Goal: Task Accomplishment & Management: Manage account settings

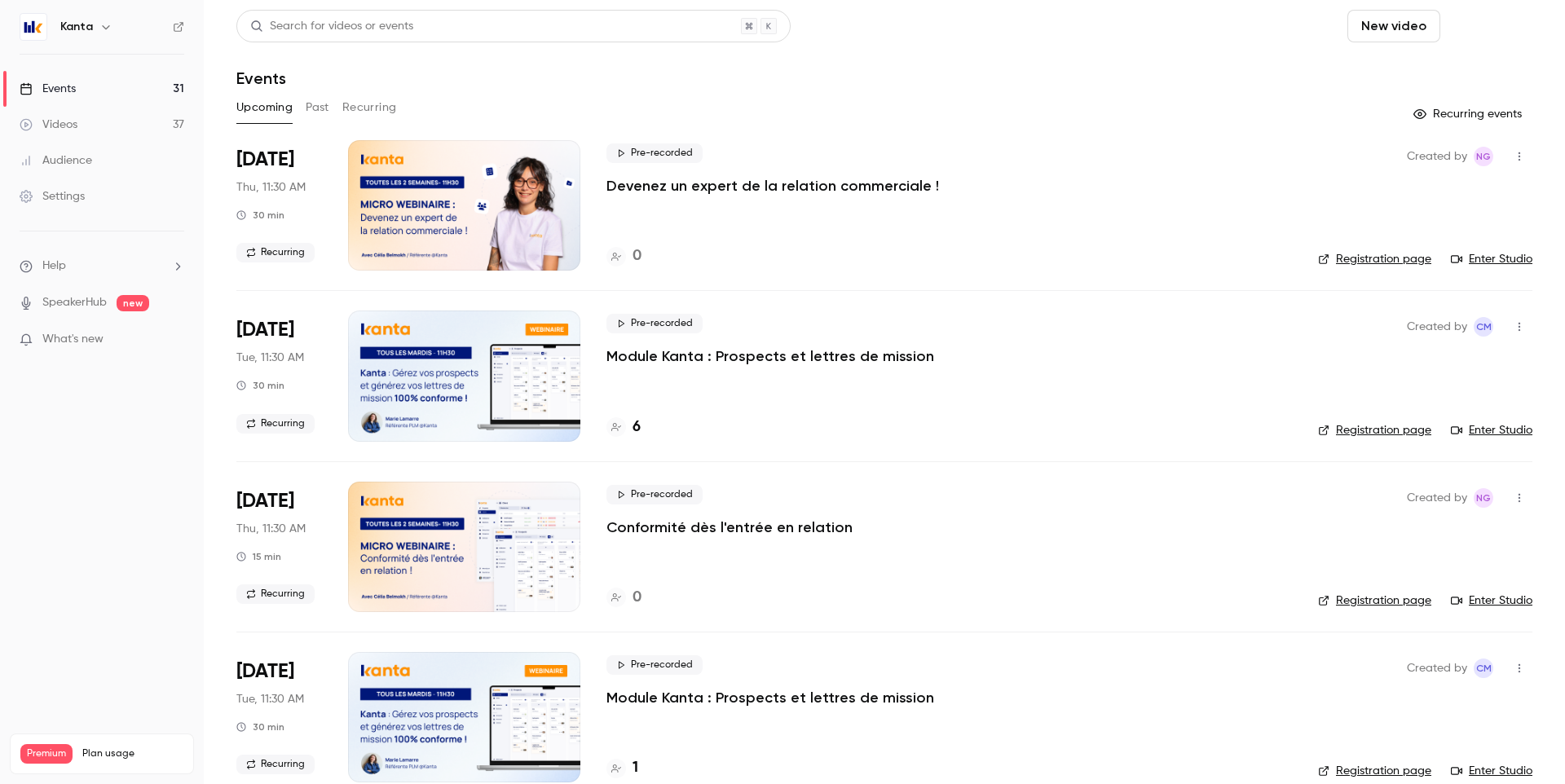
click at [1473, 27] on button "Schedule" at bounding box center [1489, 26] width 86 height 33
click at [1412, 67] on div "One time event" at bounding box center [1445, 71] width 124 height 16
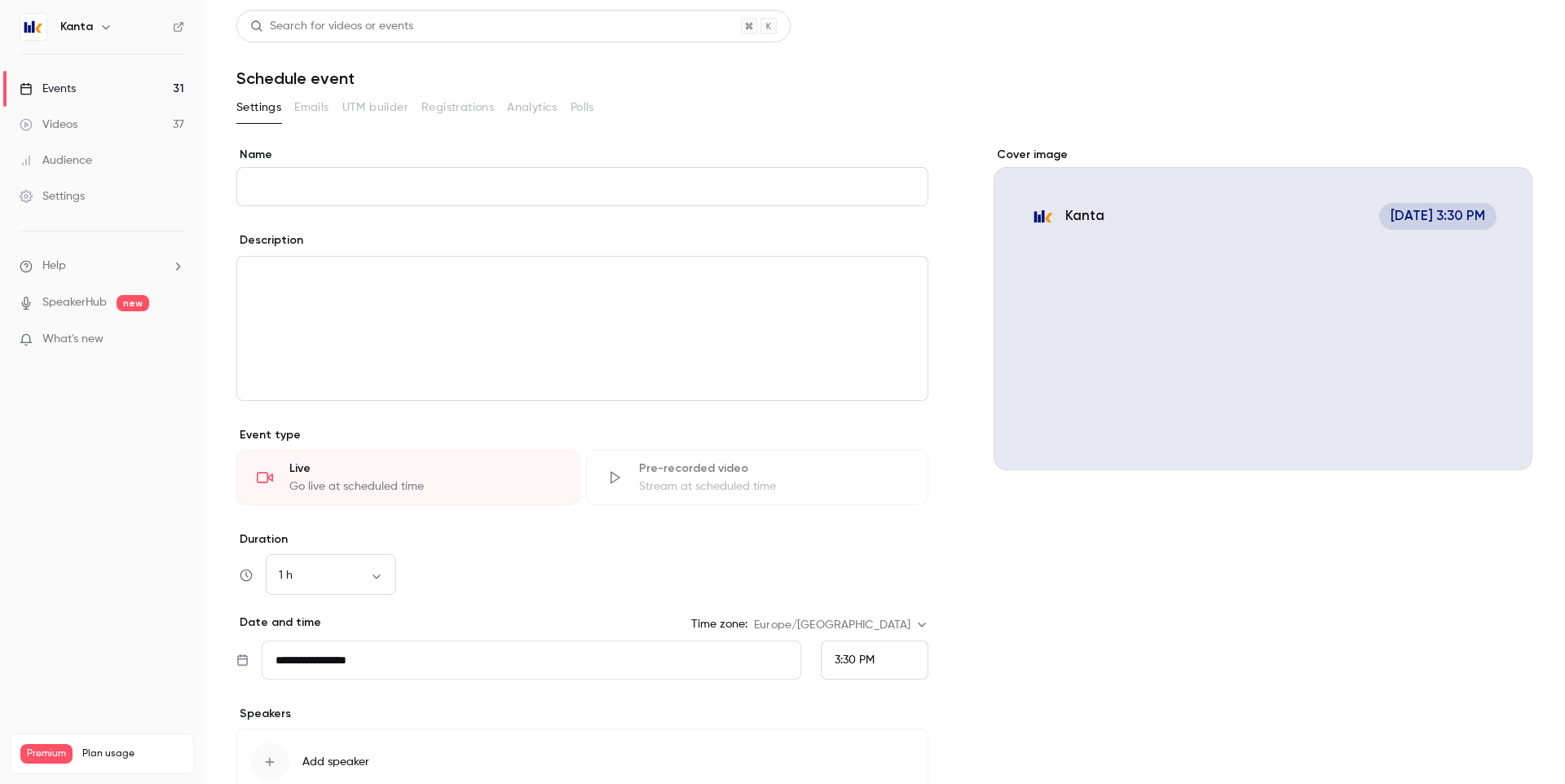
click at [445, 189] on input "Name" at bounding box center [582, 186] width 692 height 39
click at [426, 310] on div "editor" at bounding box center [582, 327] width 690 height 143
click at [333, 189] on input "Name" at bounding box center [582, 186] width 692 height 39
paste input "**********"
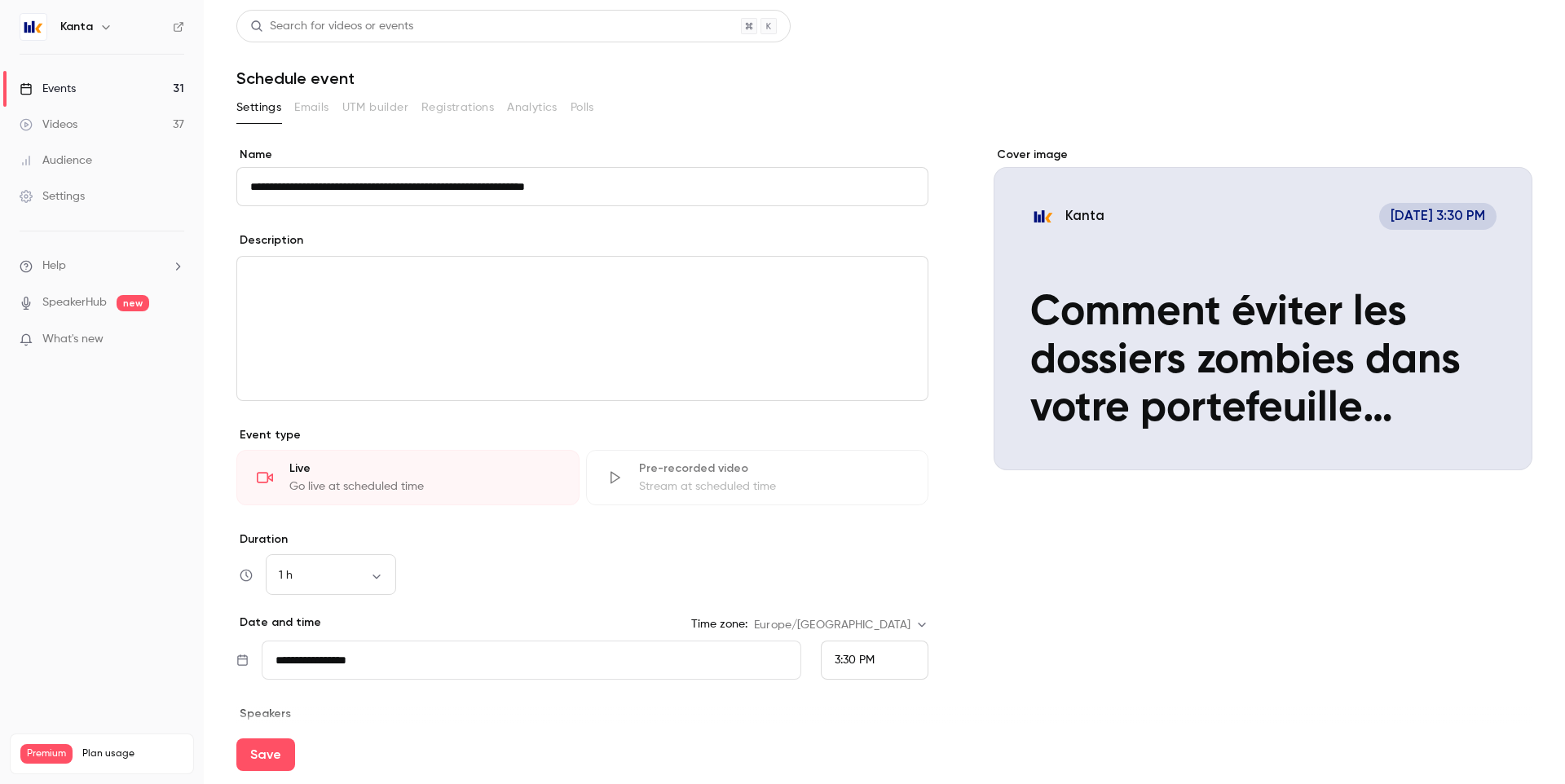
type input "**********"
click at [331, 299] on div "editor" at bounding box center [582, 327] width 690 height 143
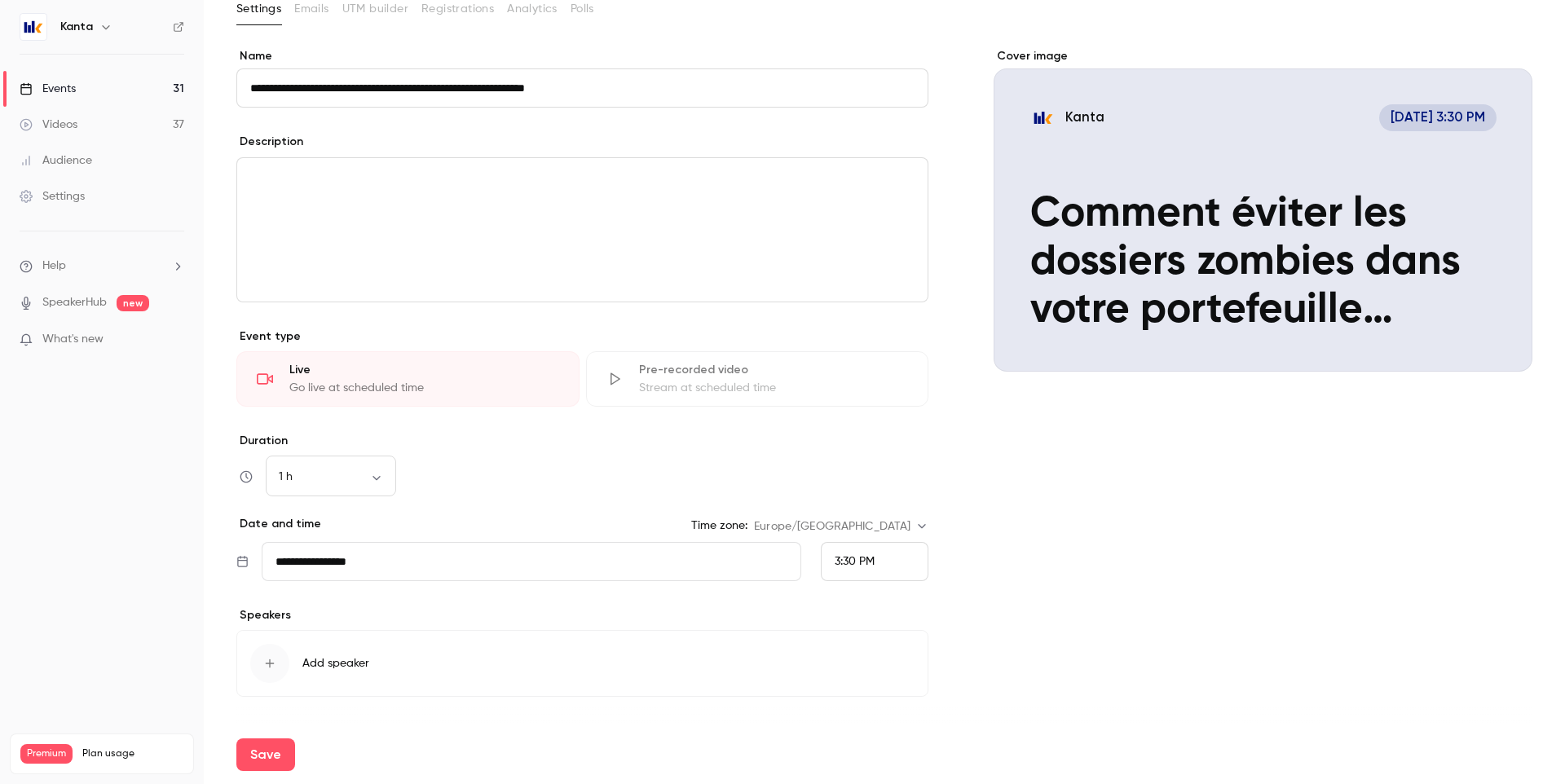
scroll to position [122, 0]
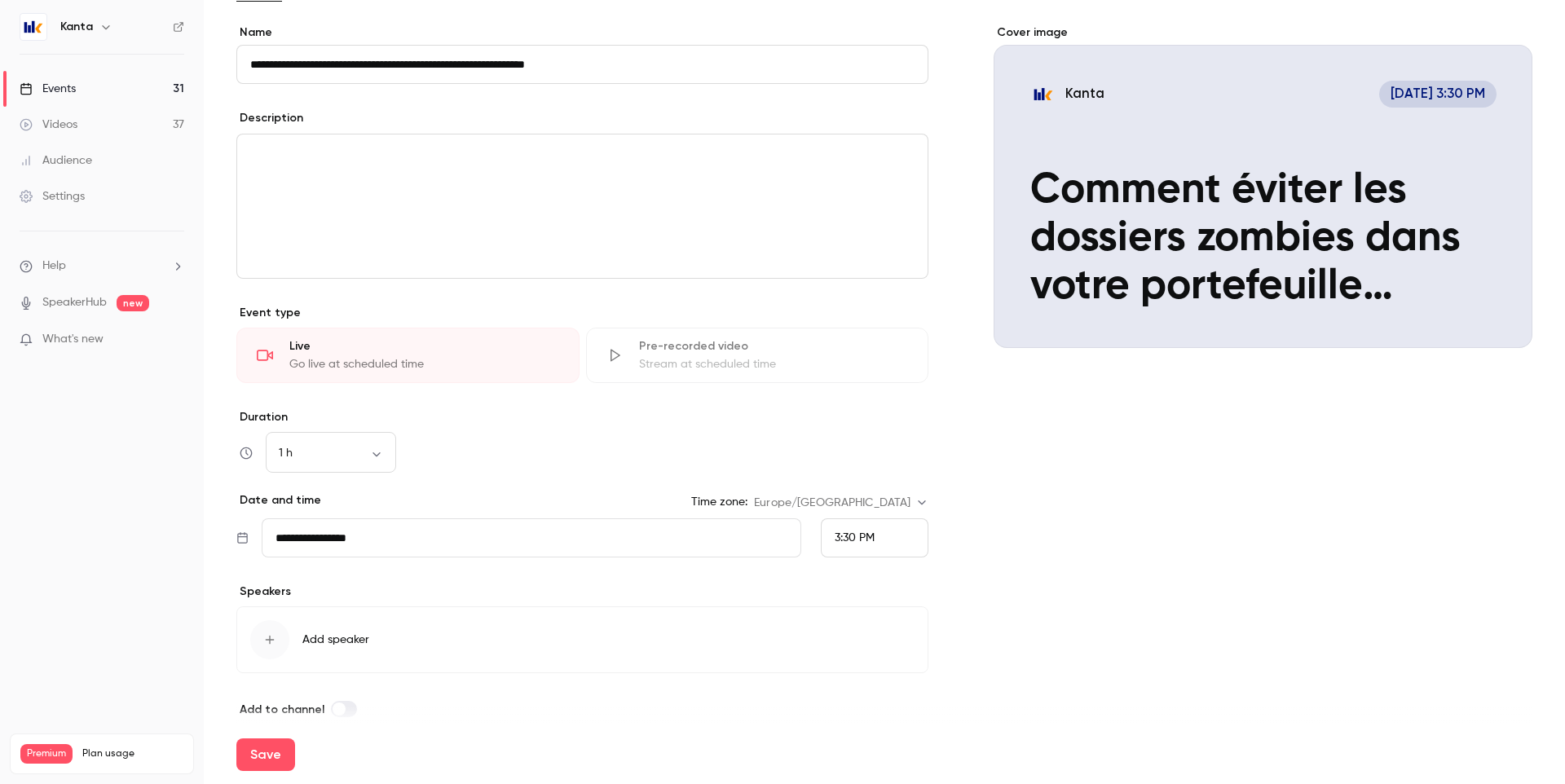
click at [378, 534] on input "**********" at bounding box center [532, 537] width 540 height 39
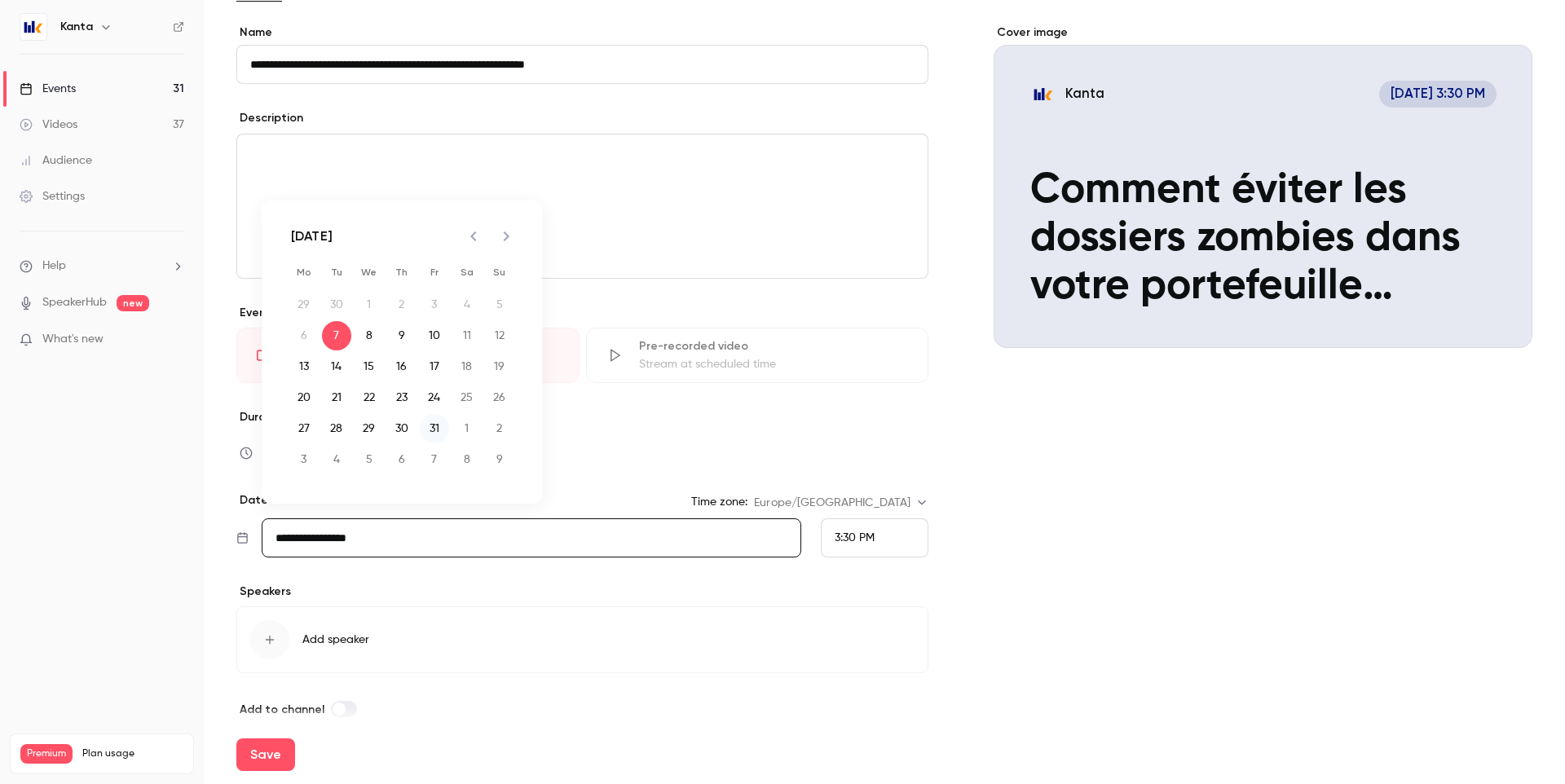
click at [432, 432] on button "31" at bounding box center [434, 428] width 29 height 29
type input "**********"
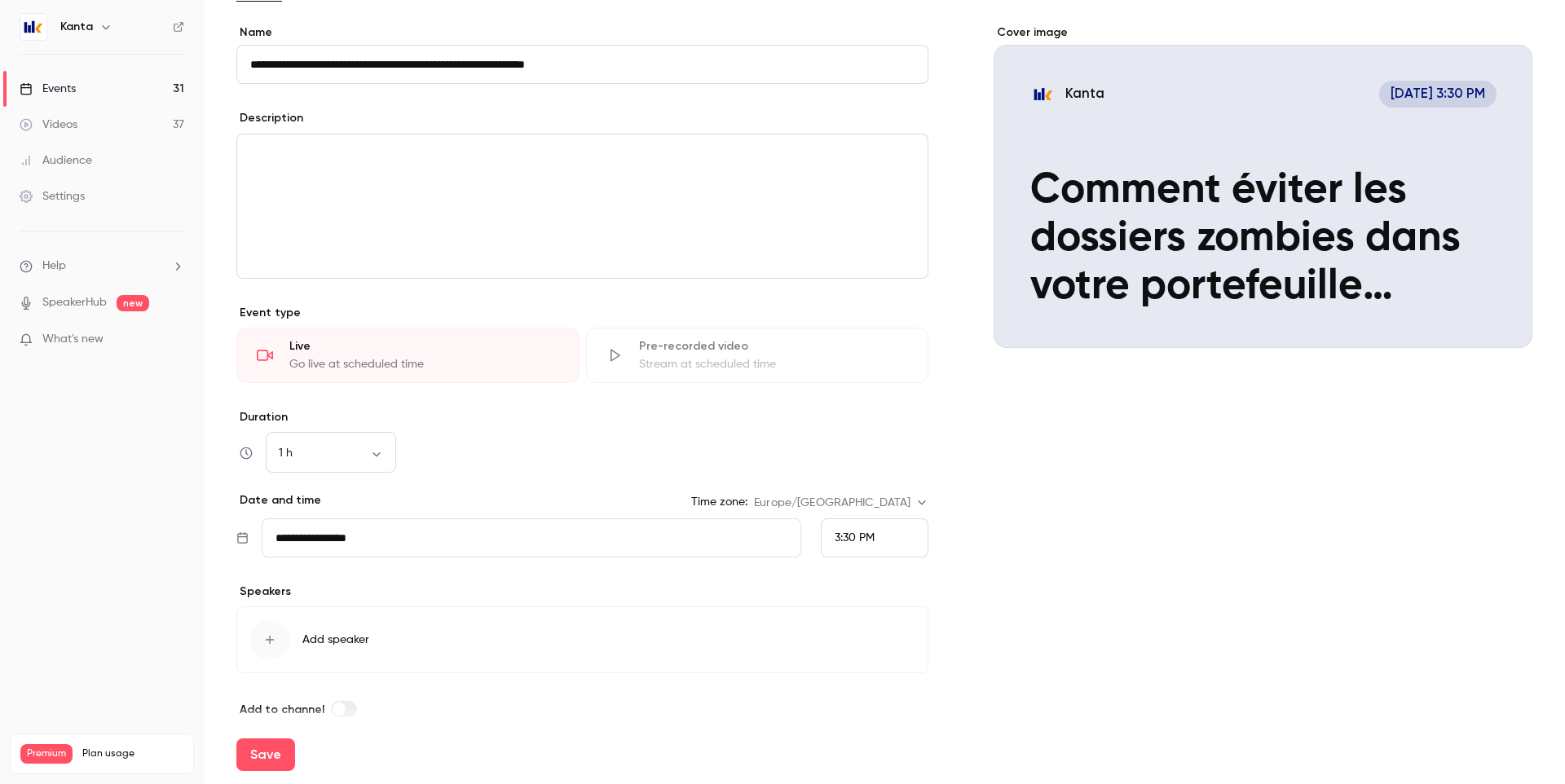
scroll to position [141, 0]
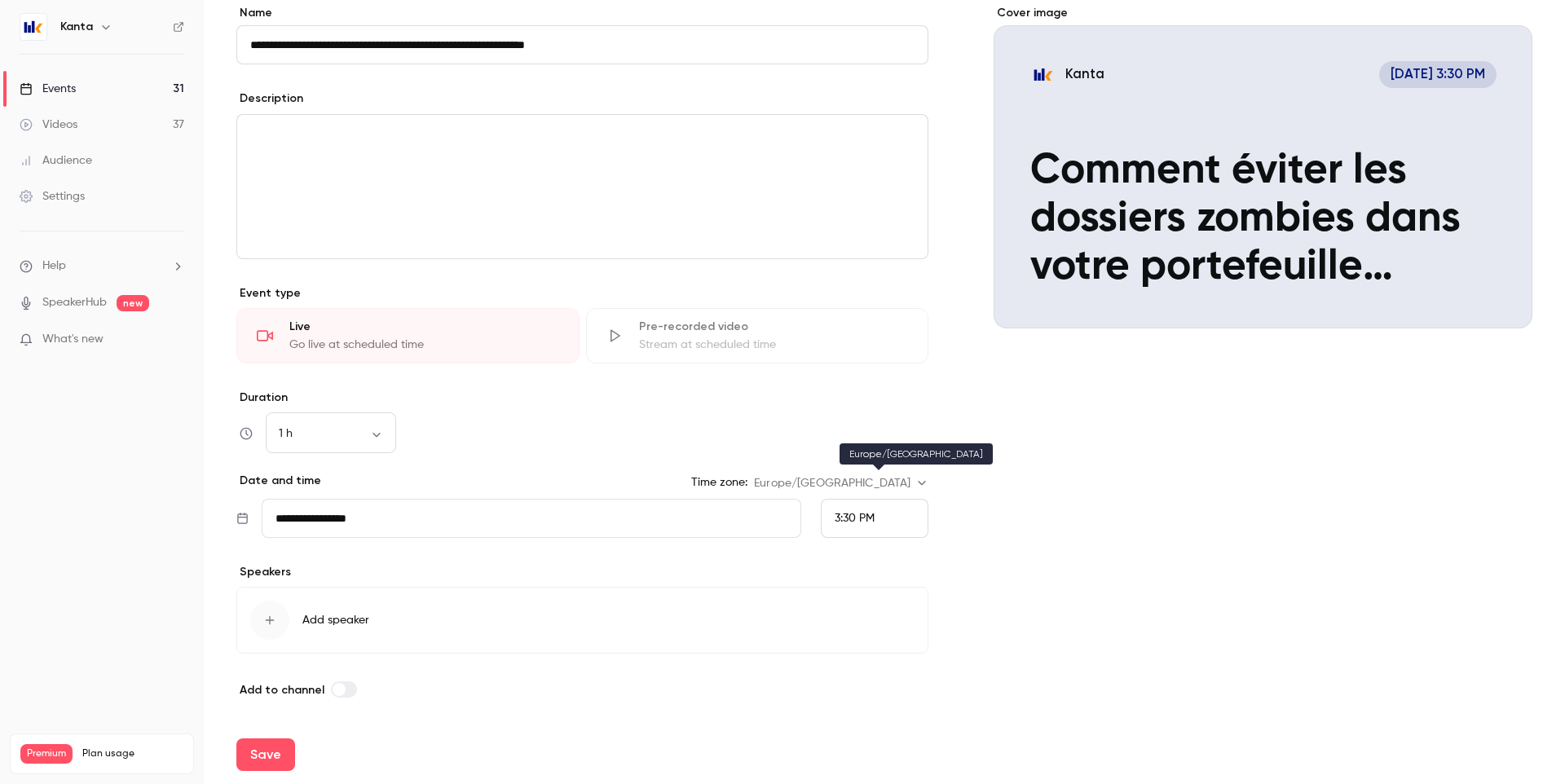
click at [849, 506] on div "3:30 PM" at bounding box center [875, 518] width 108 height 39
click at [852, 356] on li "11:30 AM" at bounding box center [868, 365] width 106 height 43
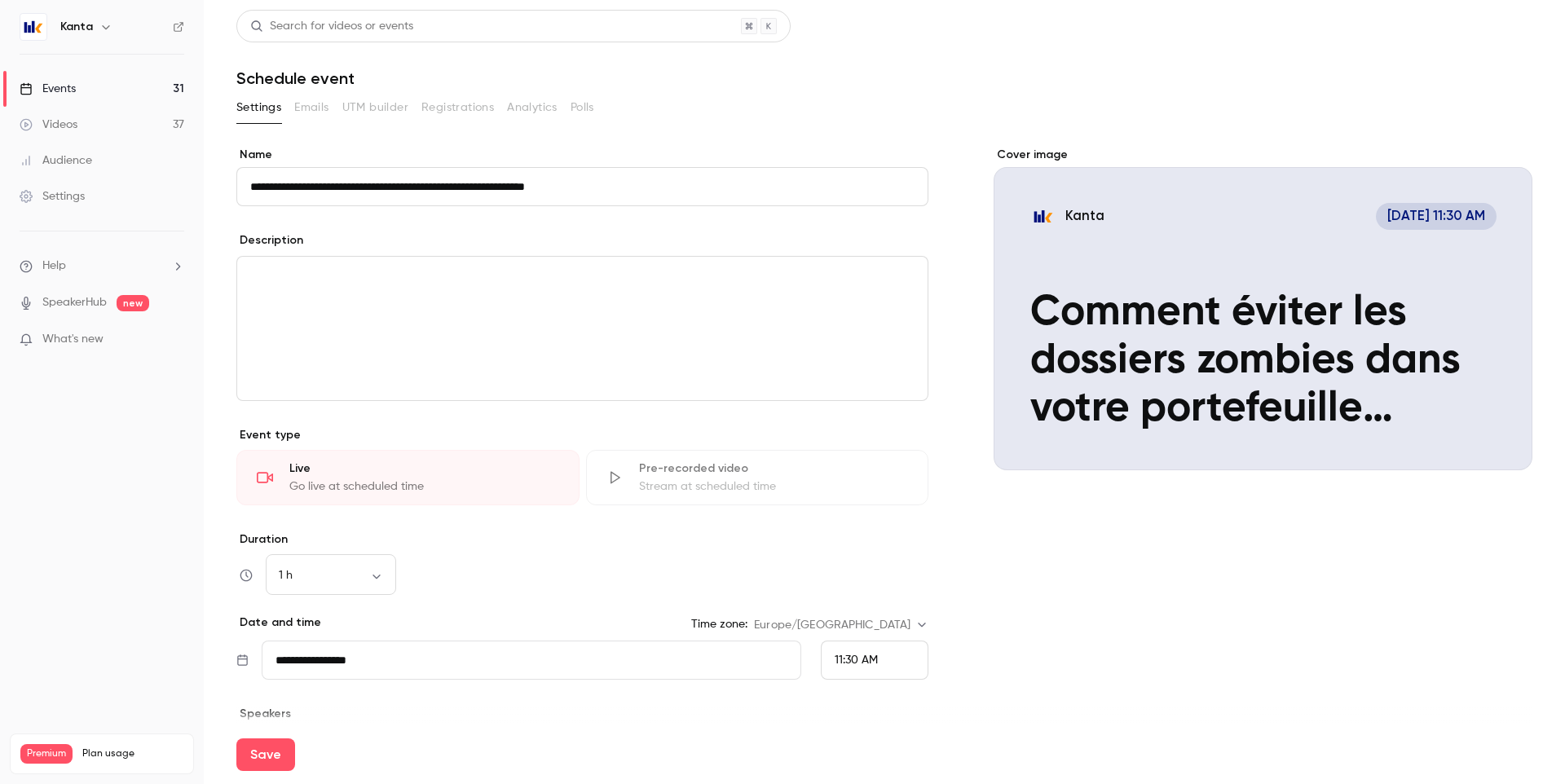
click at [255, 186] on input "**********" at bounding box center [582, 186] width 692 height 39
click at [457, 298] on div "editor" at bounding box center [582, 327] width 690 height 143
click at [634, 188] on input "**********" at bounding box center [582, 186] width 692 height 39
click at [417, 300] on div "editor" at bounding box center [582, 327] width 690 height 143
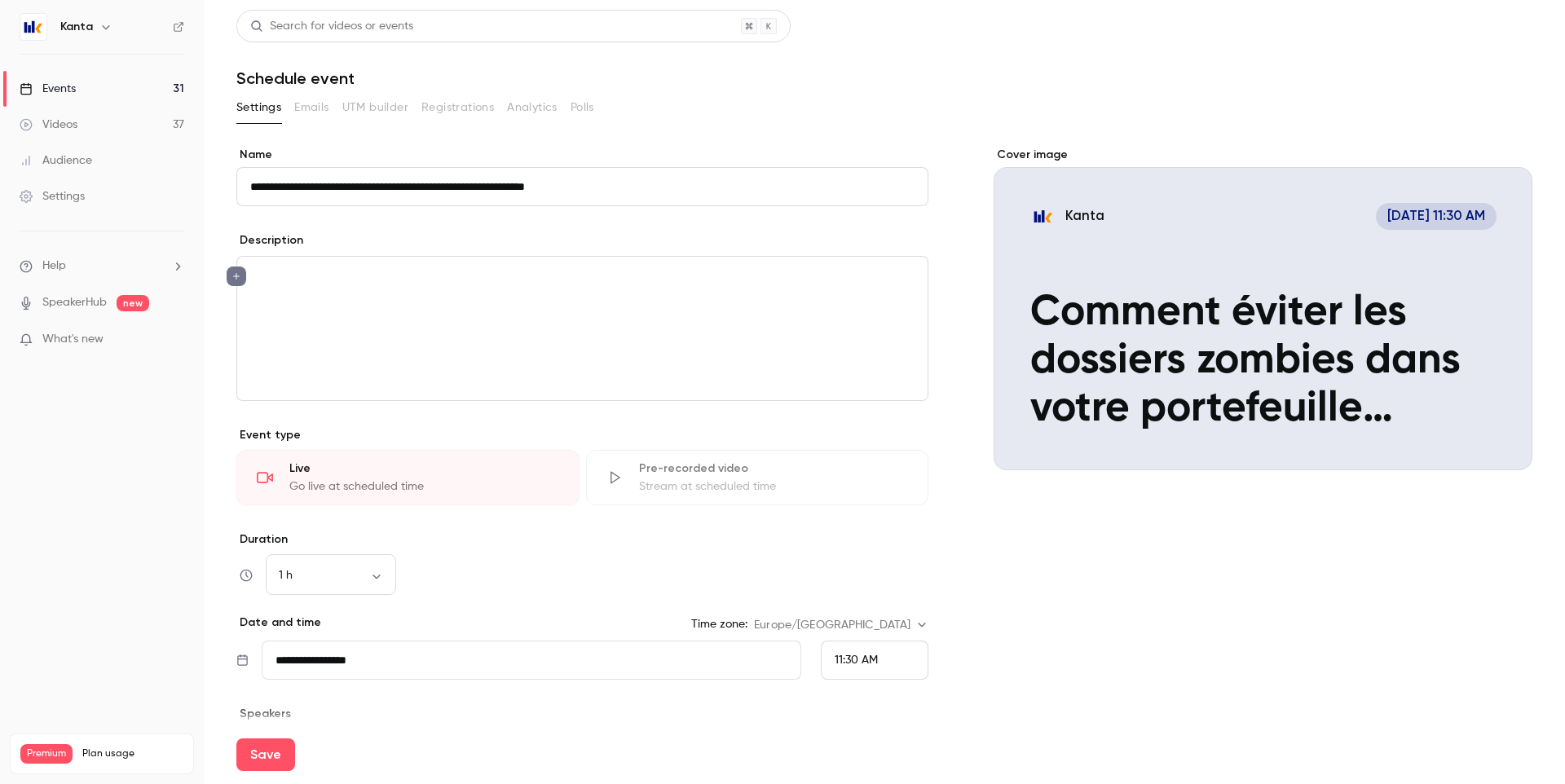
scroll to position [141, 0]
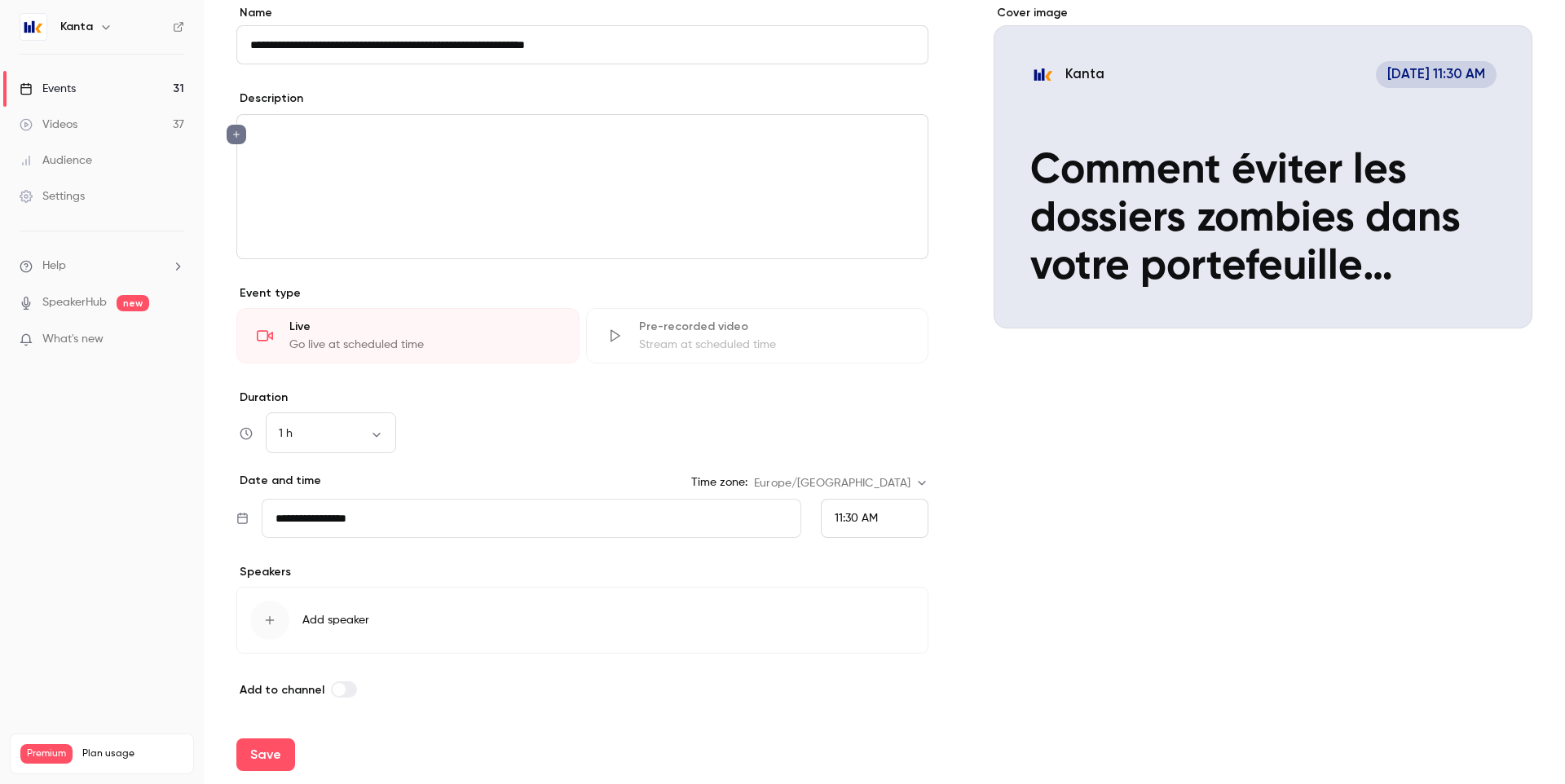
click at [349, 621] on span "Add speaker" at bounding box center [336, 620] width 67 height 16
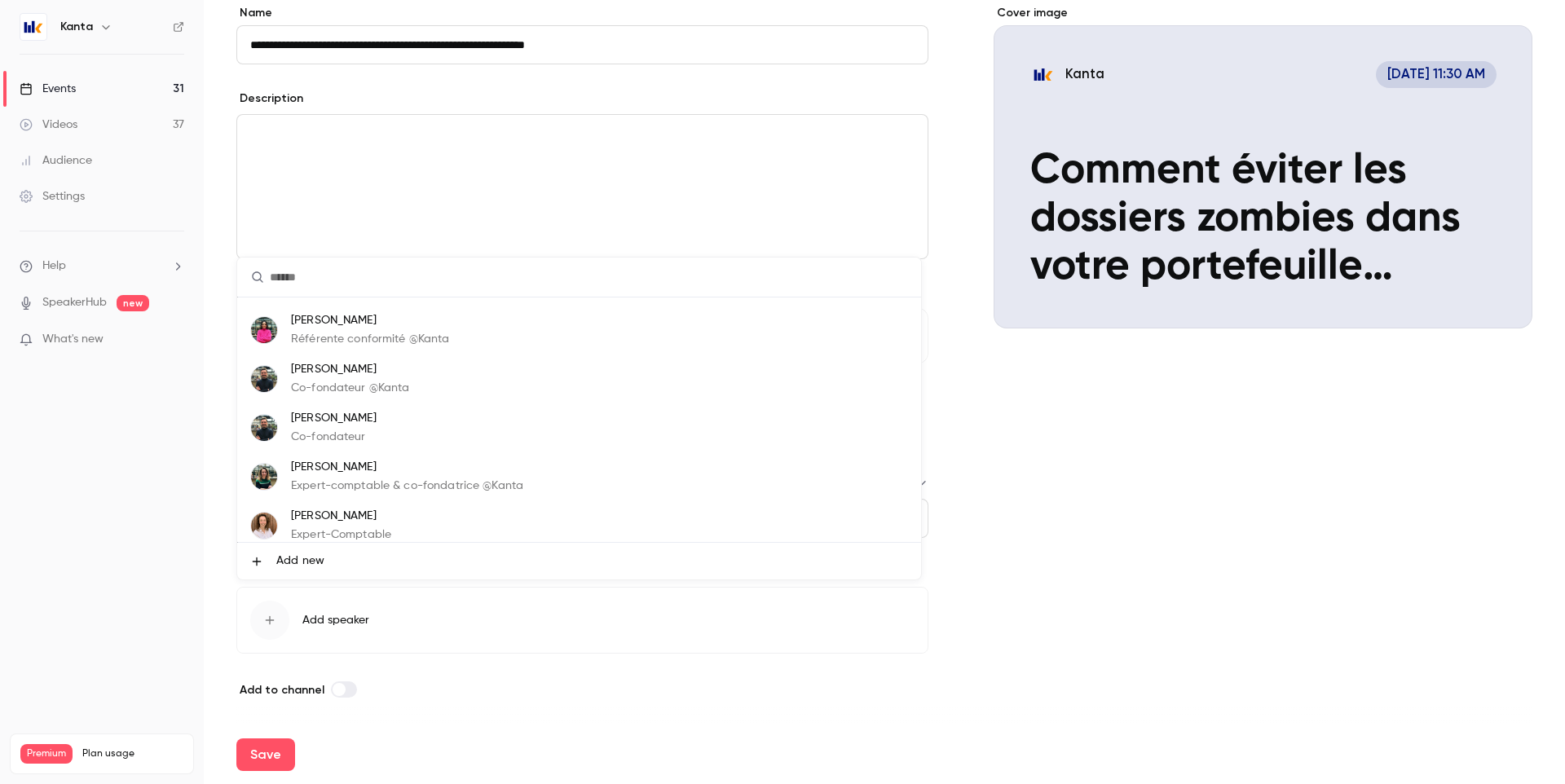
scroll to position [0, 0]
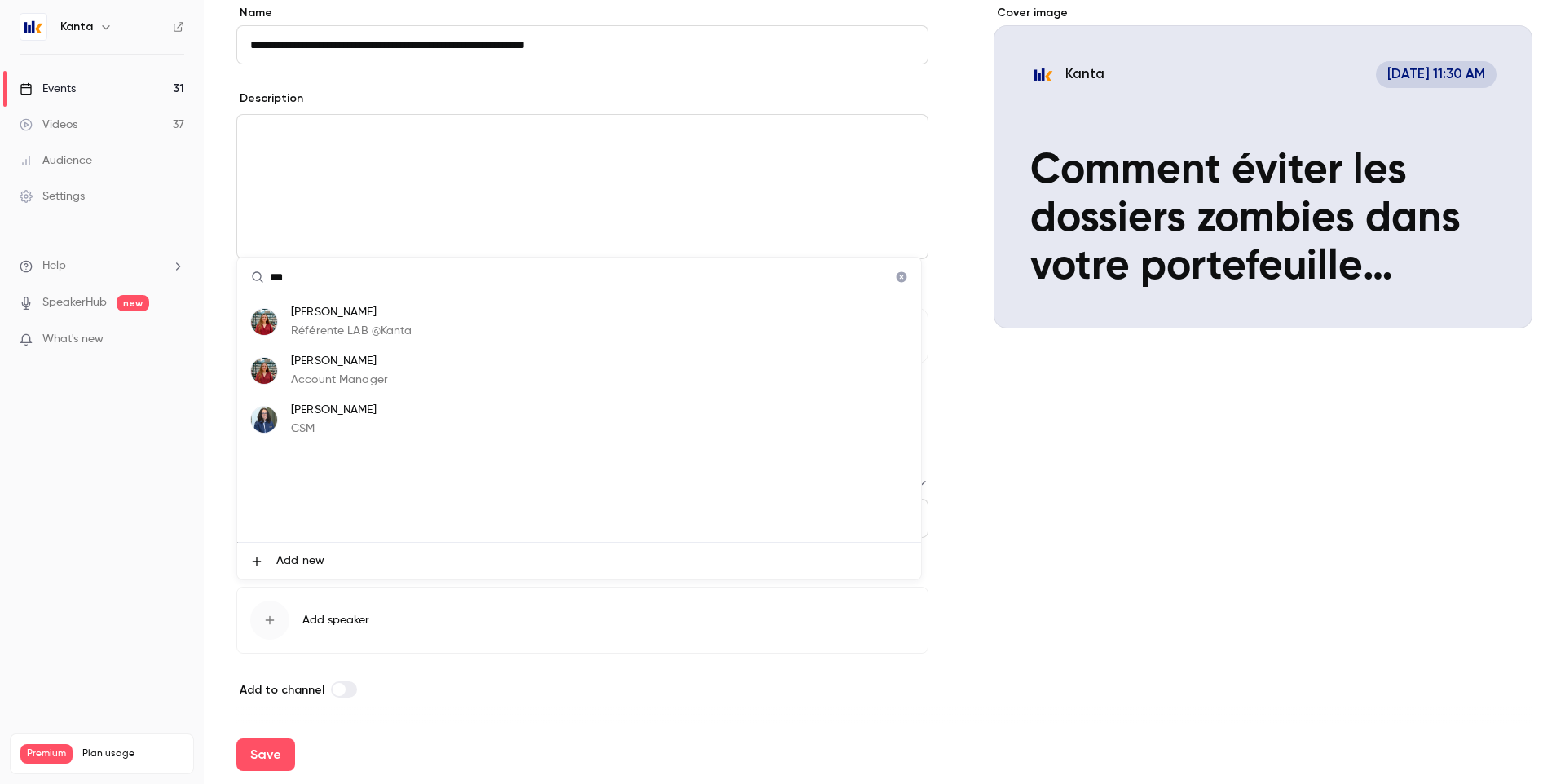
type input "***"
click at [408, 327] on p "Référente LAB @Kanta" at bounding box center [351, 331] width 121 height 17
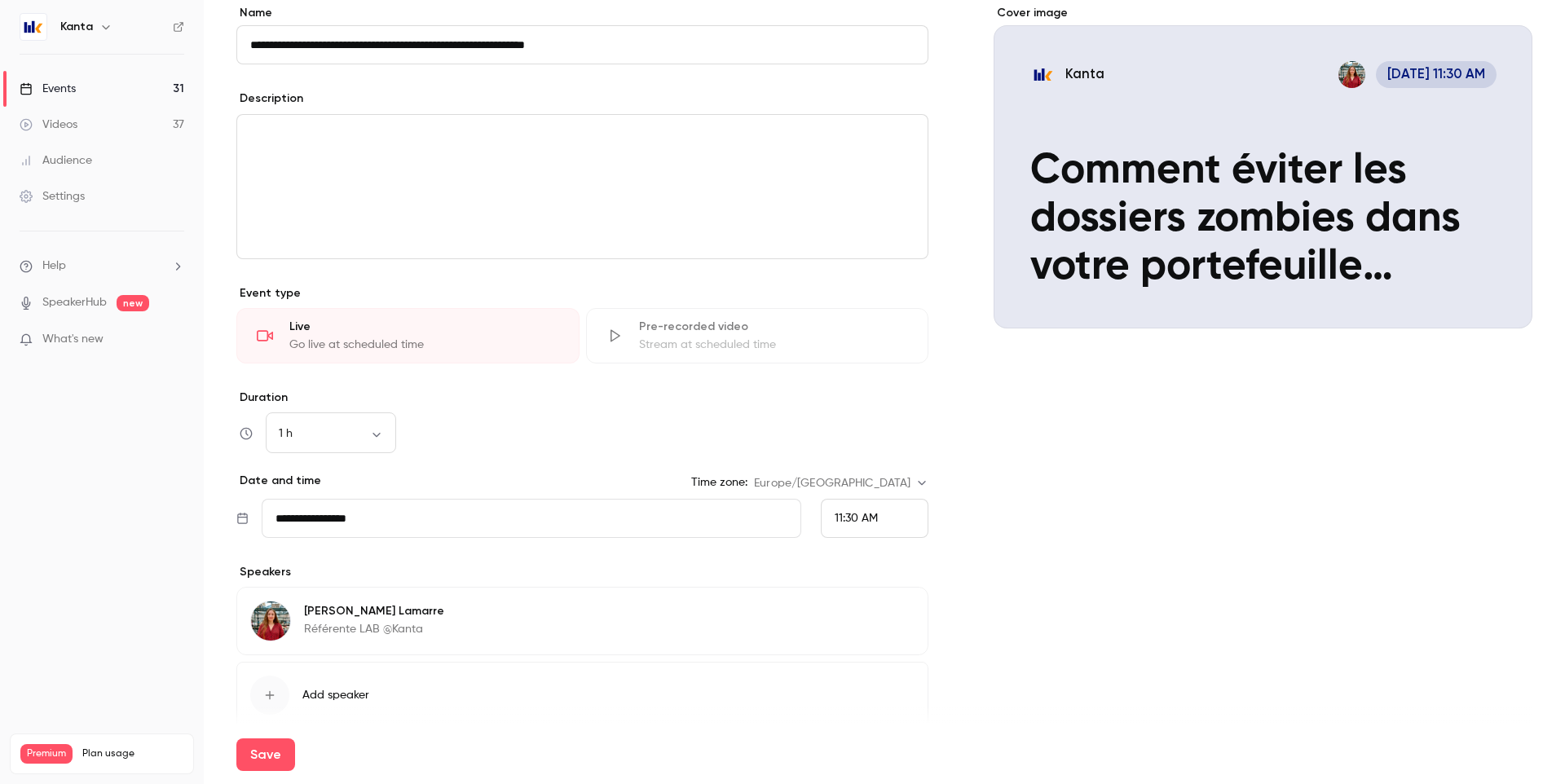
click at [878, 614] on button "Edit" at bounding box center [884, 614] width 59 height 26
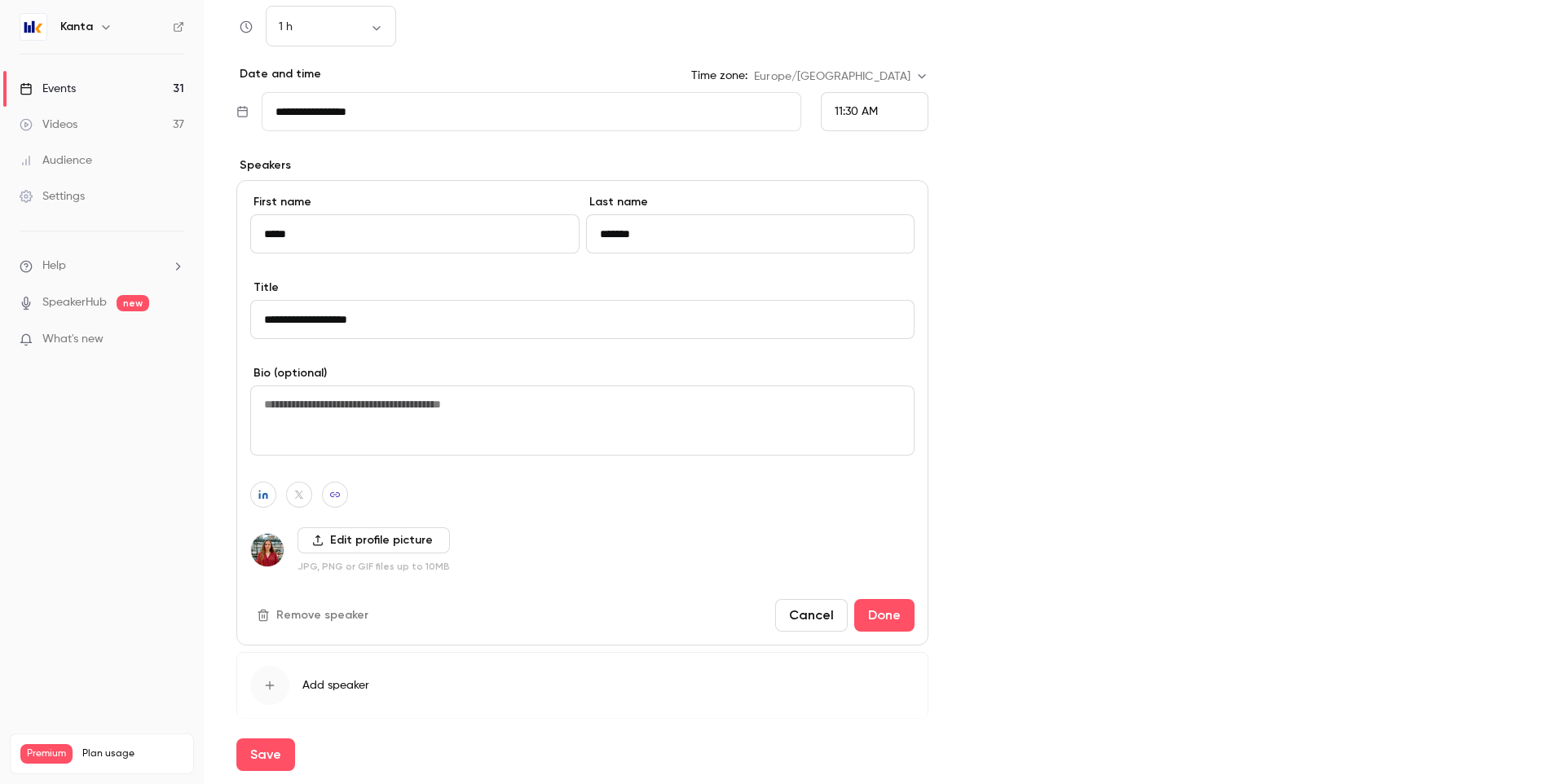
scroll to position [614, 0]
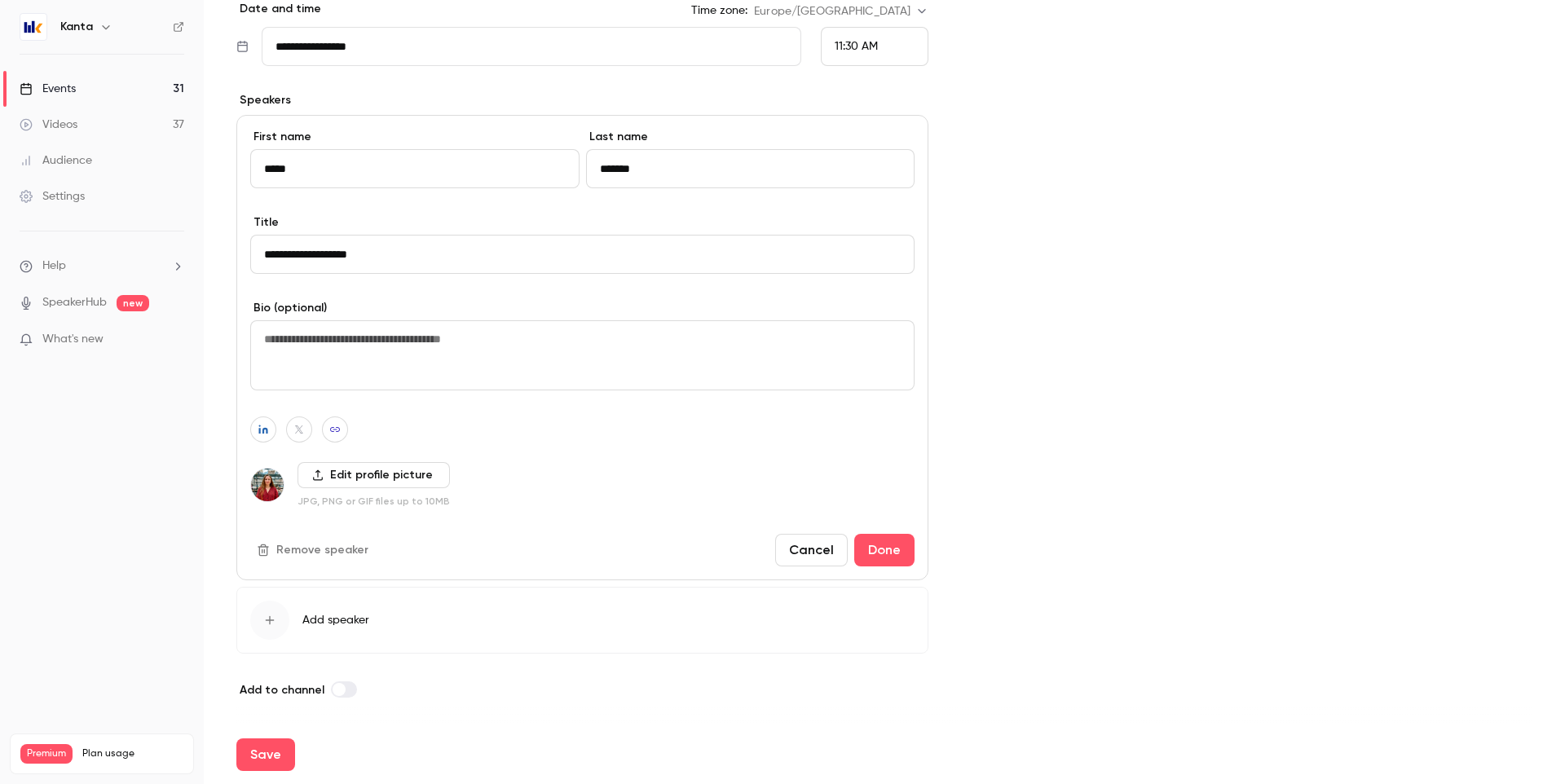
click at [266, 486] on img at bounding box center [267, 485] width 33 height 33
click at [338, 479] on label "Edit profile picture" at bounding box center [373, 475] width 152 height 26
click at [0, 0] on input "Edit profile picture" at bounding box center [0, 0] width 0 height 0
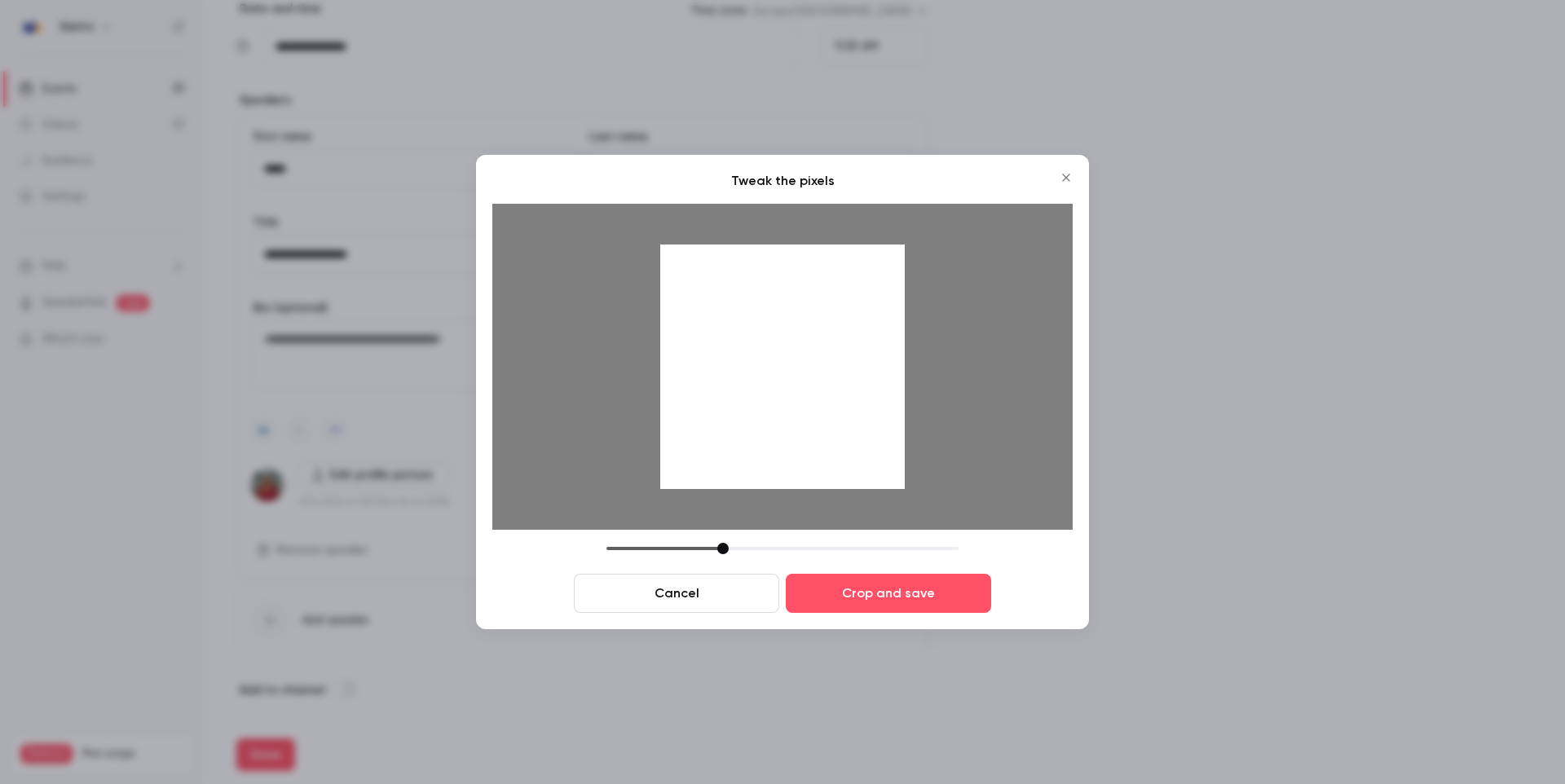
drag, startPoint x: 753, startPoint y: 442, endPoint x: 752, endPoint y: 466, distance: 24.0
click at [752, 466] on div at bounding box center [782, 366] width 244 height 244
click at [853, 595] on button "Crop and save" at bounding box center [887, 593] width 205 height 39
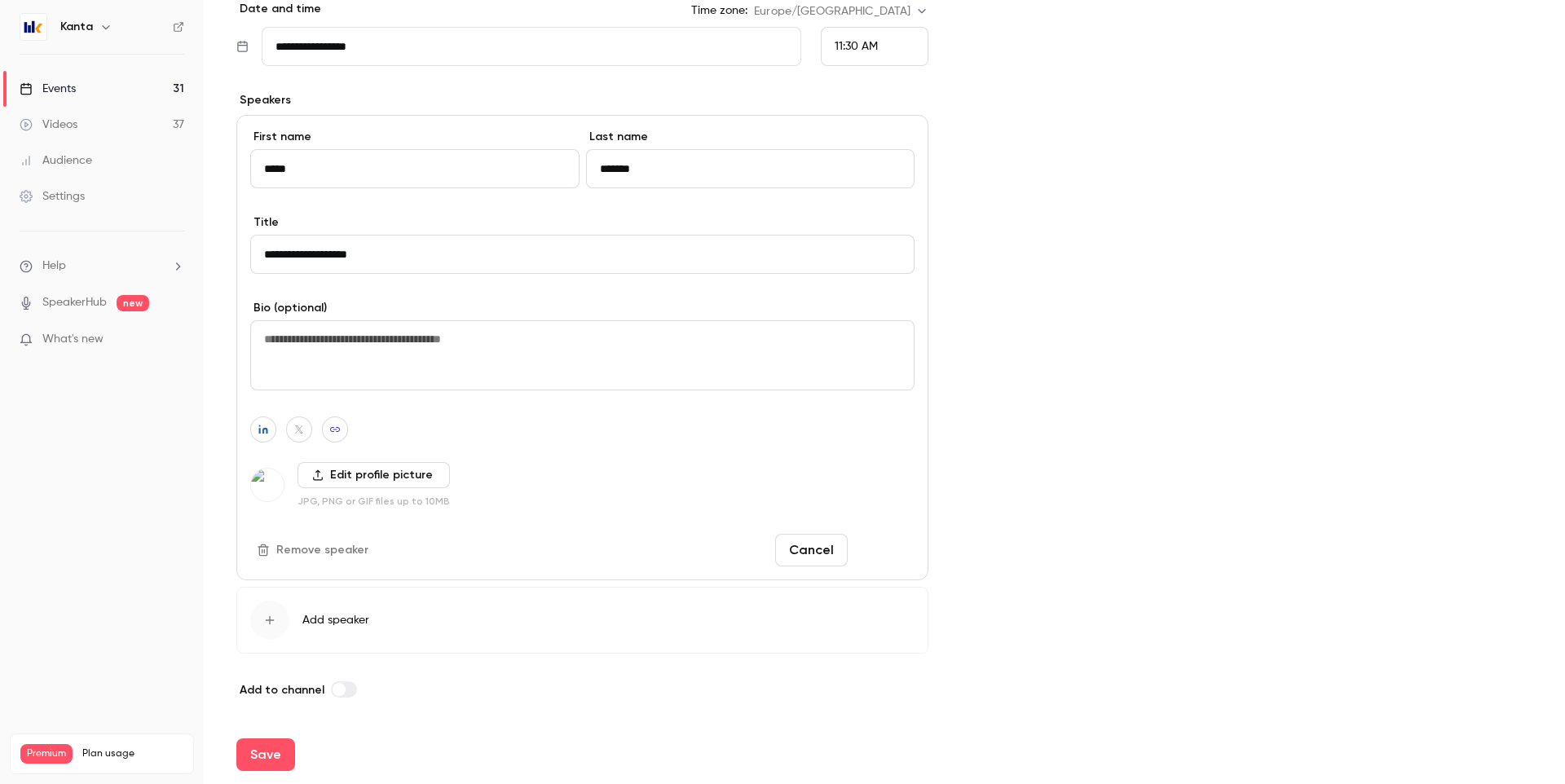
click at [872, 544] on button "Done" at bounding box center [885, 550] width 60 height 33
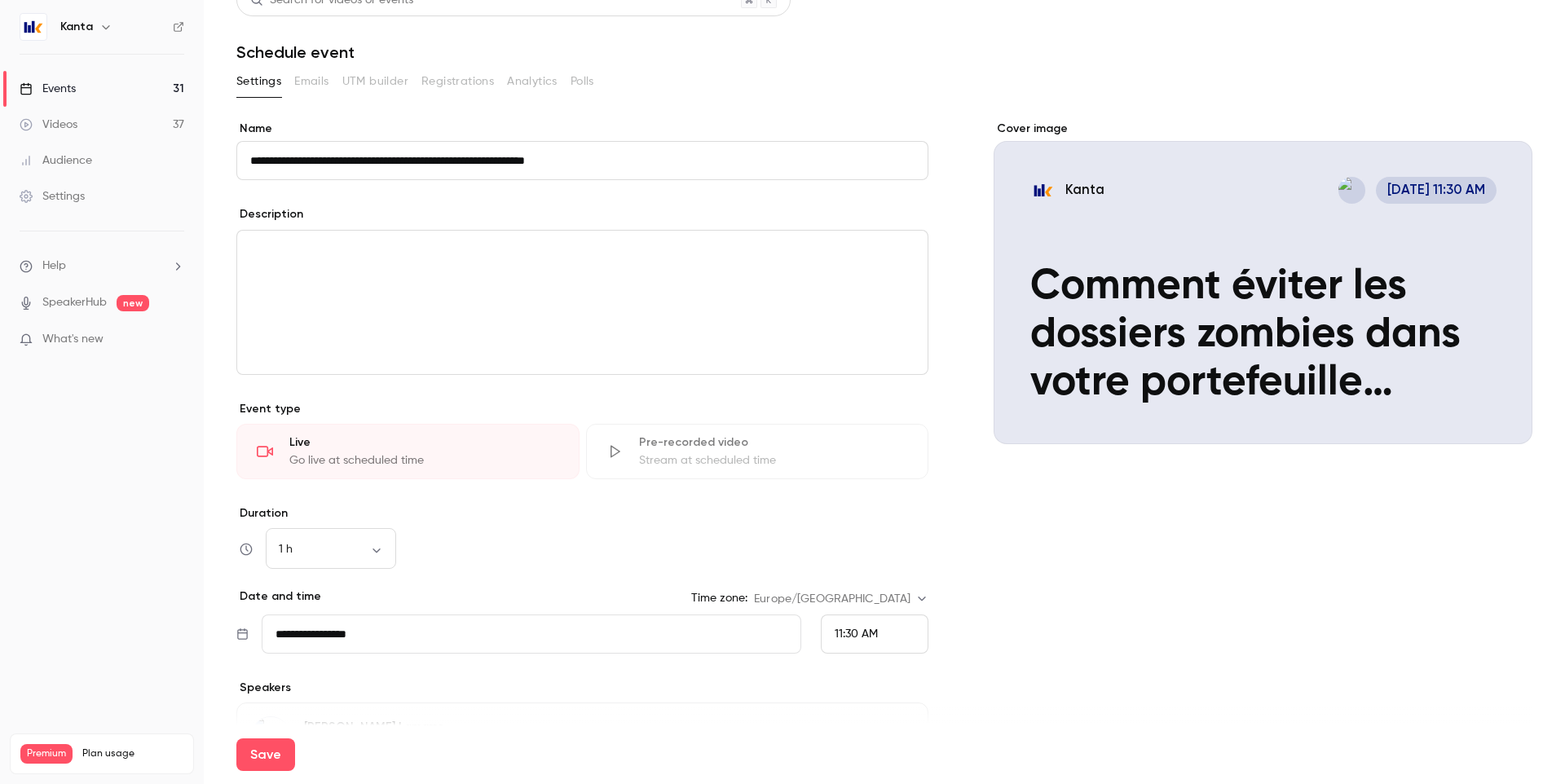
scroll to position [217, 0]
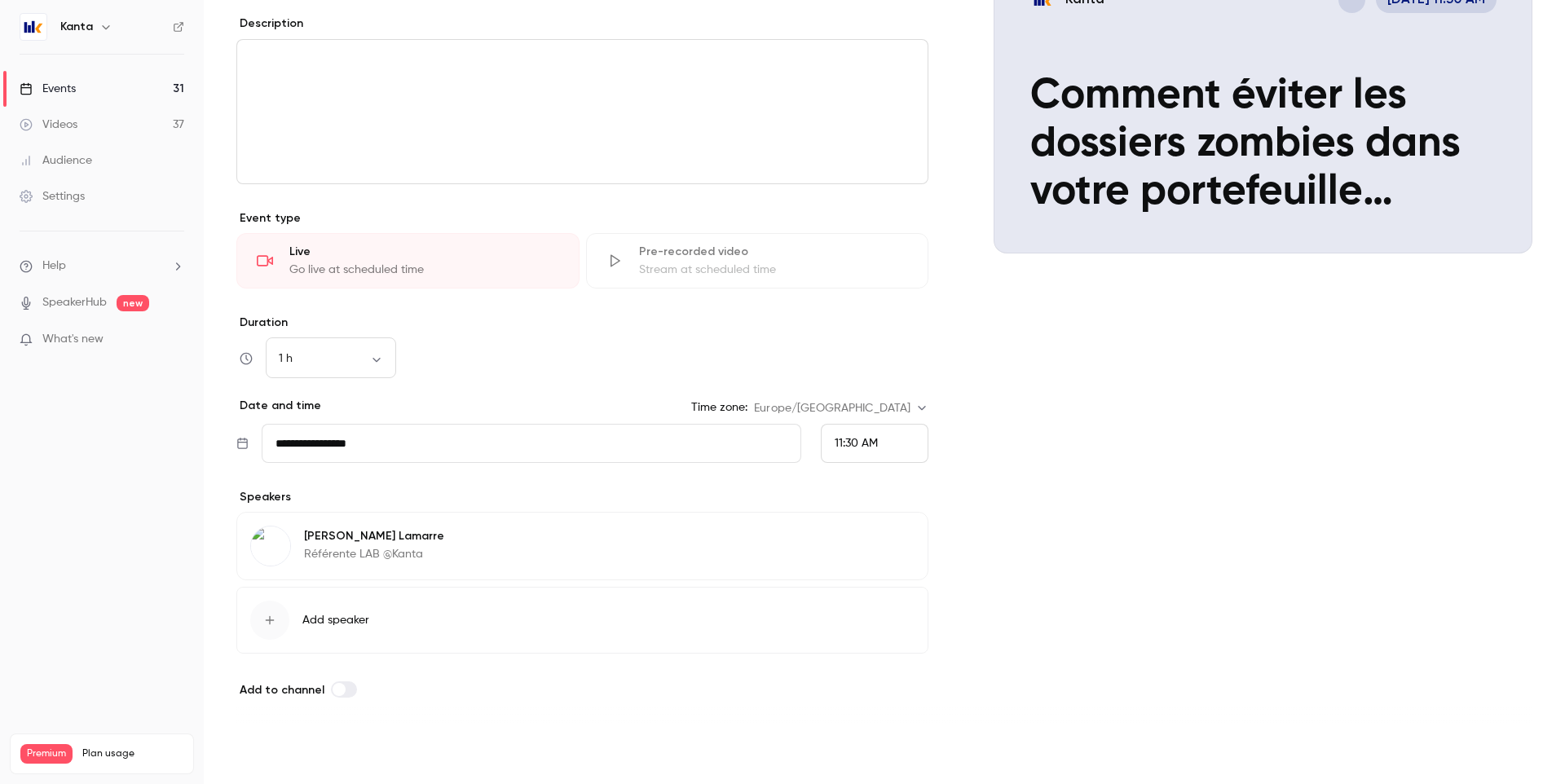
click at [279, 754] on button "Save" at bounding box center [265, 755] width 58 height 33
type input "**********"
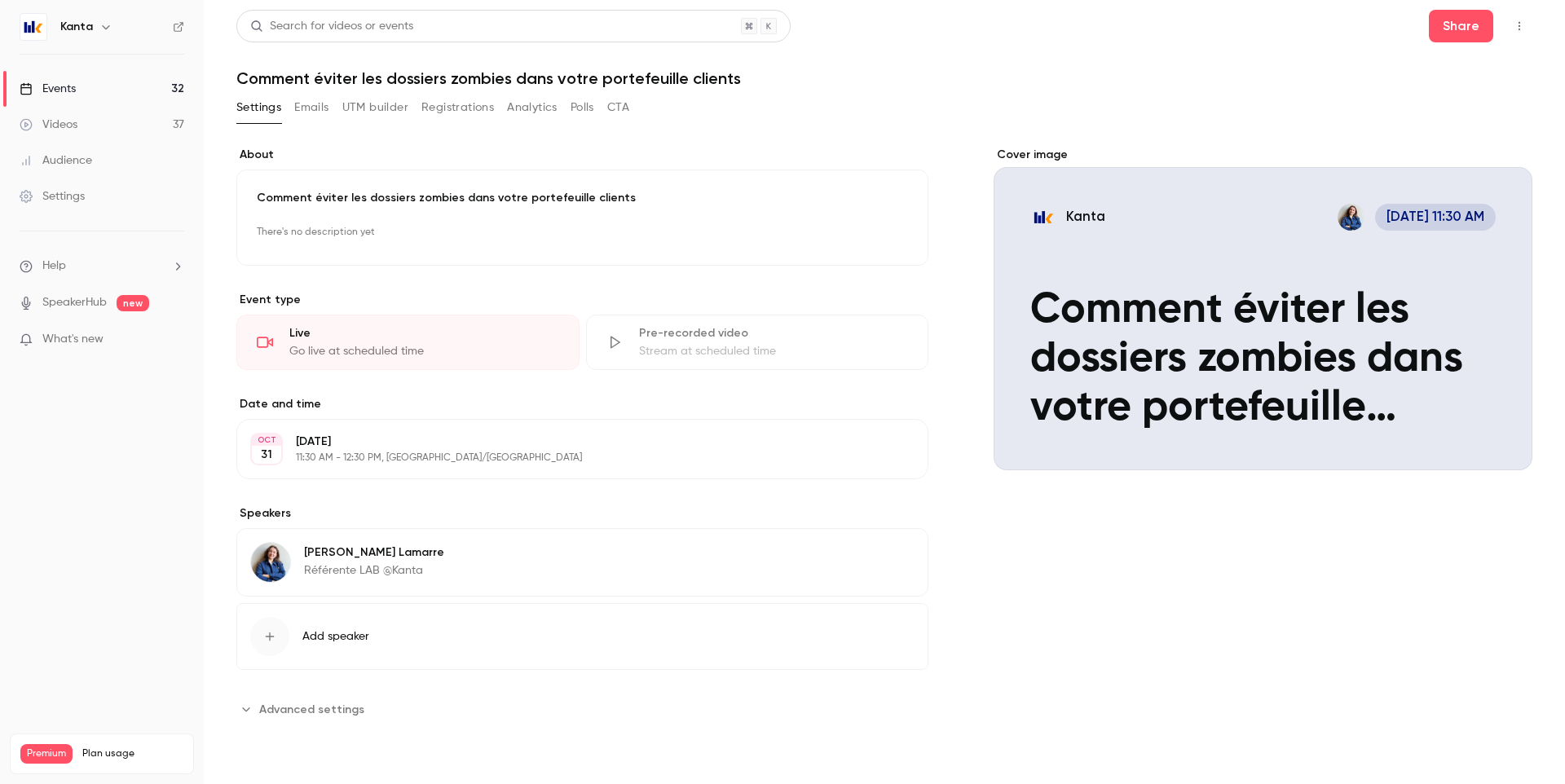
click at [308, 108] on button "Emails" at bounding box center [312, 108] width 35 height 26
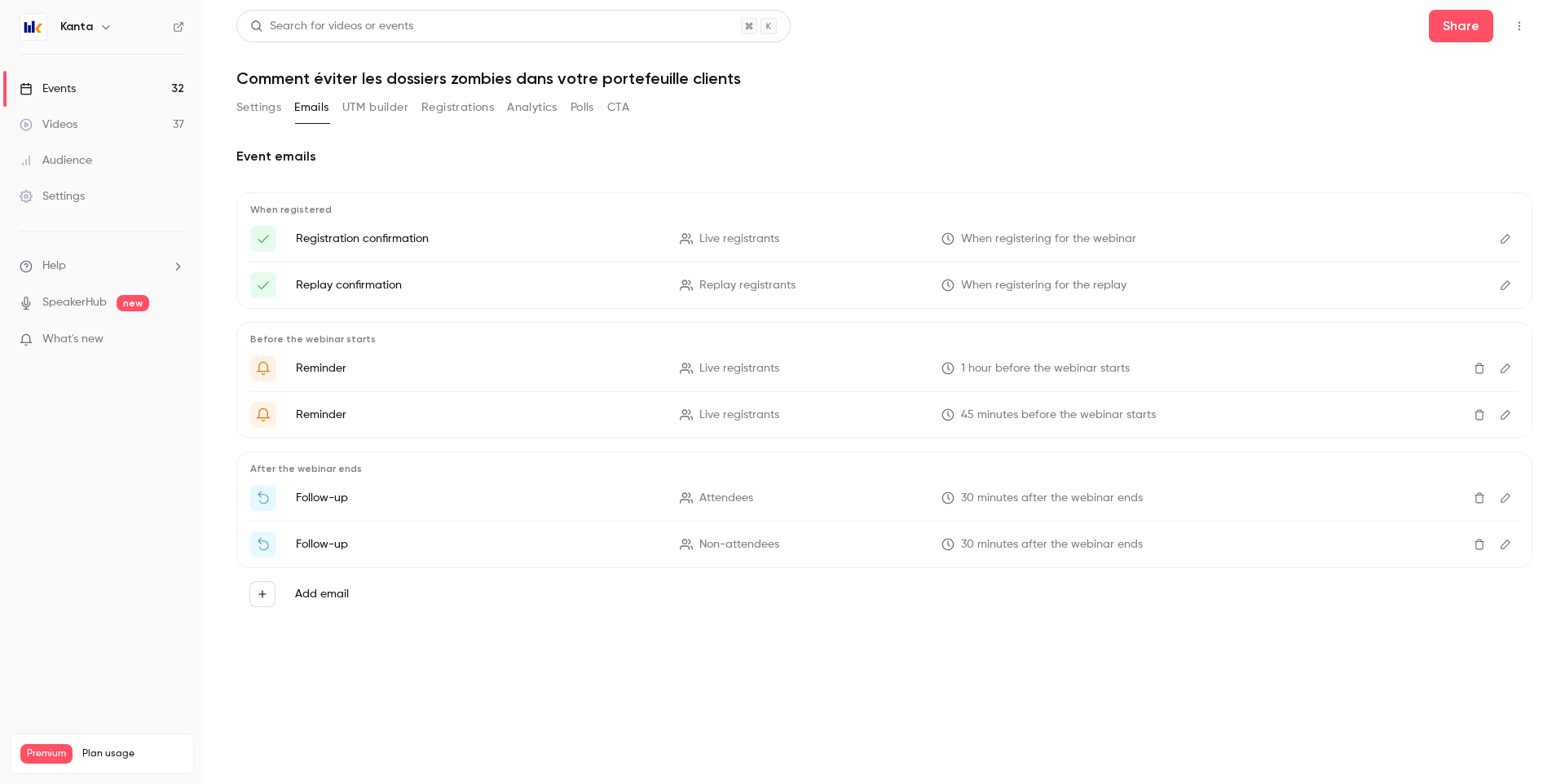
click at [387, 100] on button "UTM builder" at bounding box center [375, 108] width 66 height 26
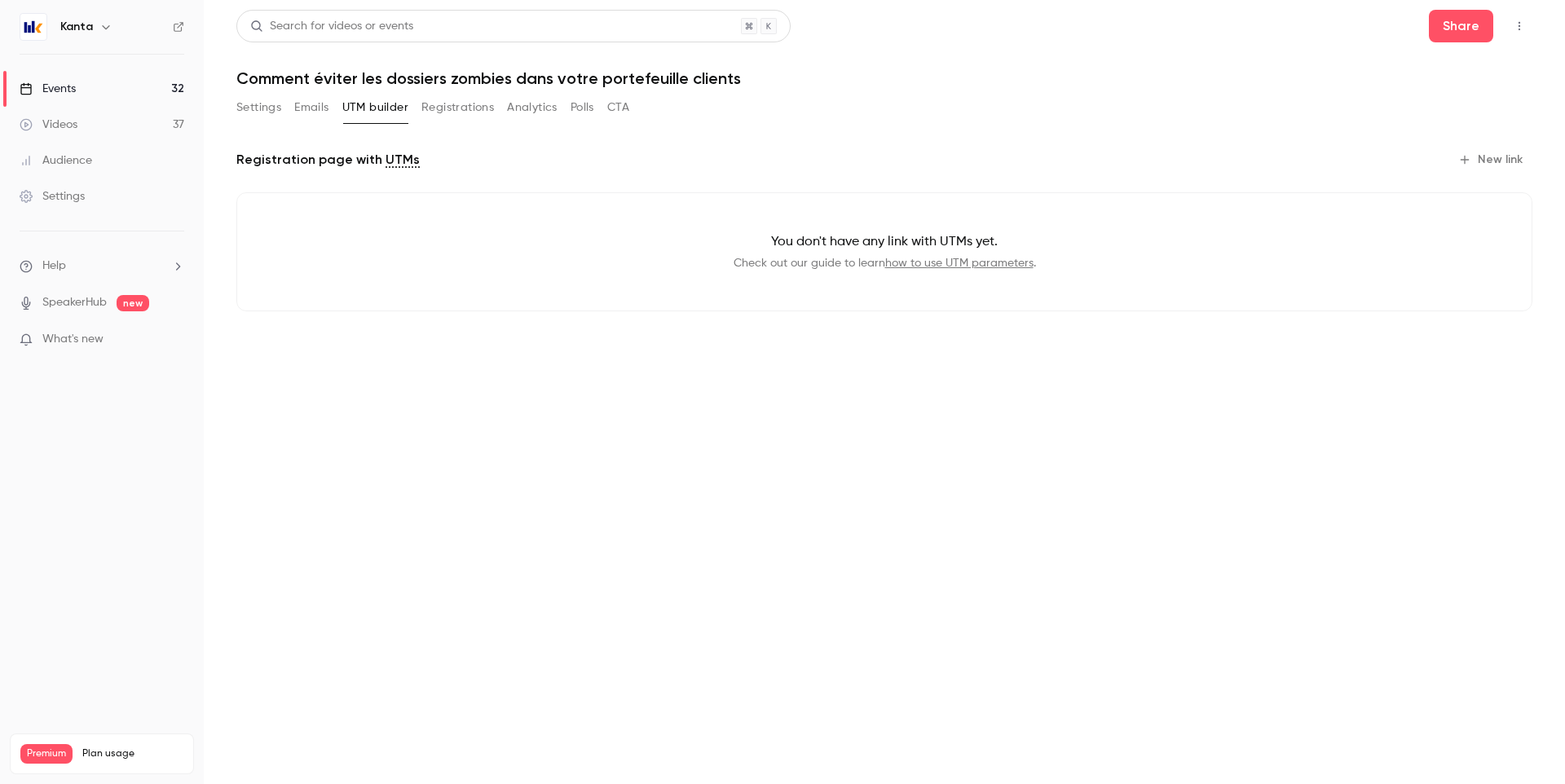
click at [453, 111] on button "Registrations" at bounding box center [458, 108] width 73 height 26
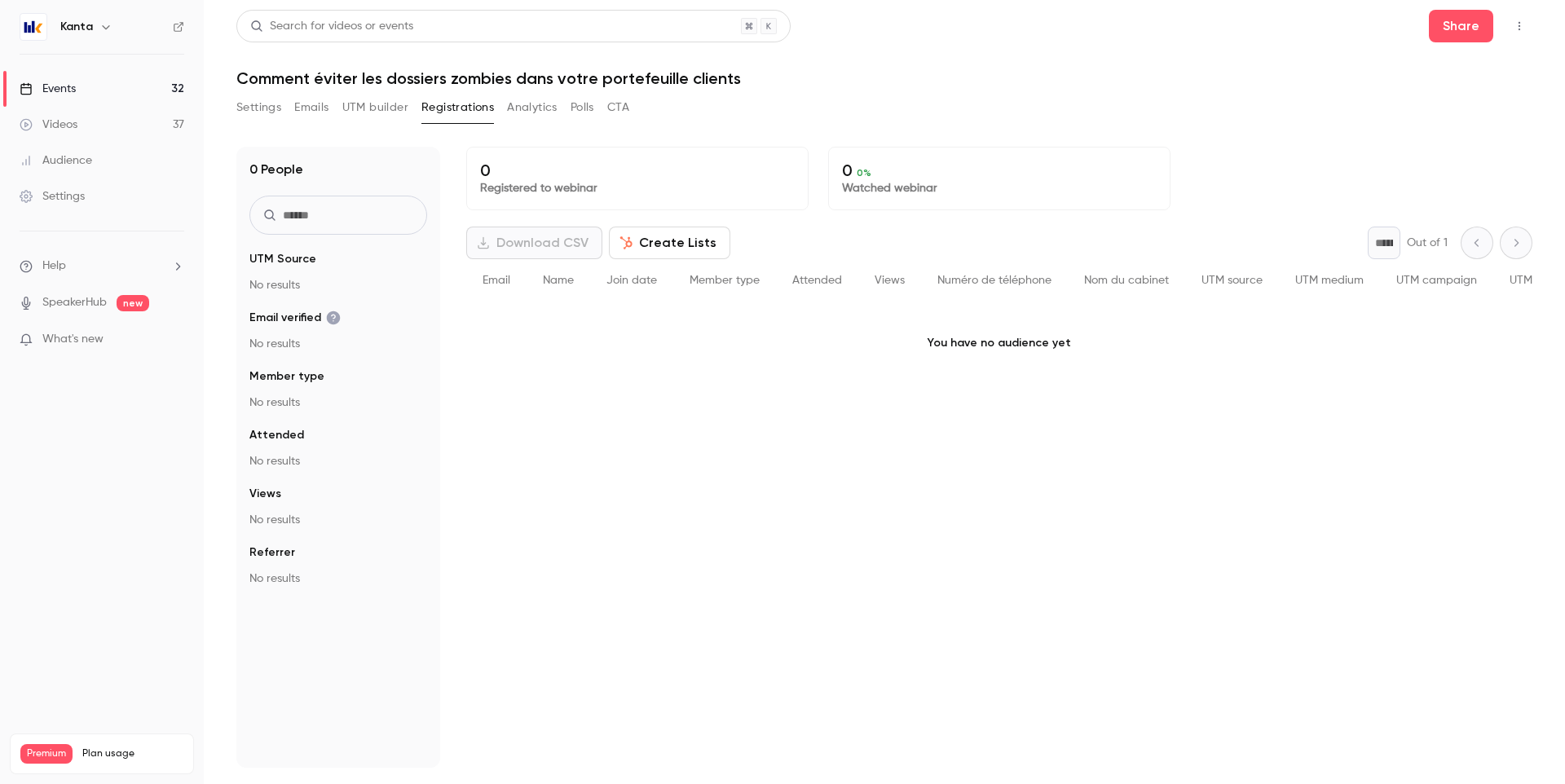
click at [267, 113] on button "Settings" at bounding box center [258, 108] width 45 height 26
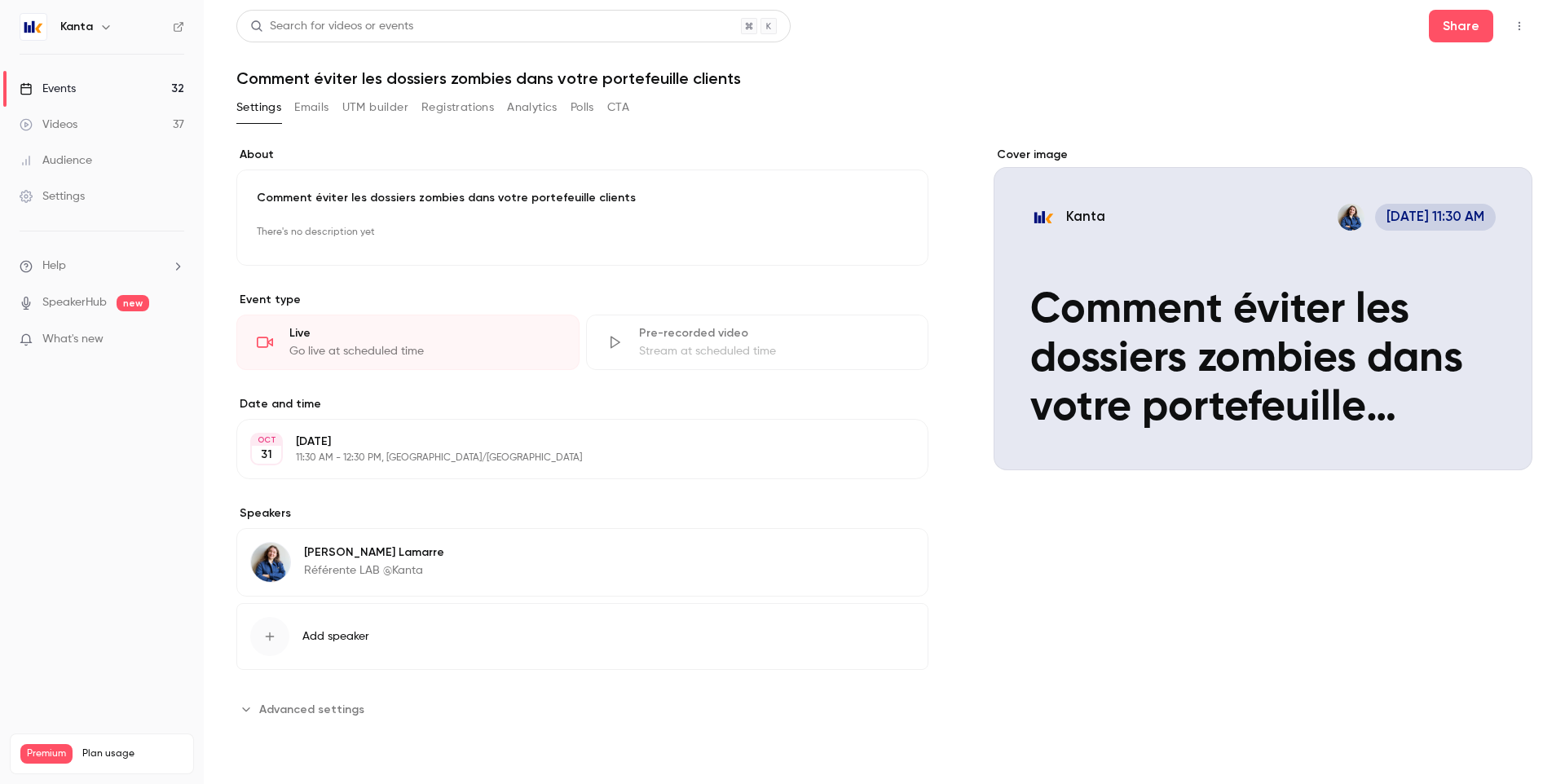
click at [176, 90] on link "Events 32" at bounding box center [101, 88] width 203 height 36
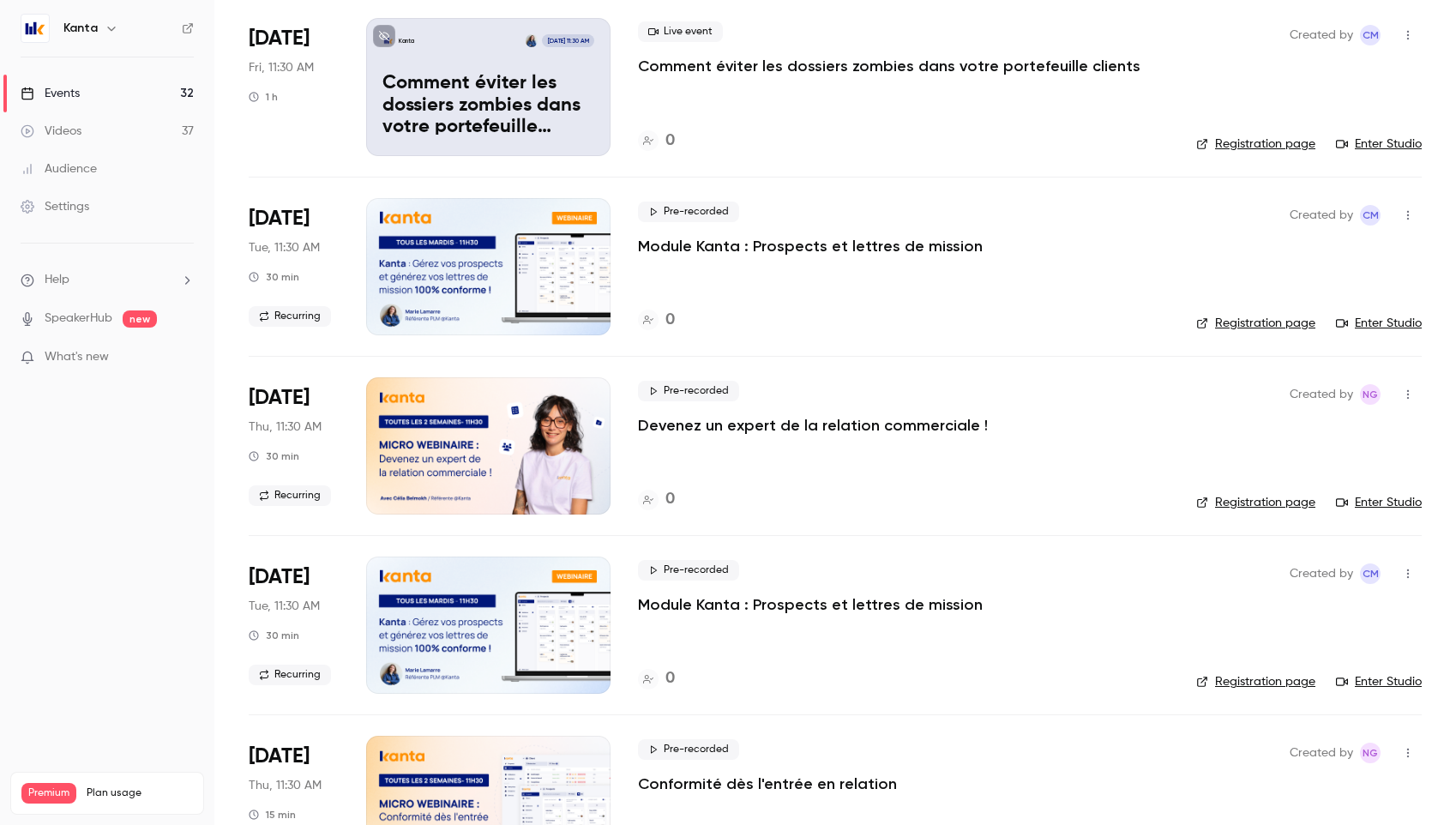
scroll to position [1326, 0]
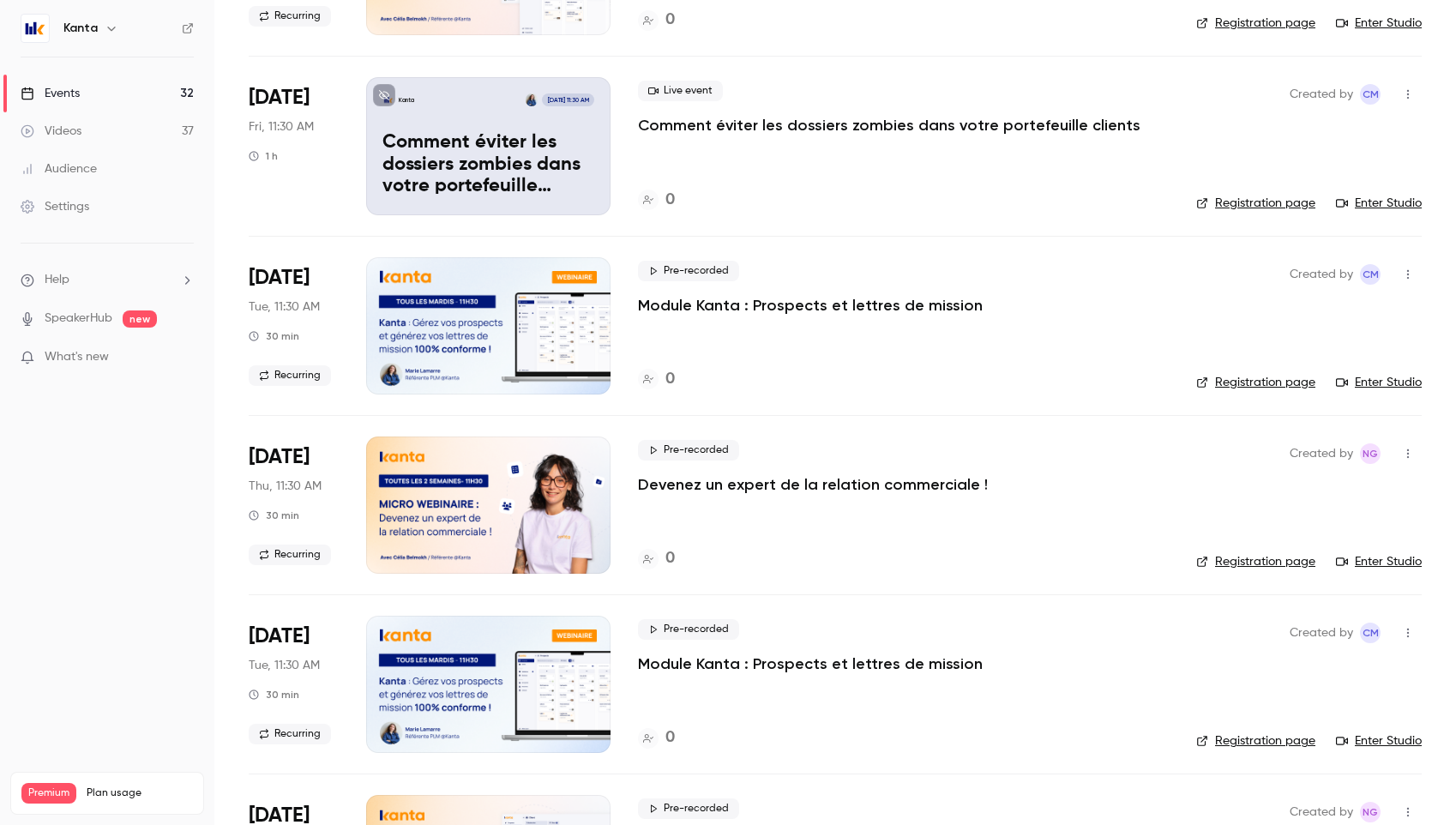
click at [537, 164] on p "Comment éviter les dossiers zombies dans votre portefeuille clients" at bounding box center [489, 165] width 212 height 66
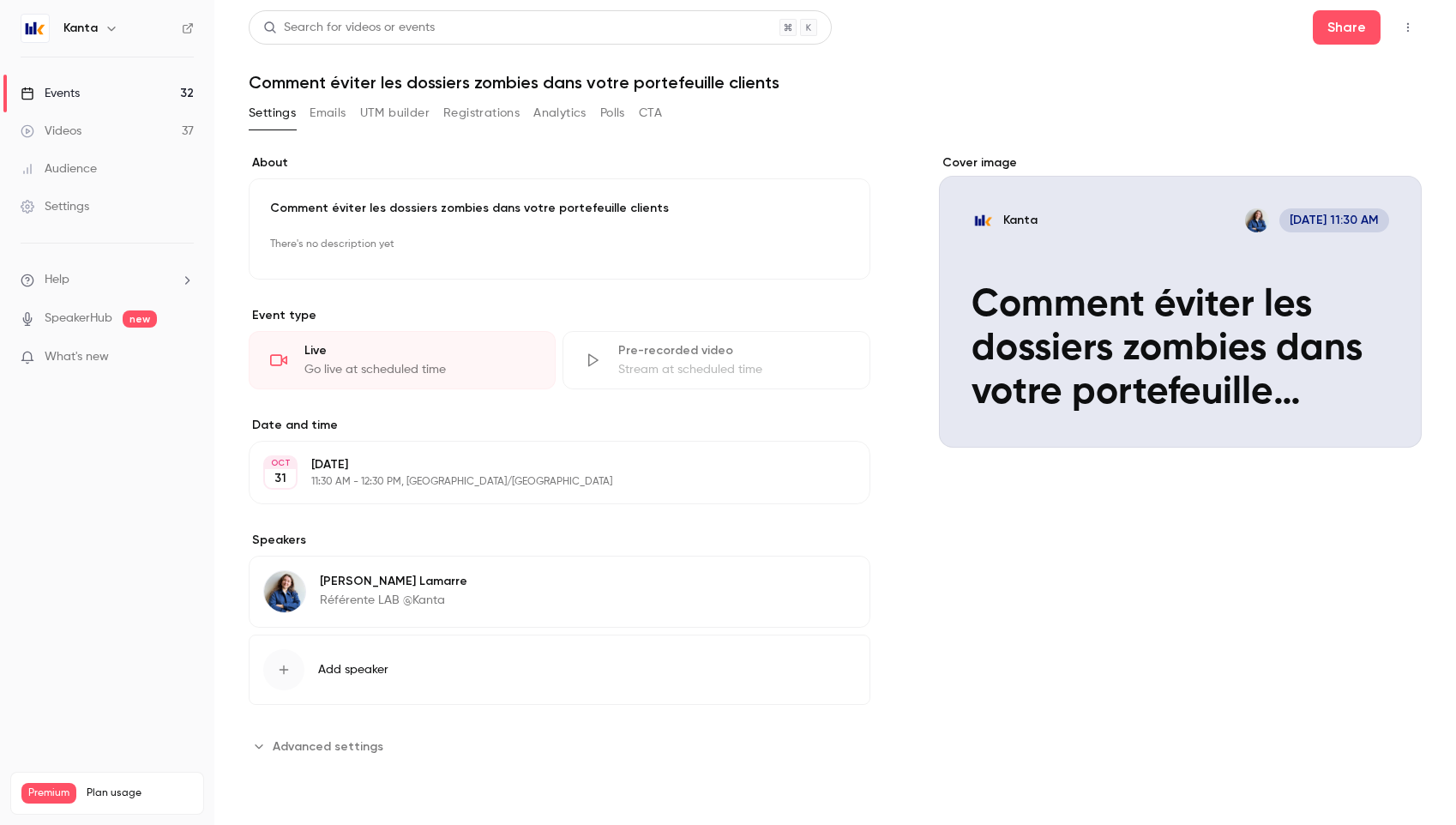
click at [1288, 331] on div "Cover image" at bounding box center [1182, 301] width 484 height 294
click at [0, 0] on input "Kanta [DATE] 11:30 AM Comment éviter les dossiers zombies dans votre portefeuil…" at bounding box center [0, 0] width 0 height 0
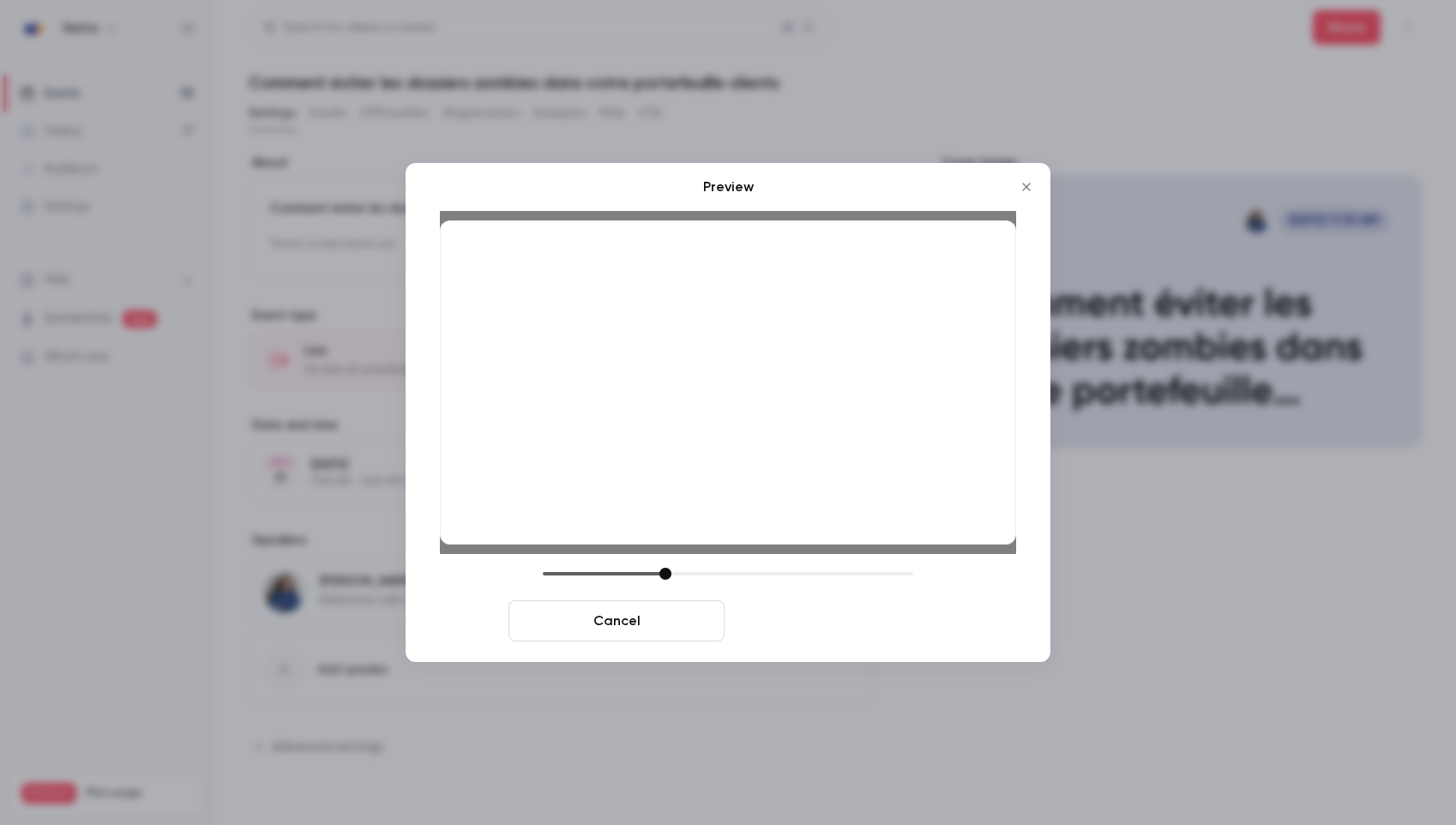
click at [889, 617] on button "Save cover" at bounding box center [839, 621] width 216 height 41
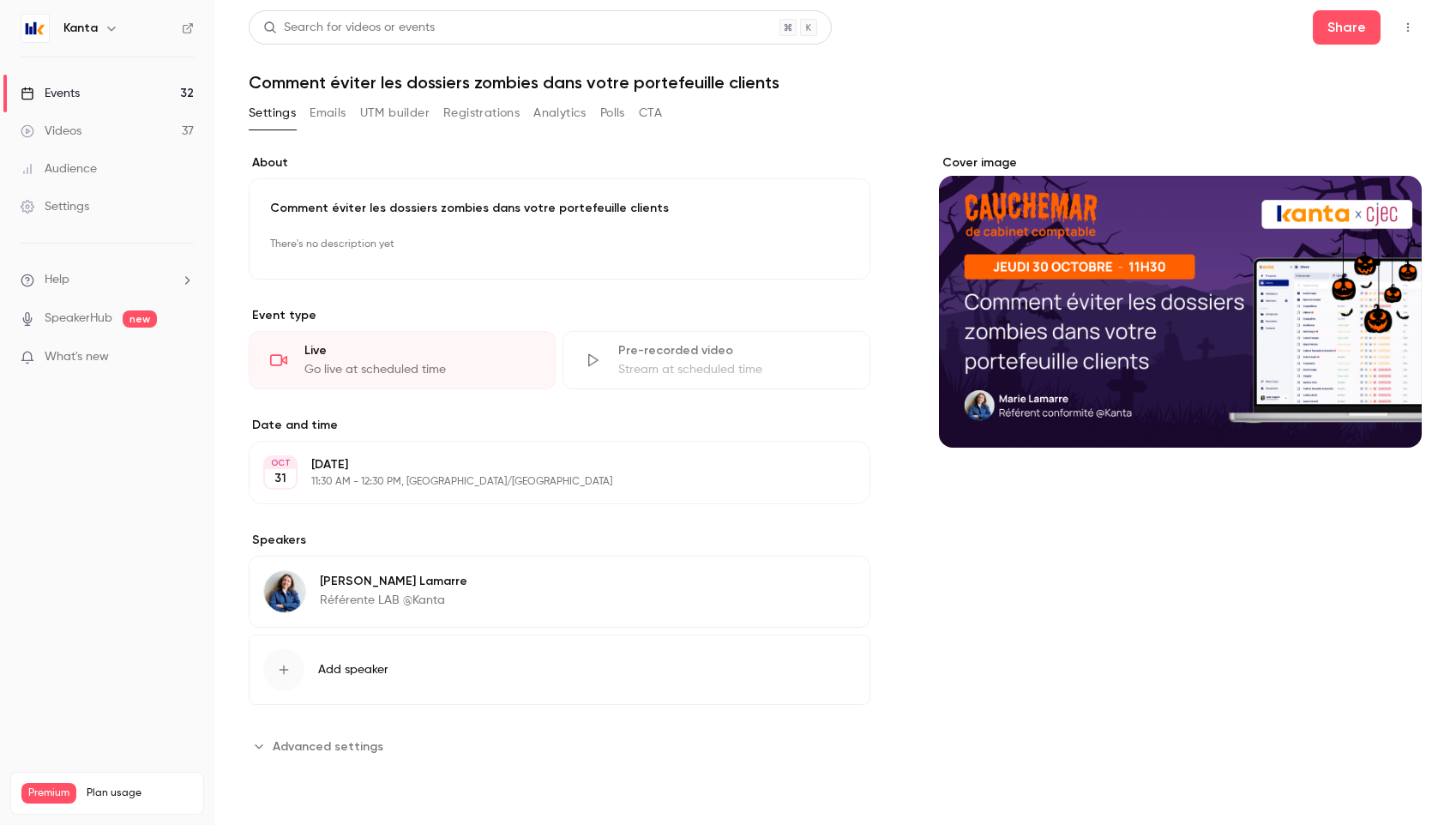
click at [144, 104] on link "Events 32" at bounding box center [107, 93] width 214 height 37
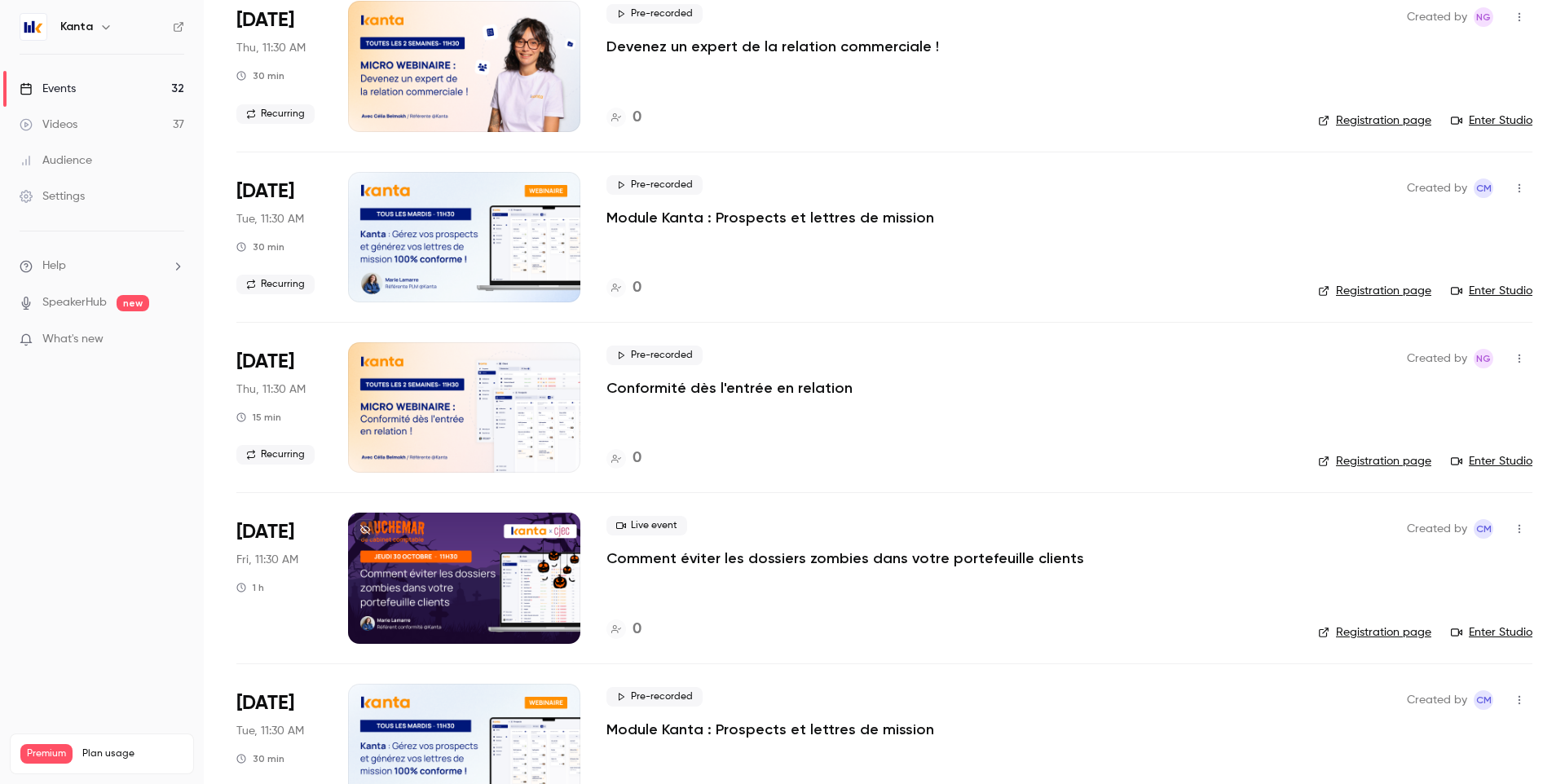
scroll to position [785, 0]
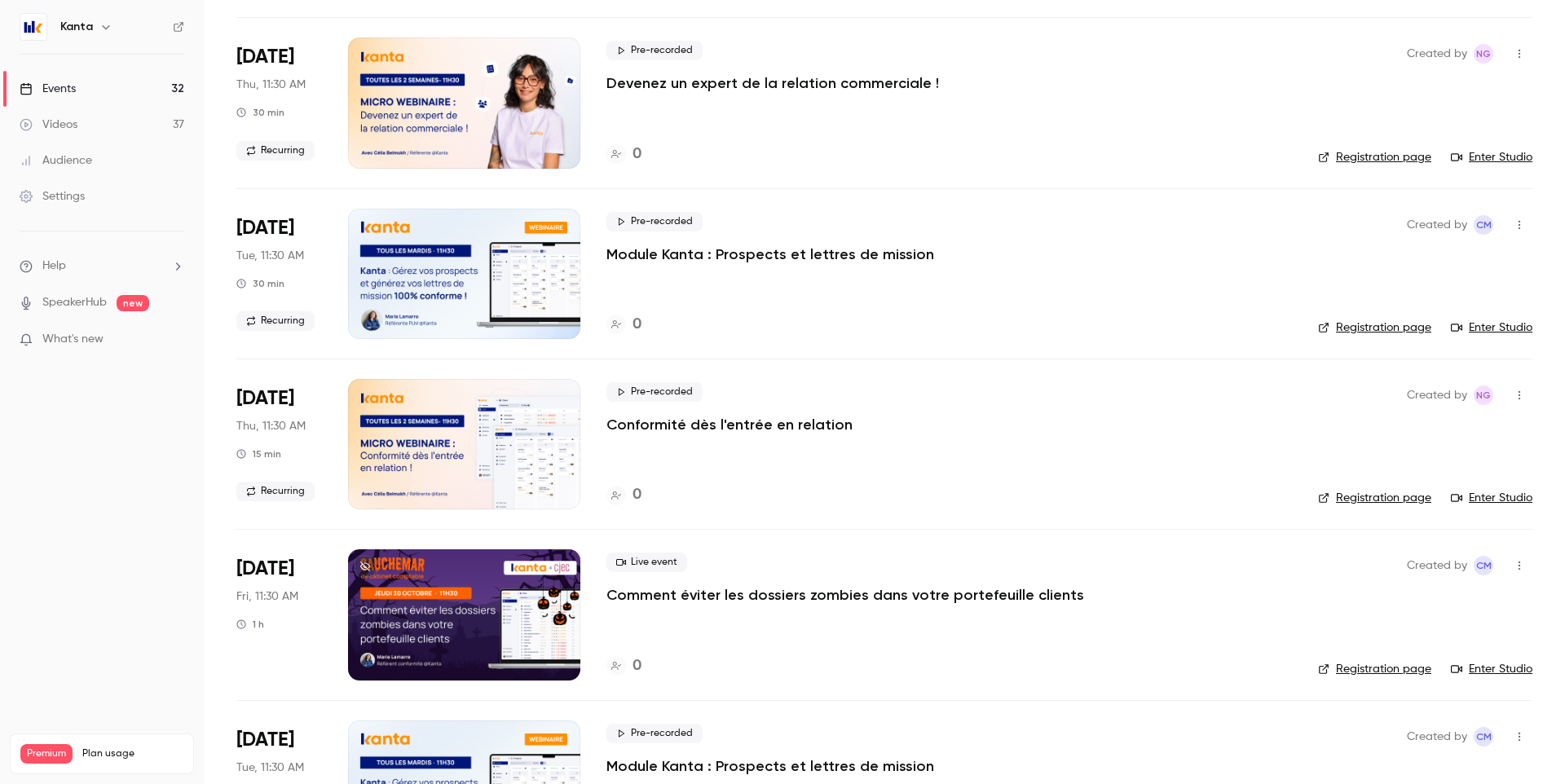
click at [665, 601] on p "Comment éviter les dossiers zombies dans votre portefeuille clients" at bounding box center [845, 594] width 478 height 19
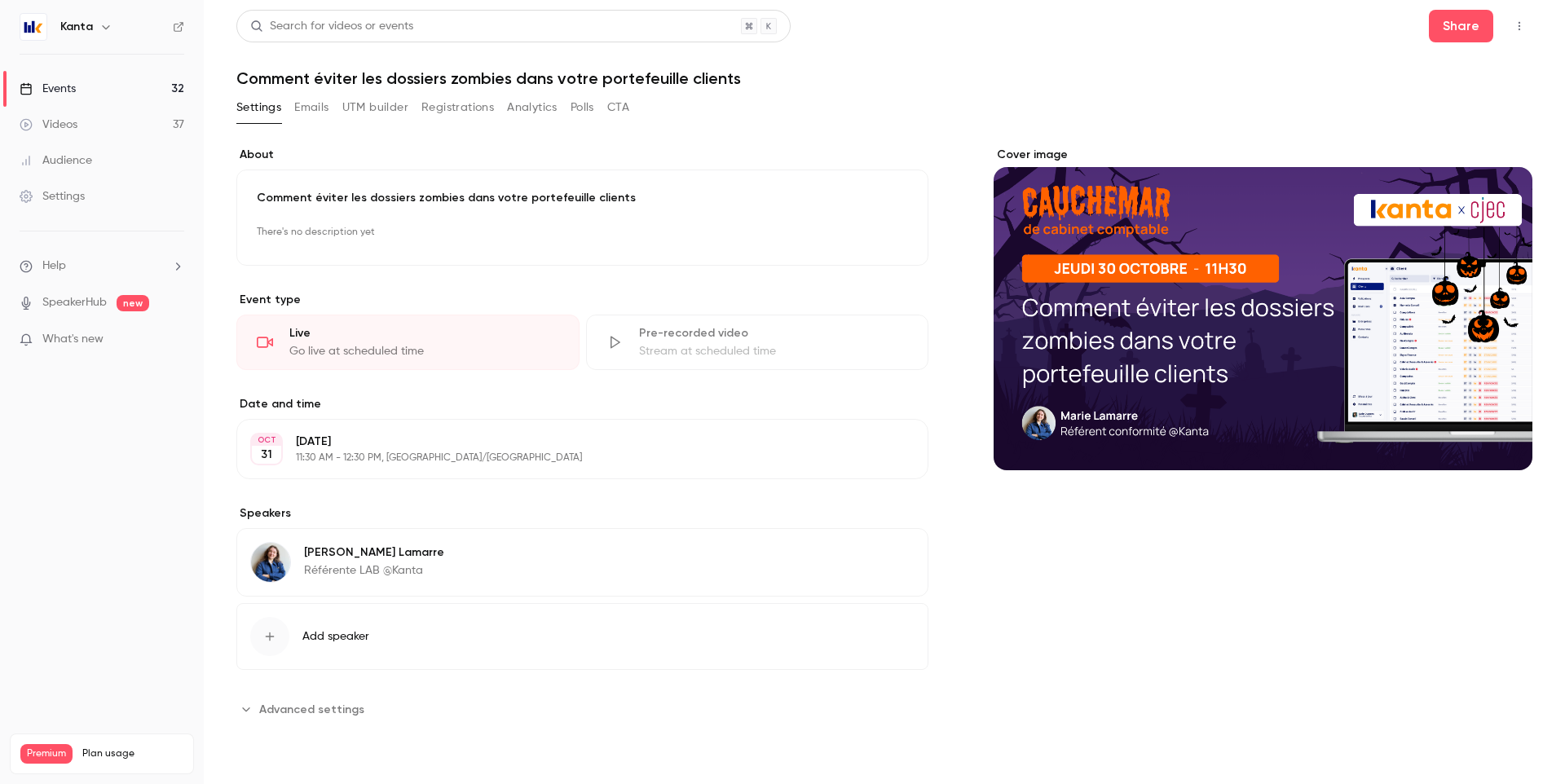
click at [314, 115] on button "Emails" at bounding box center [312, 108] width 35 height 26
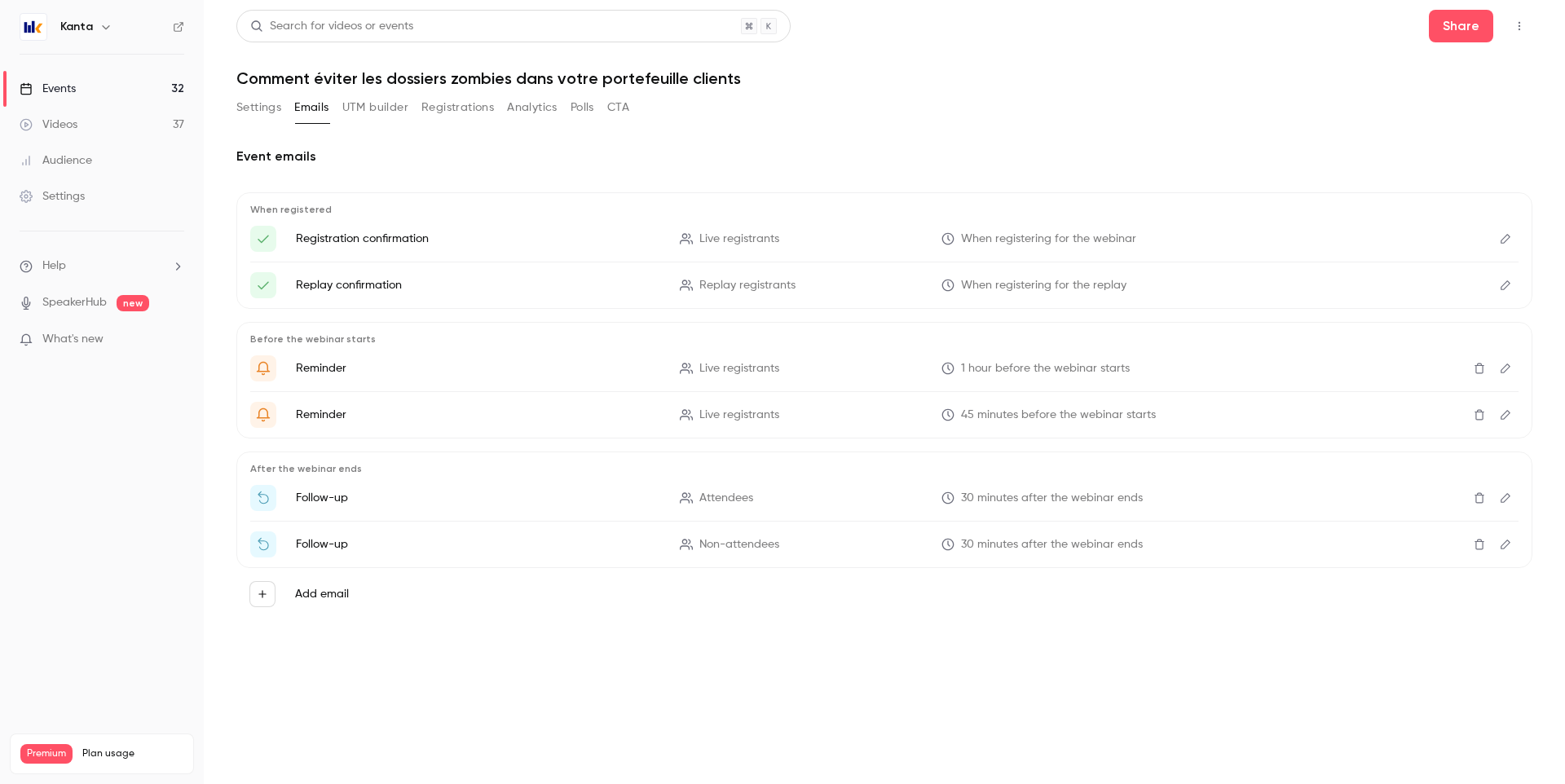
click at [270, 108] on button "Settings" at bounding box center [258, 108] width 45 height 26
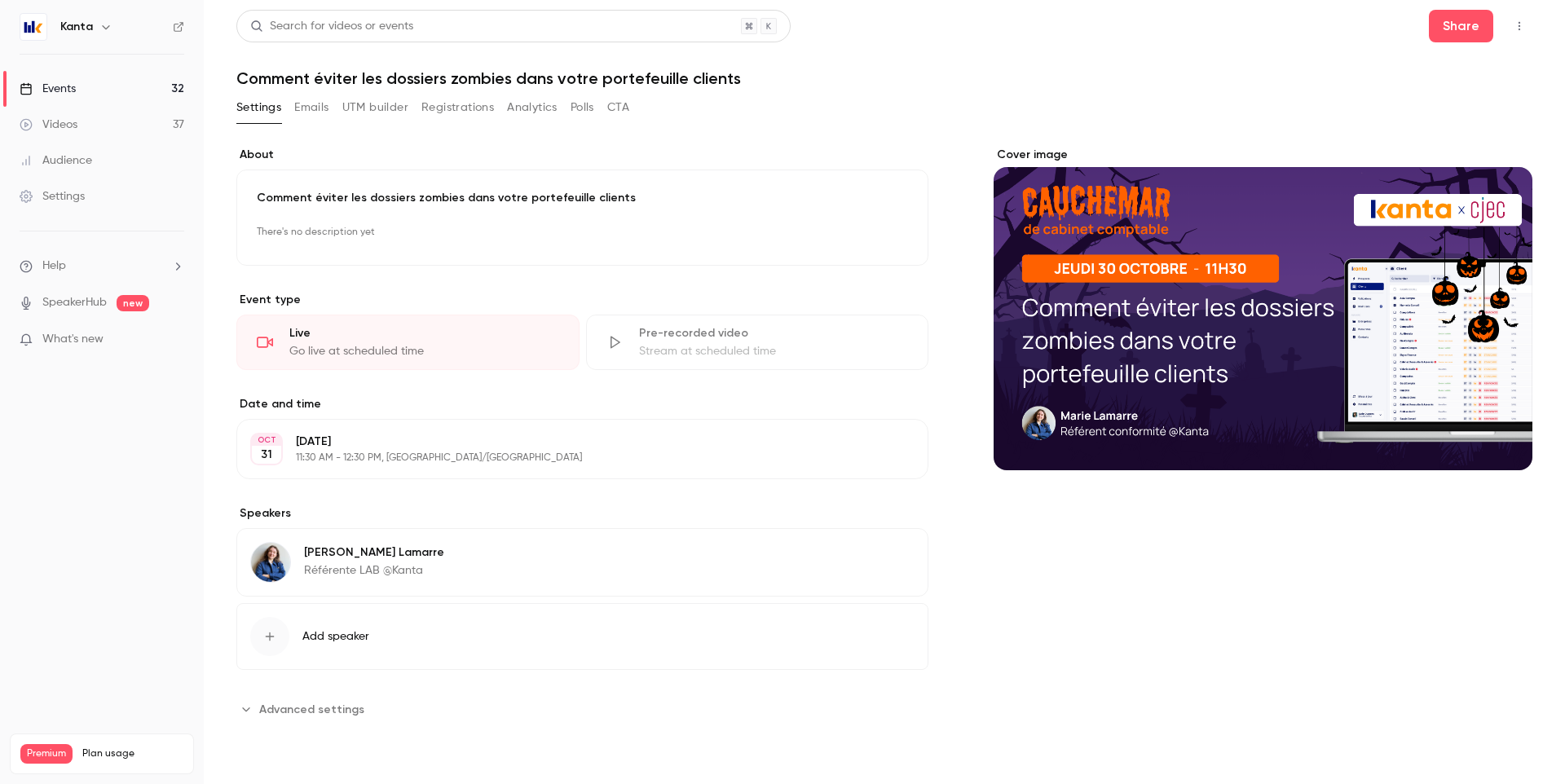
click at [1521, 33] on button "button" at bounding box center [1518, 26] width 26 height 26
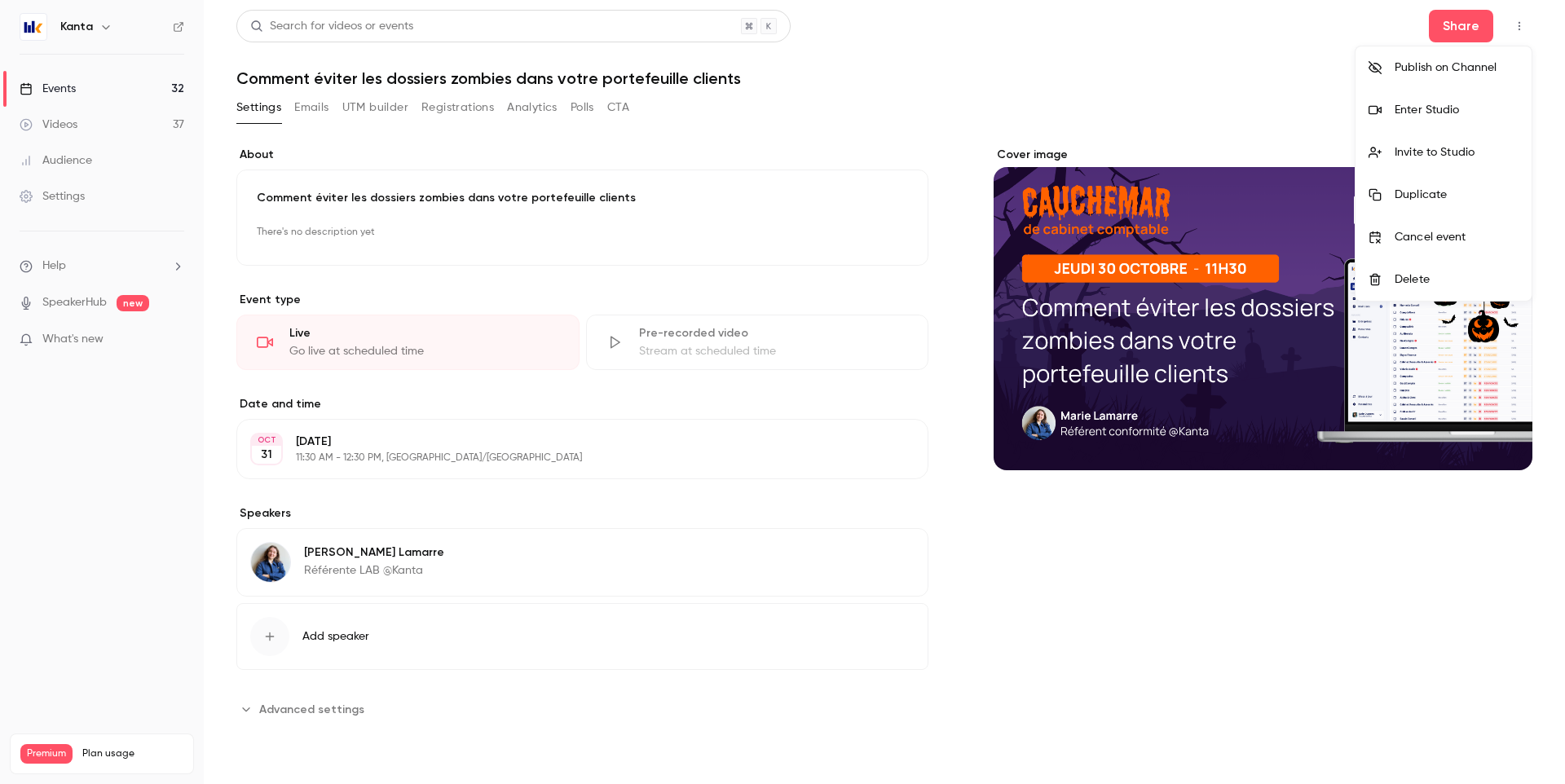
click at [1425, 272] on div "Delete" at bounding box center [1456, 280] width 124 height 16
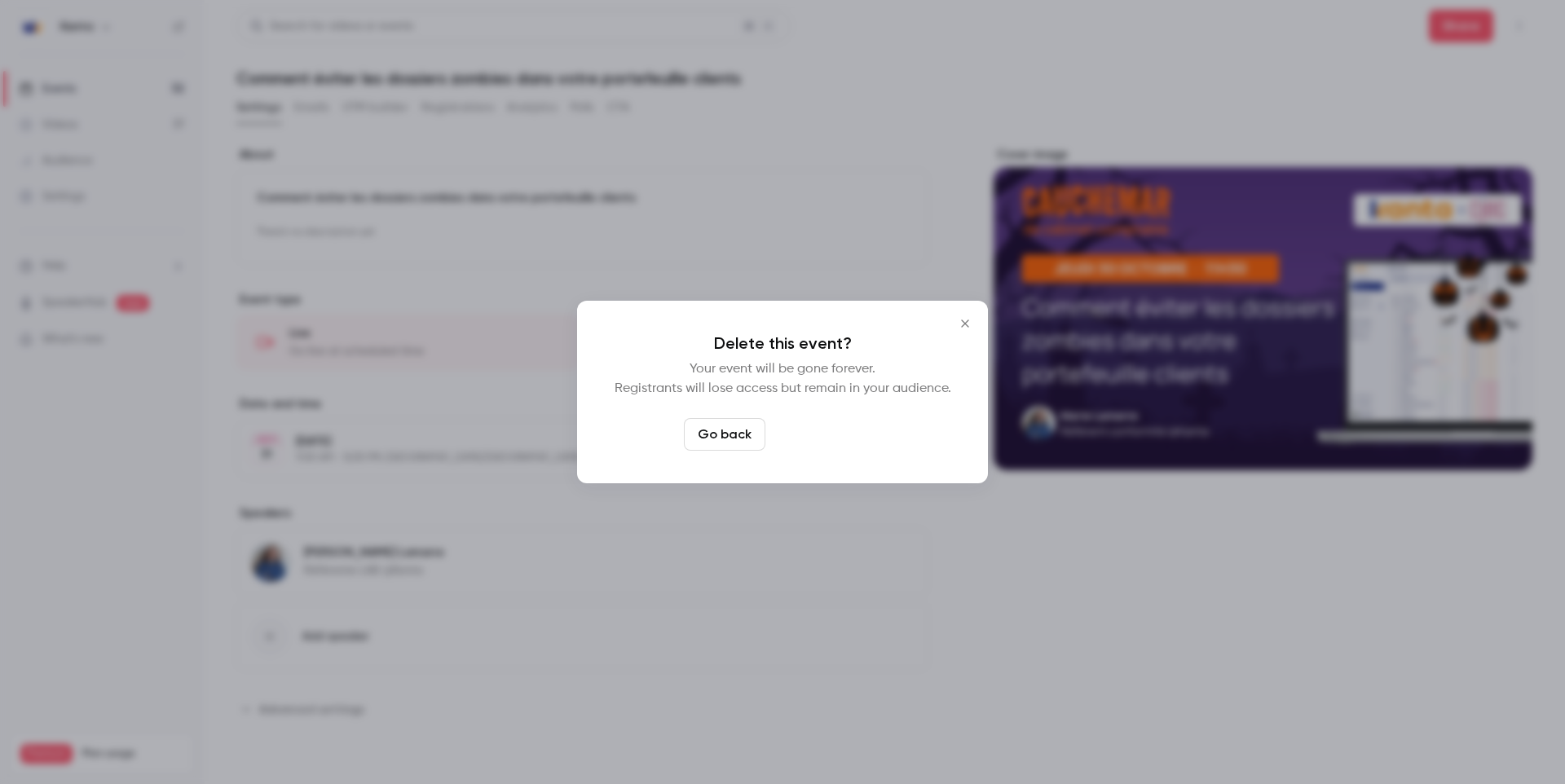
click at [809, 437] on button "Delete event" at bounding box center [826, 434] width 109 height 33
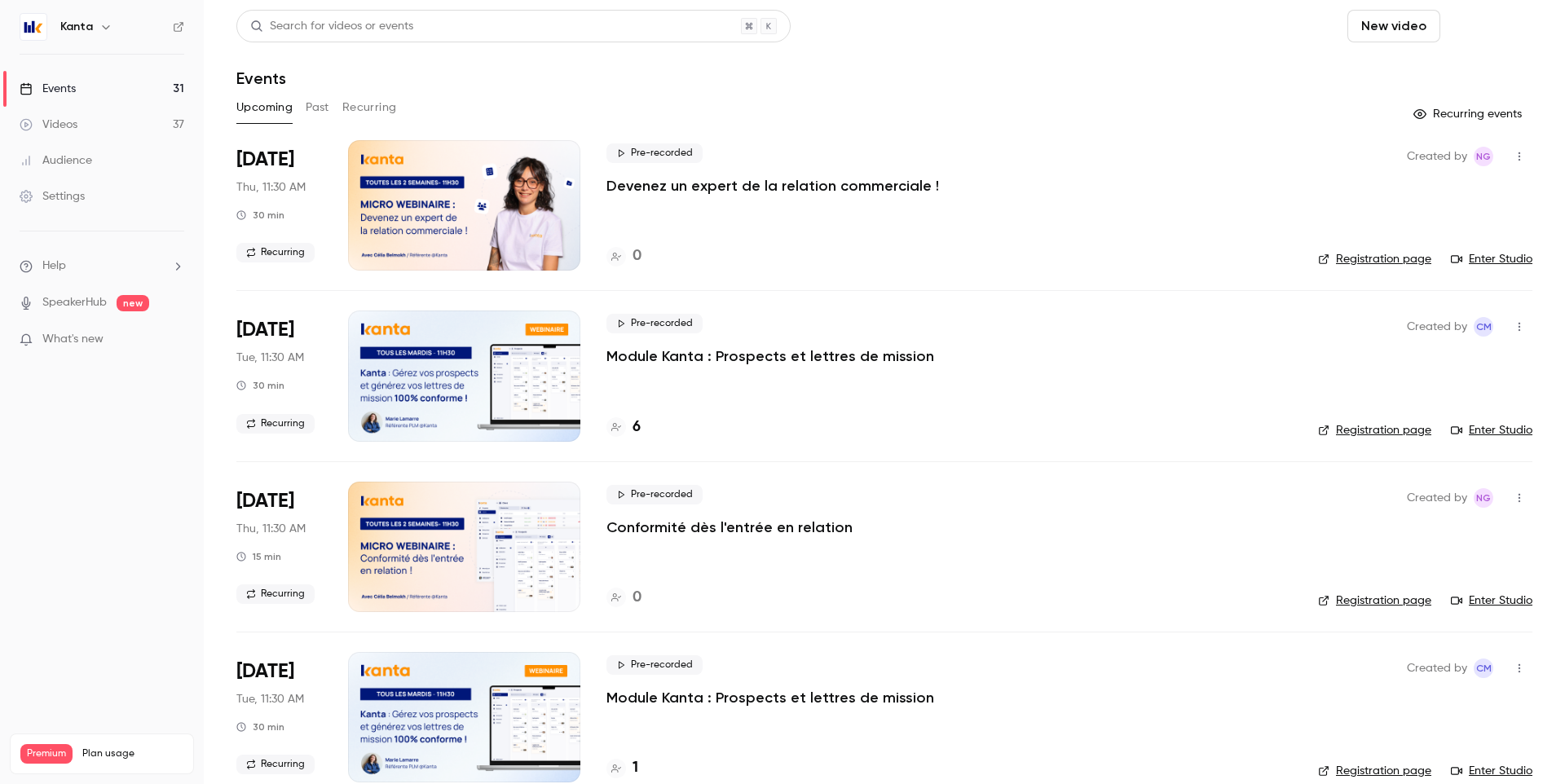
click at [1463, 29] on button "Schedule" at bounding box center [1489, 26] width 86 height 33
click at [1401, 69] on div "One time event" at bounding box center [1445, 71] width 124 height 16
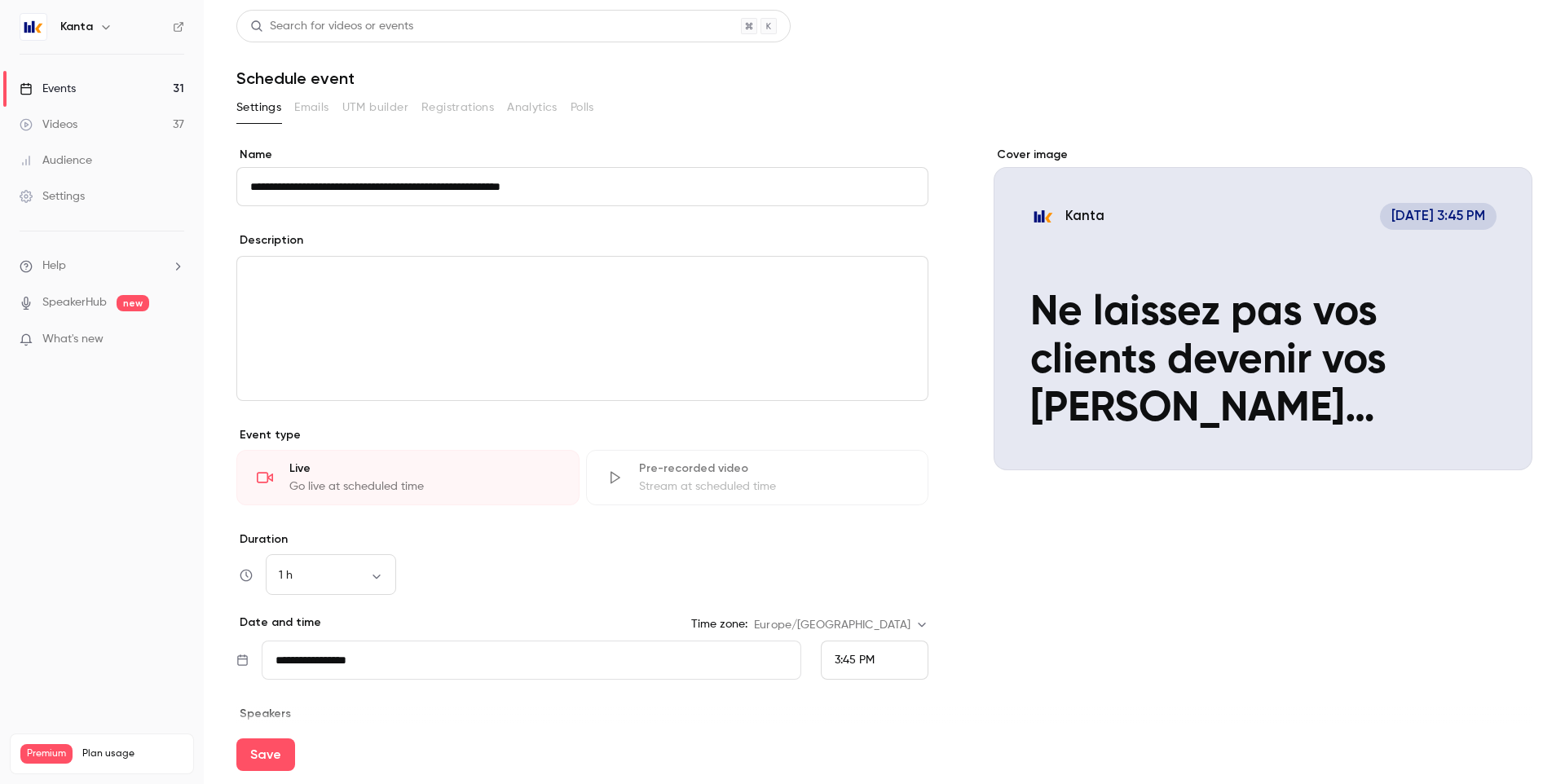
drag, startPoint x: 586, startPoint y: 191, endPoint x: 522, endPoint y: 190, distance: 64.0
click at [522, 190] on input "**********" at bounding box center [582, 186] width 692 height 39
type input "**********"
click at [402, 283] on p "editor" at bounding box center [582, 275] width 664 height 19
click at [381, 583] on div "1 h ** ​" at bounding box center [330, 574] width 130 height 39
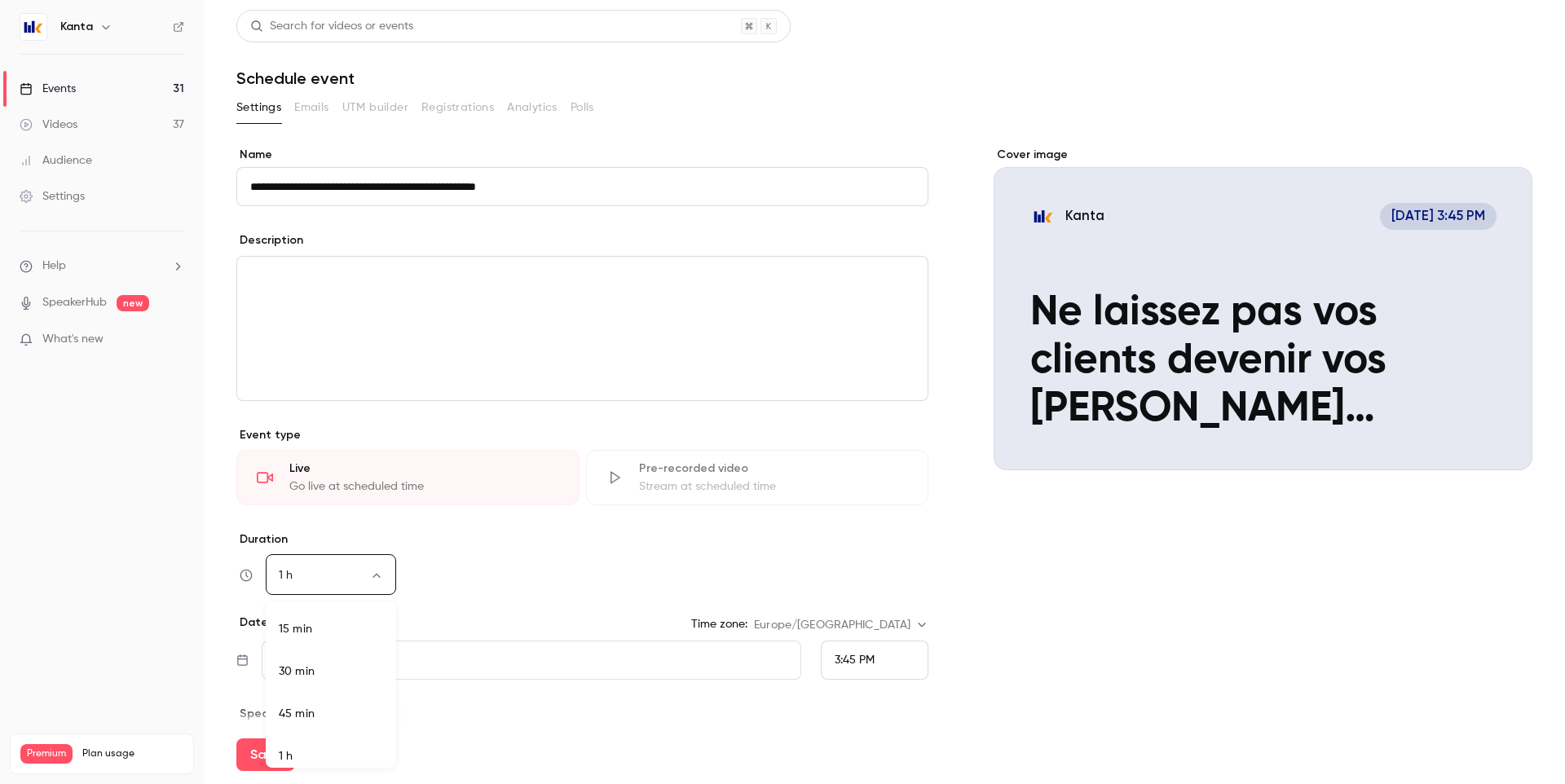
click at [373, 572] on body "**********" at bounding box center [782, 392] width 1565 height 784
click at [593, 587] on div at bounding box center [782, 392] width 1565 height 784
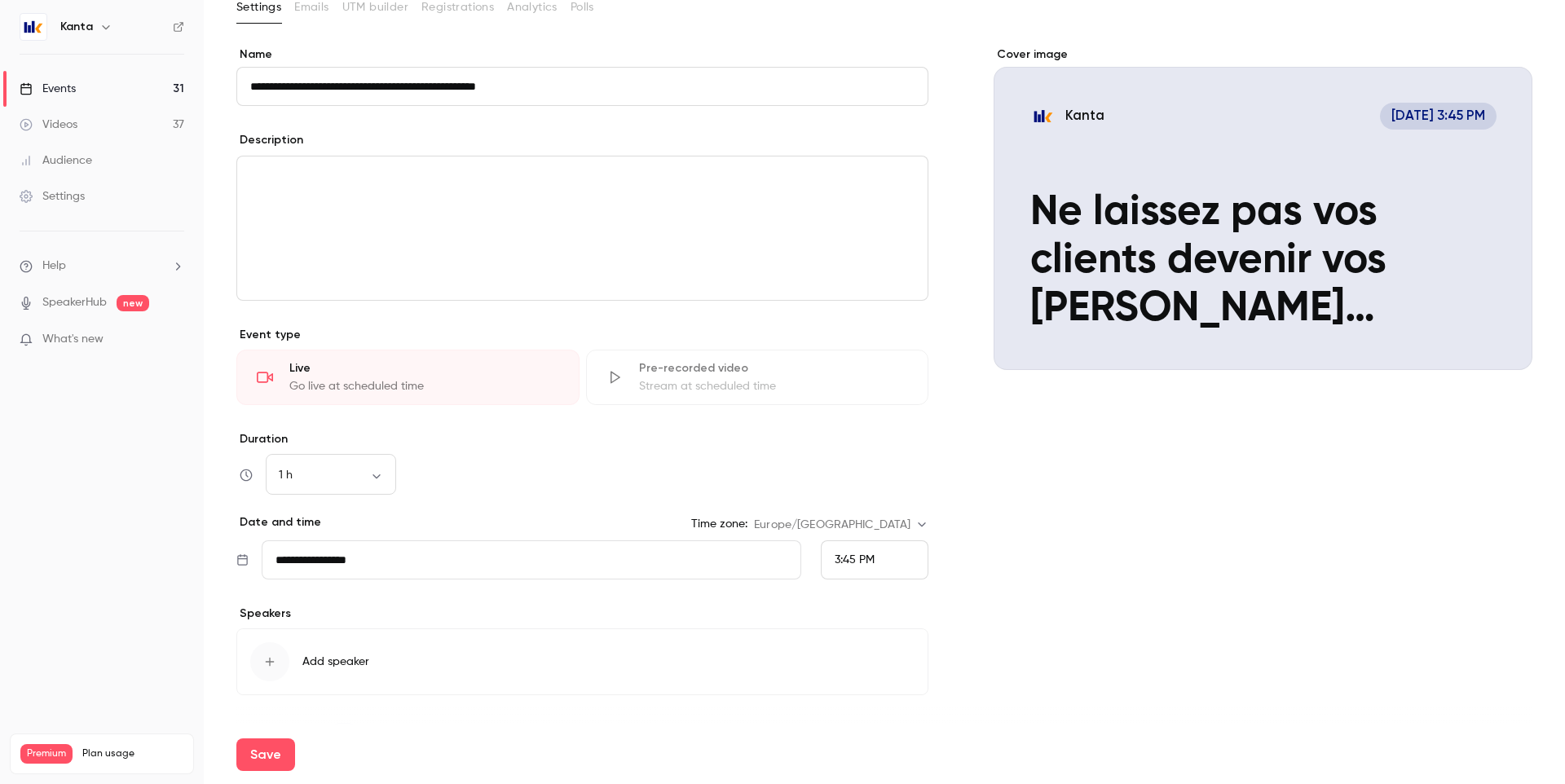
click at [877, 555] on div "3:45 PM" at bounding box center [875, 559] width 108 height 39
click at [856, 357] on span "11:30 AM" at bounding box center [850, 356] width 44 height 12
click at [577, 571] on input "**********" at bounding box center [532, 559] width 540 height 39
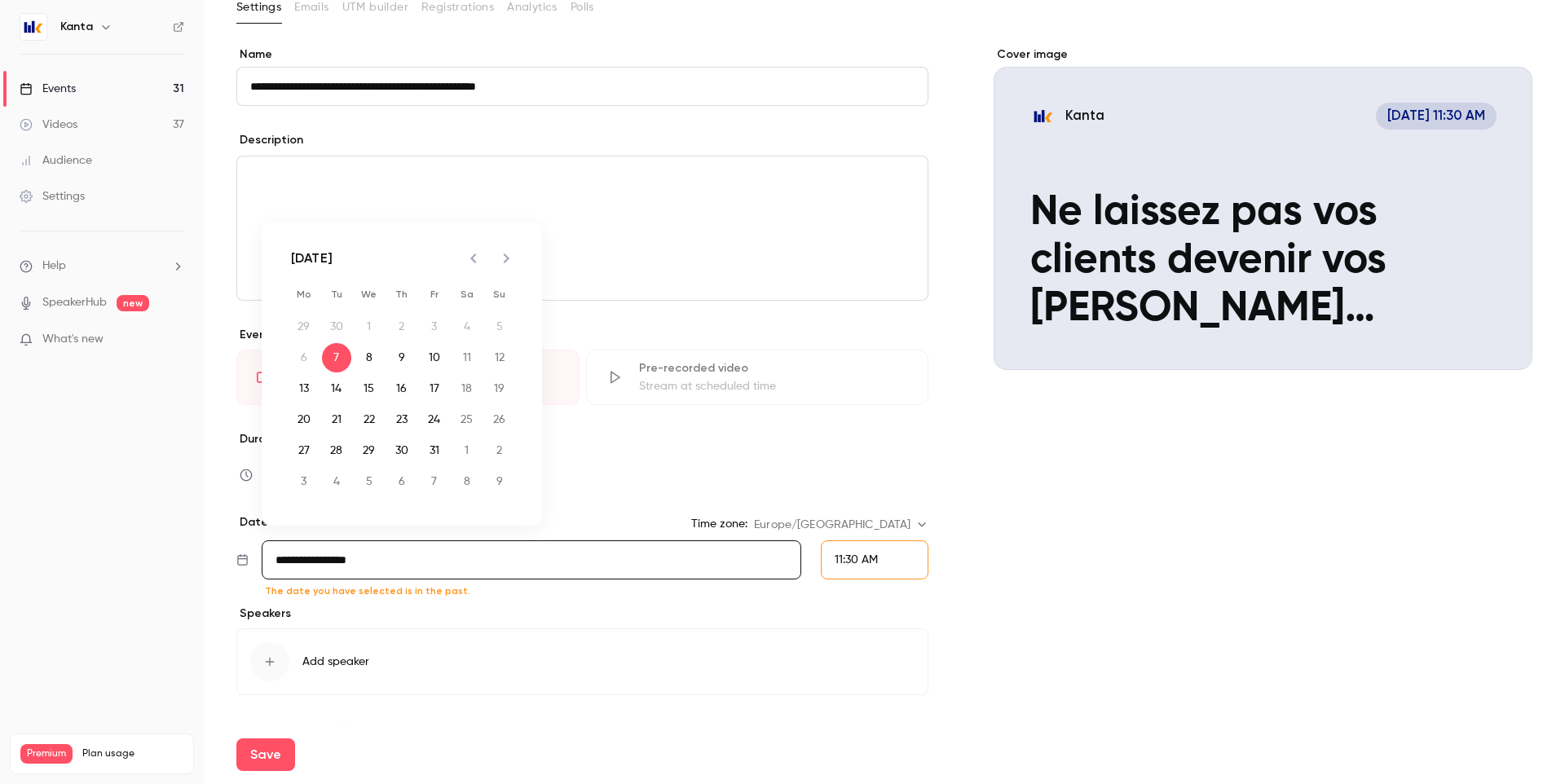
click at [508, 256] on icon "Next month" at bounding box center [506, 258] width 5 height 10
click at [470, 264] on icon "Previous month" at bounding box center [472, 258] width 19 height 19
click at [401, 447] on button "30" at bounding box center [401, 450] width 29 height 29
type input "**********"
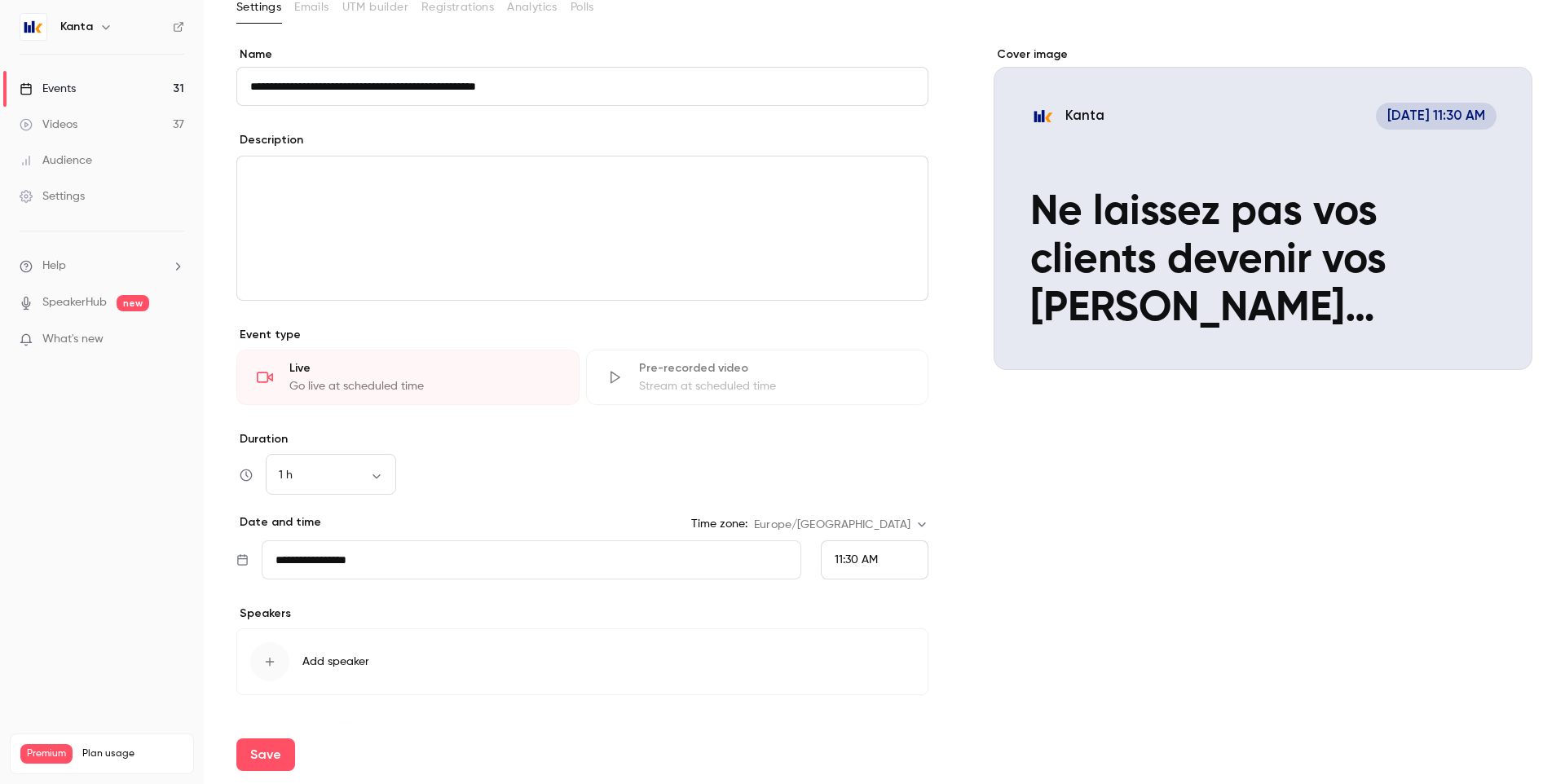
click at [1109, 567] on div "Cover image Kanta Oct 30, 11:30 AM Ne laissez pas vos clients devenir vos pires…" at bounding box center [1262, 393] width 539 height 694
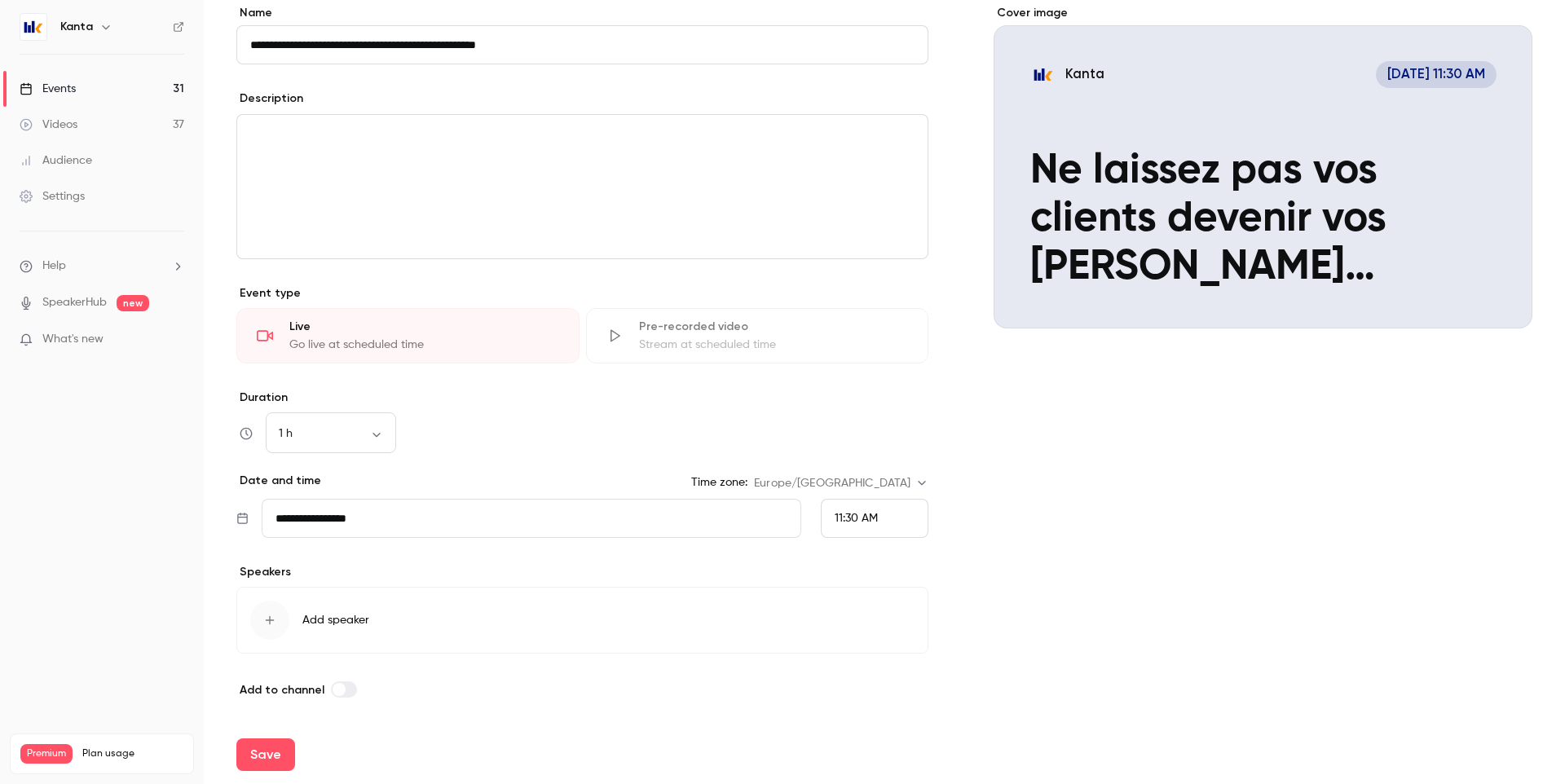
click at [270, 617] on icon "button" at bounding box center [270, 621] width 9 height 9
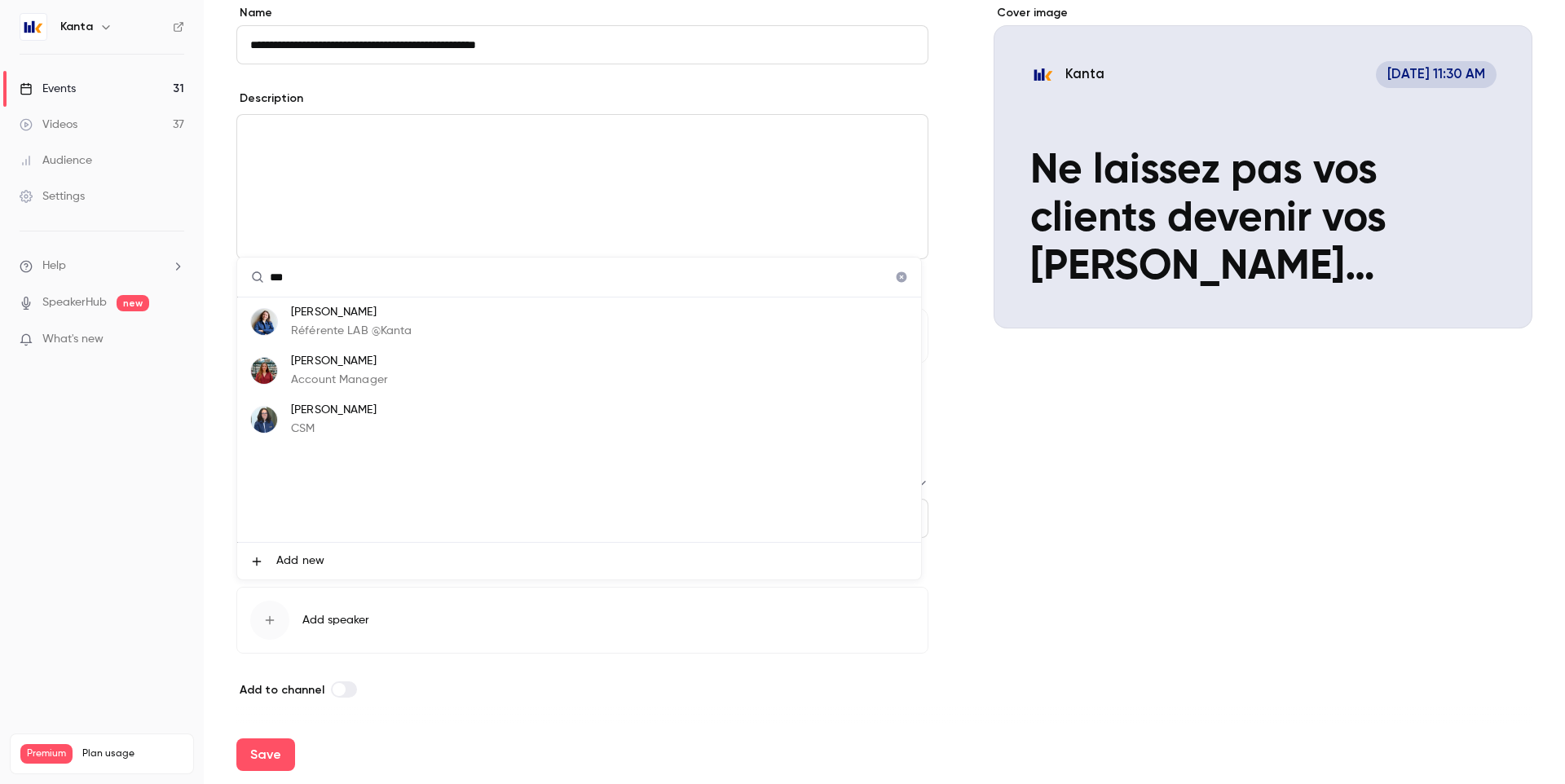
type input "***"
click at [364, 323] on p "Référente LAB @Kanta" at bounding box center [351, 331] width 121 height 17
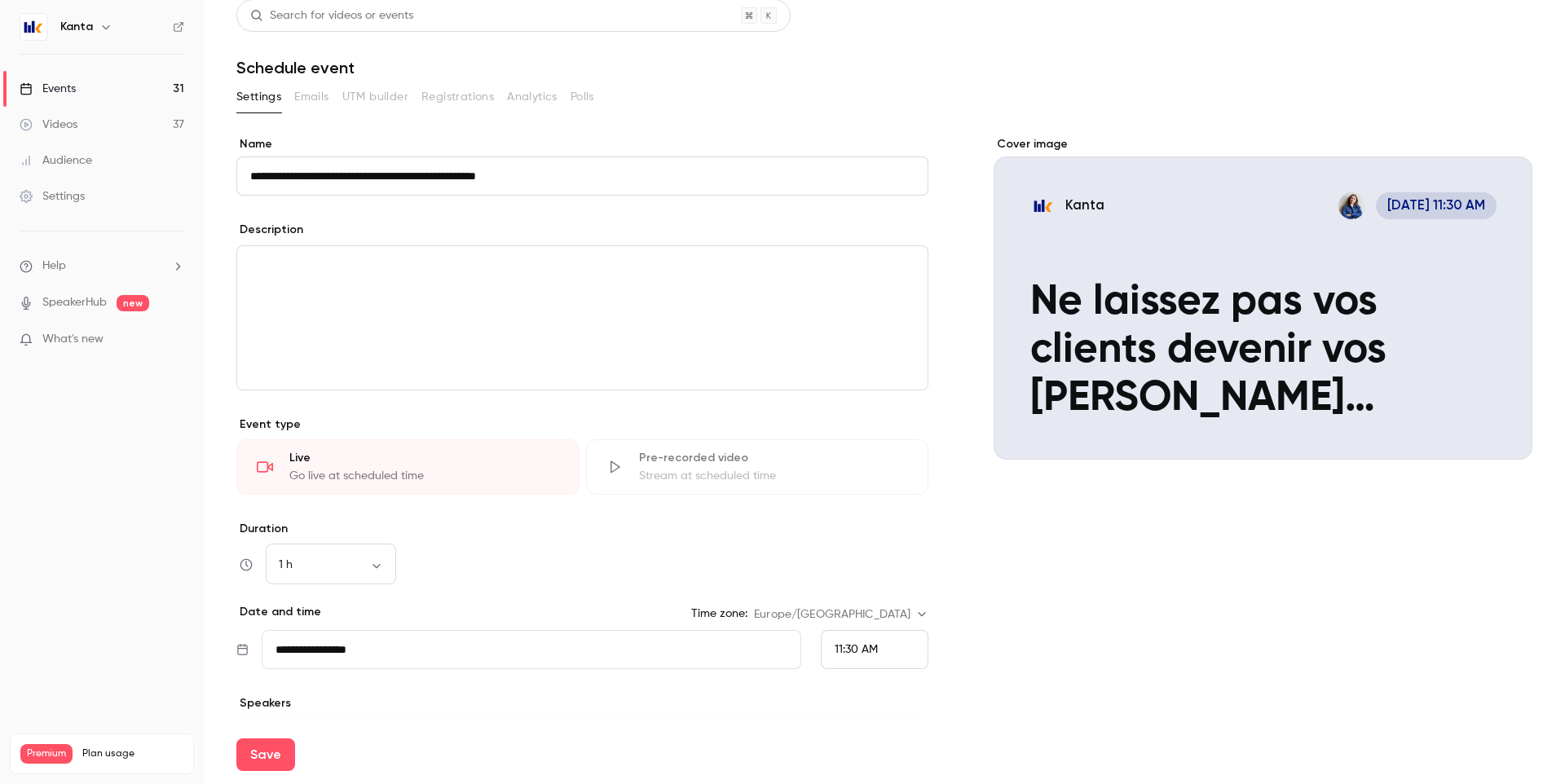
scroll to position [0, 0]
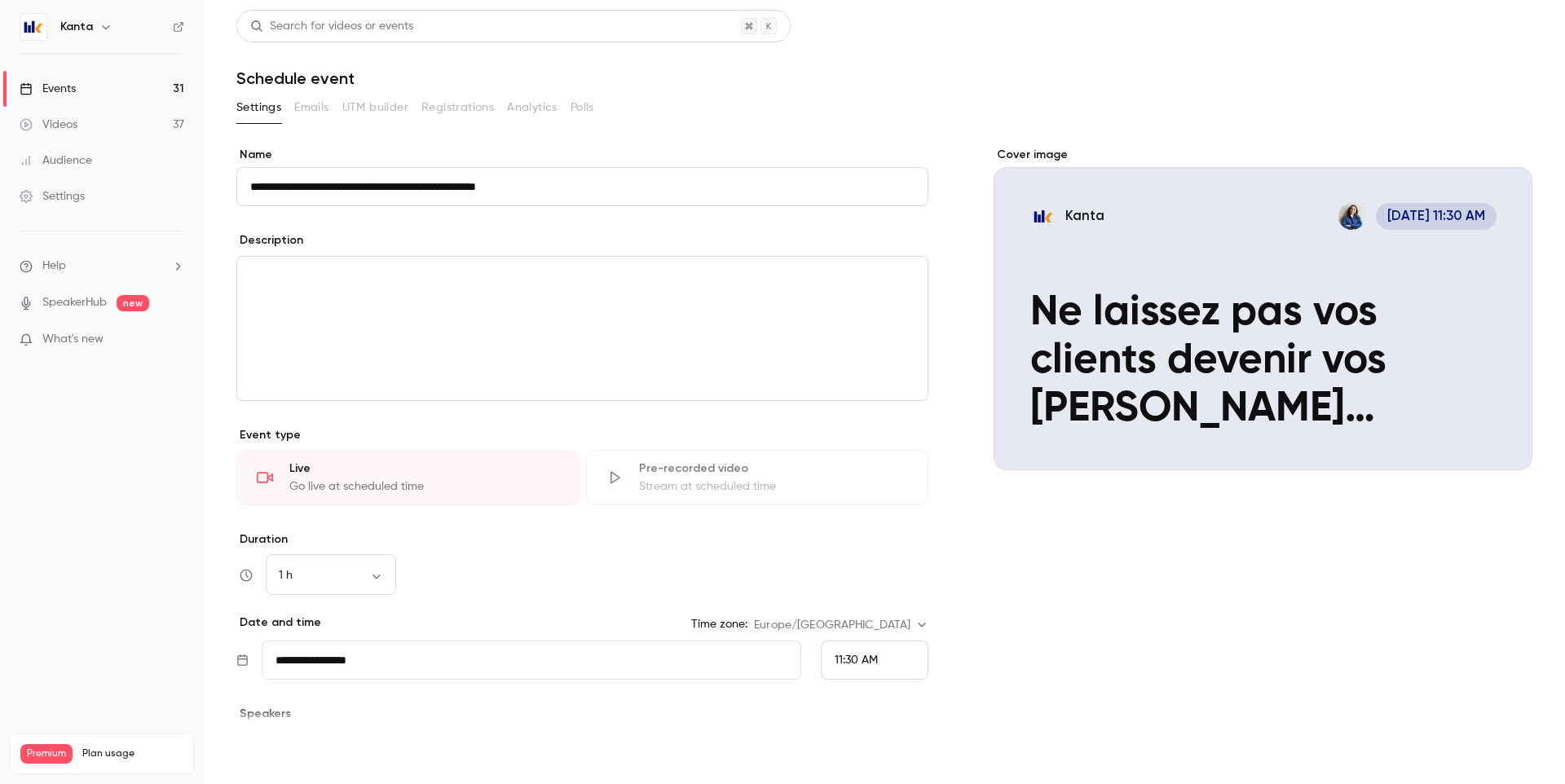
click at [272, 754] on button "Save" at bounding box center [265, 755] width 58 height 33
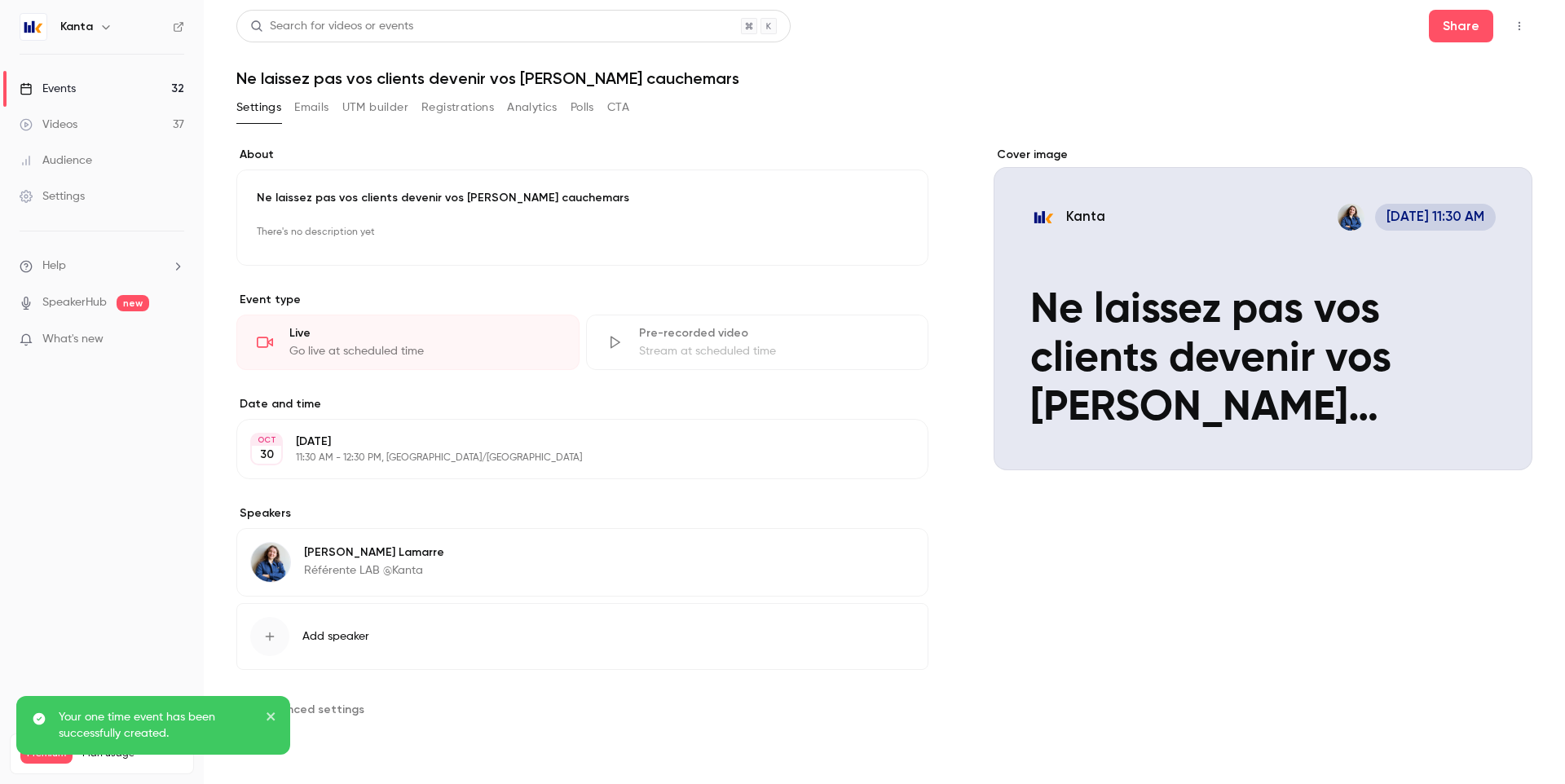
click at [152, 71] on link "Events 32" at bounding box center [101, 88] width 203 height 36
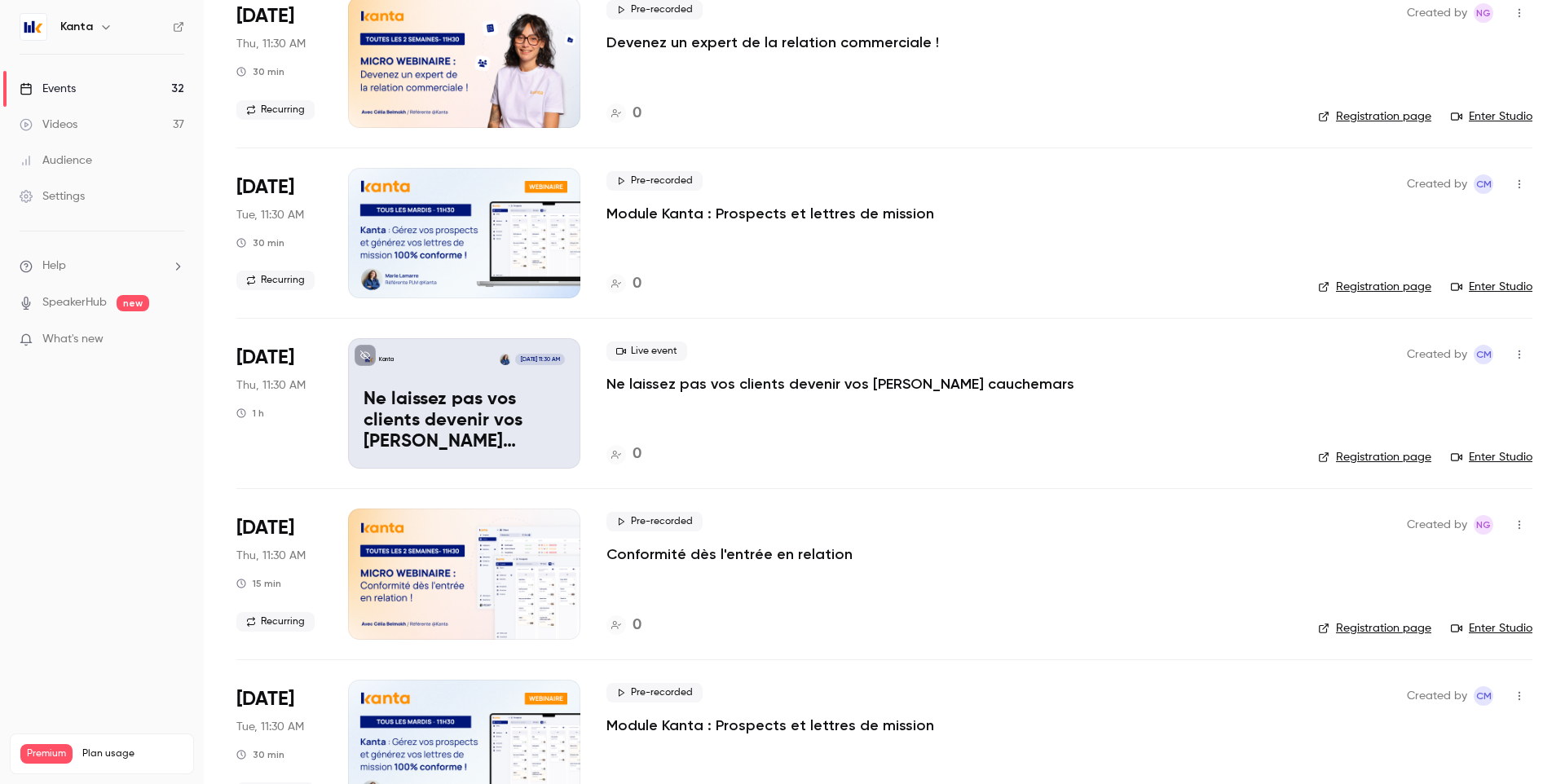
scroll to position [817, 0]
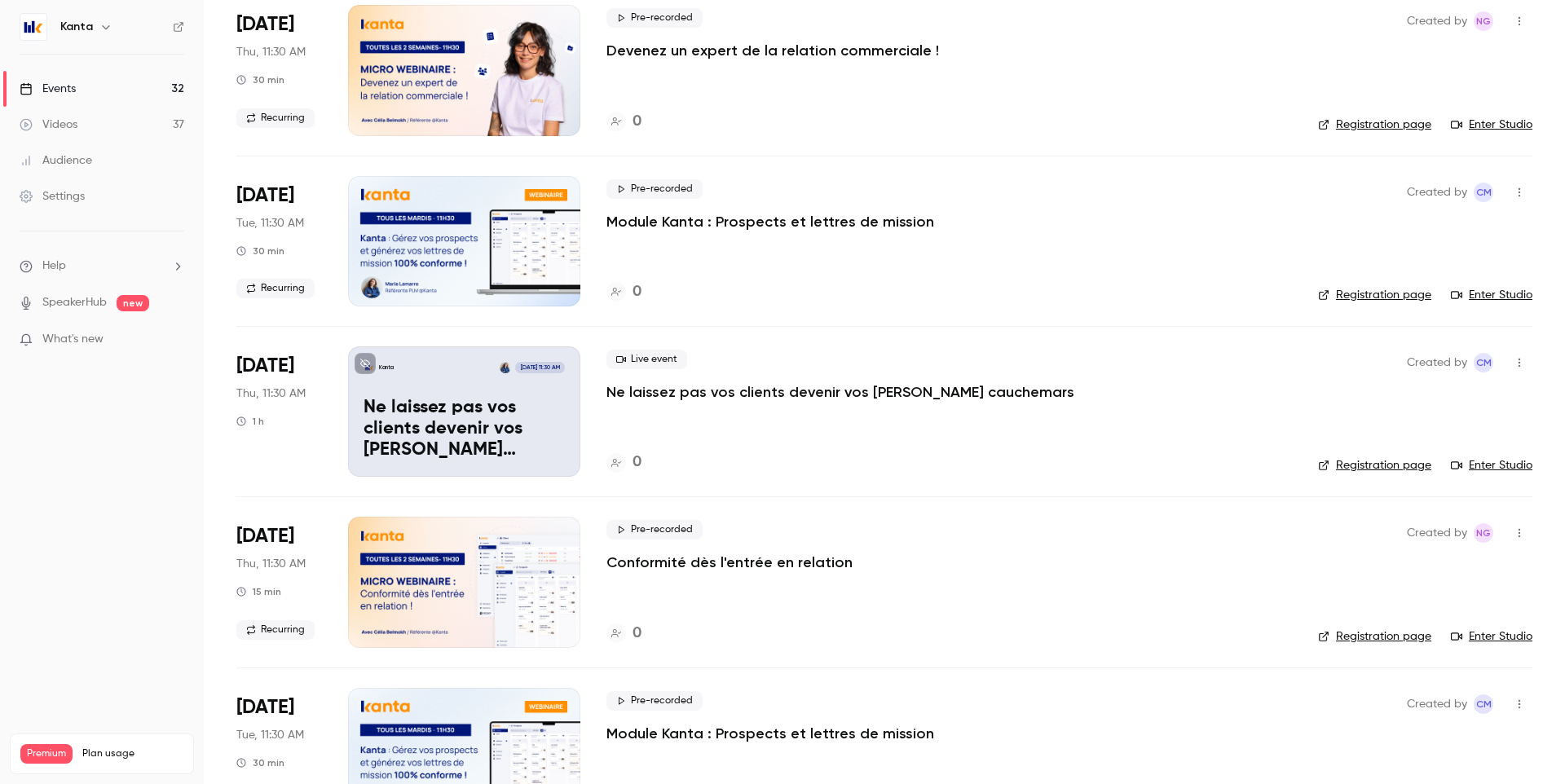
click at [540, 413] on p "Ne laissez pas vos clients devenir vos pires cauchemars" at bounding box center [464, 428] width 202 height 63
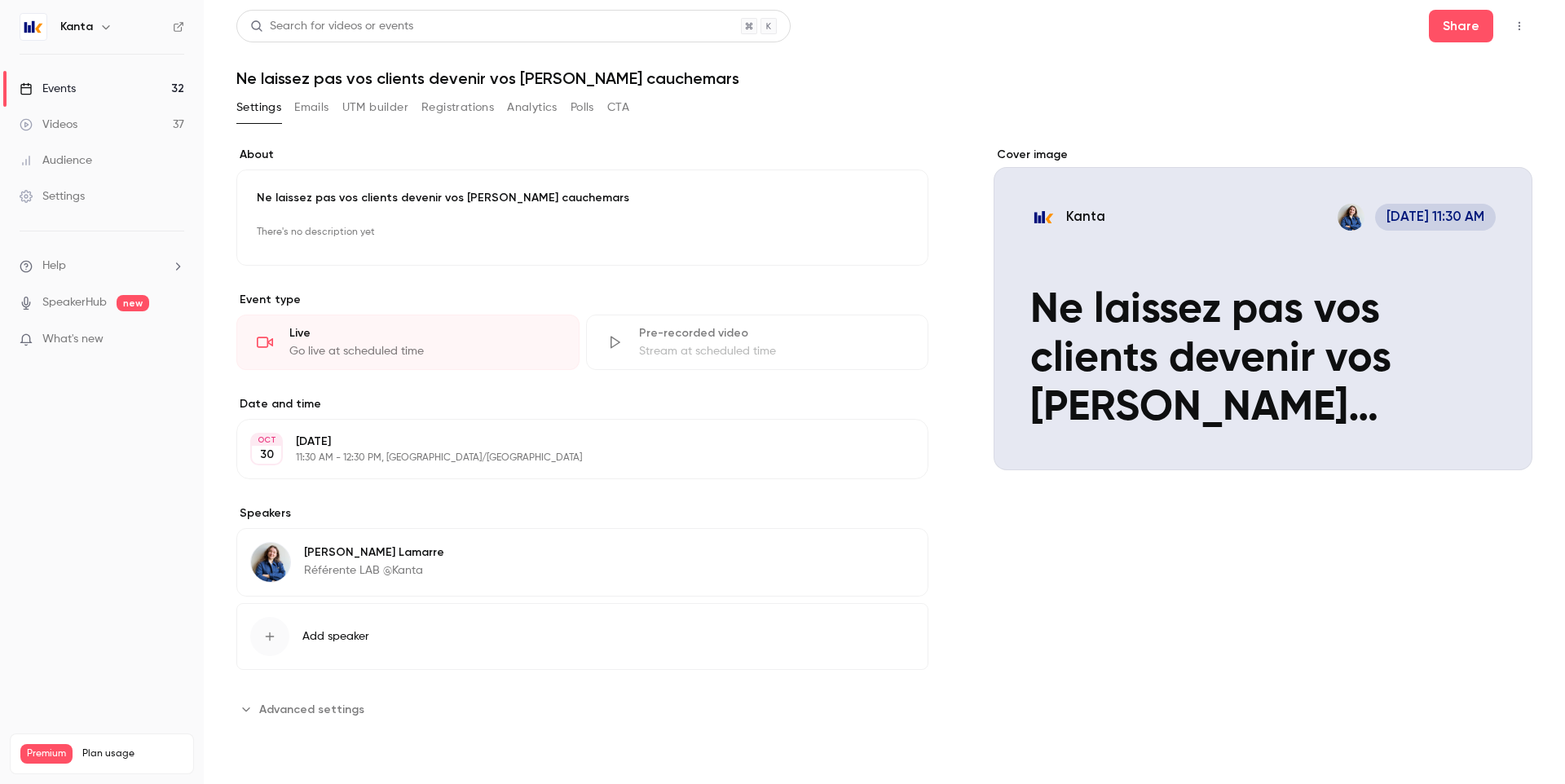
click at [417, 453] on p "11:30 AM - 12:30 PM, [GEOGRAPHIC_DATA]/[GEOGRAPHIC_DATA]" at bounding box center [568, 458] width 546 height 13
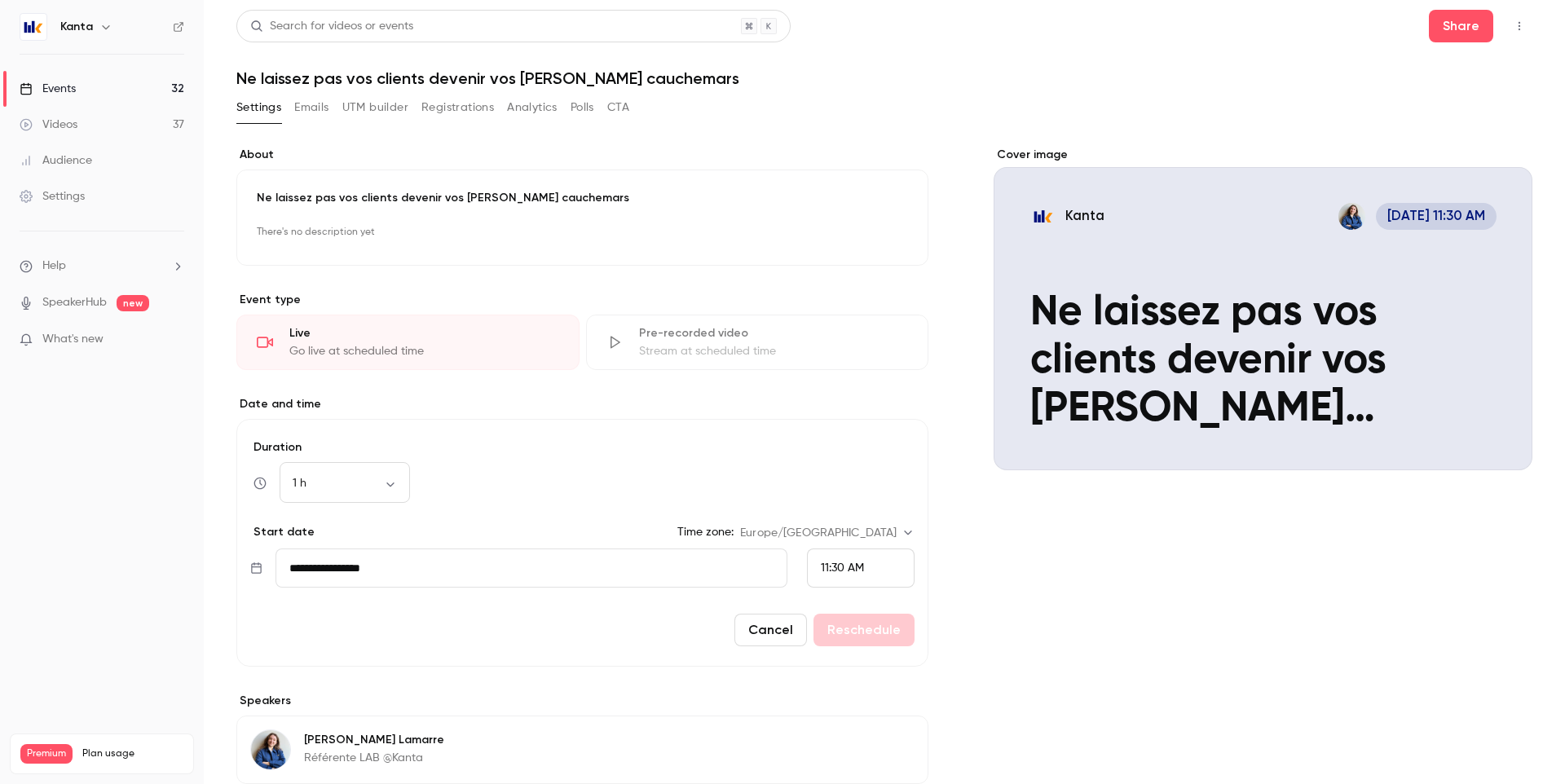
click at [401, 571] on input "**********" at bounding box center [531, 567] width 512 height 39
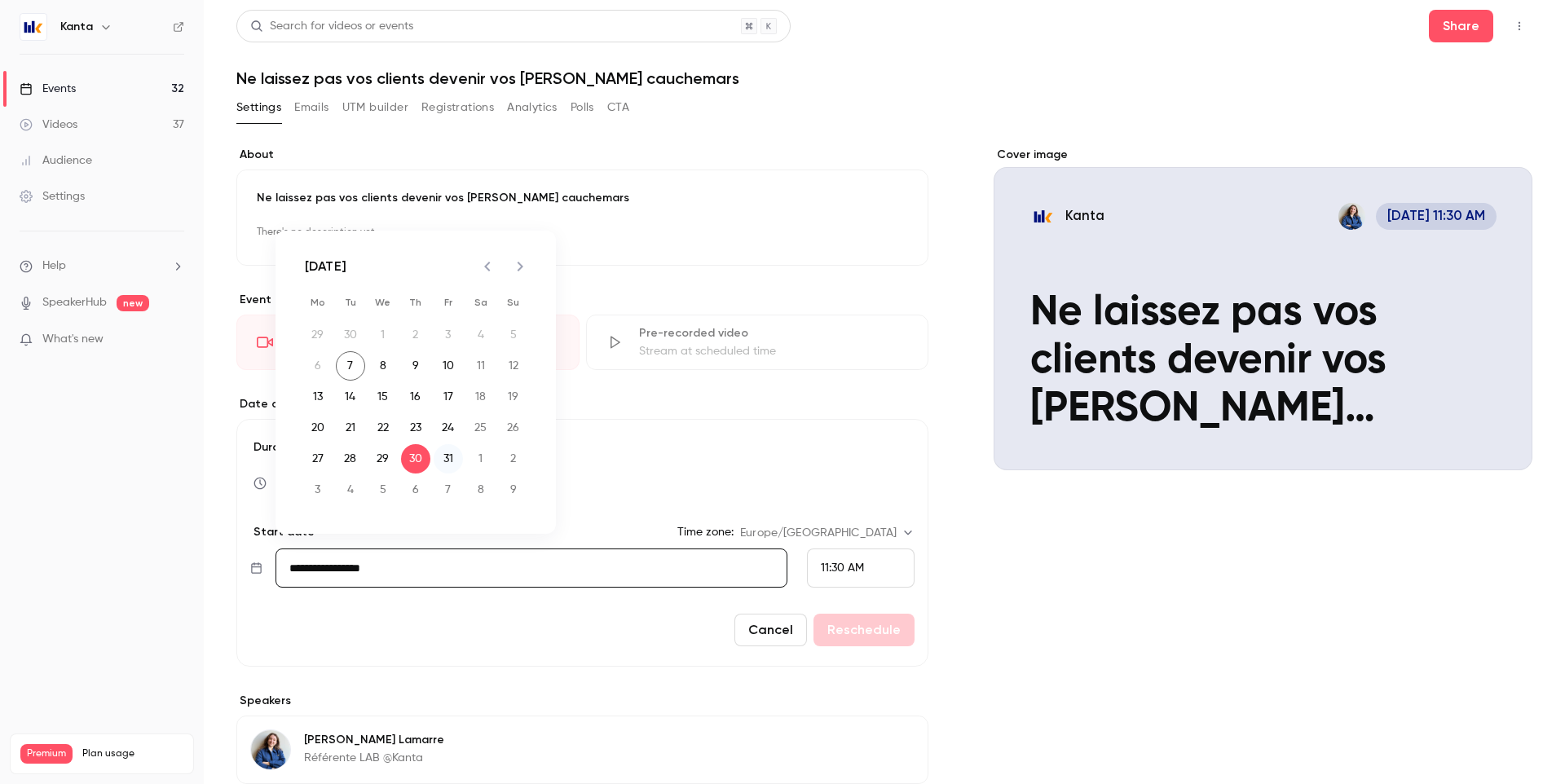
click at [446, 456] on button "31" at bounding box center [448, 459] width 29 height 29
type input "**********"
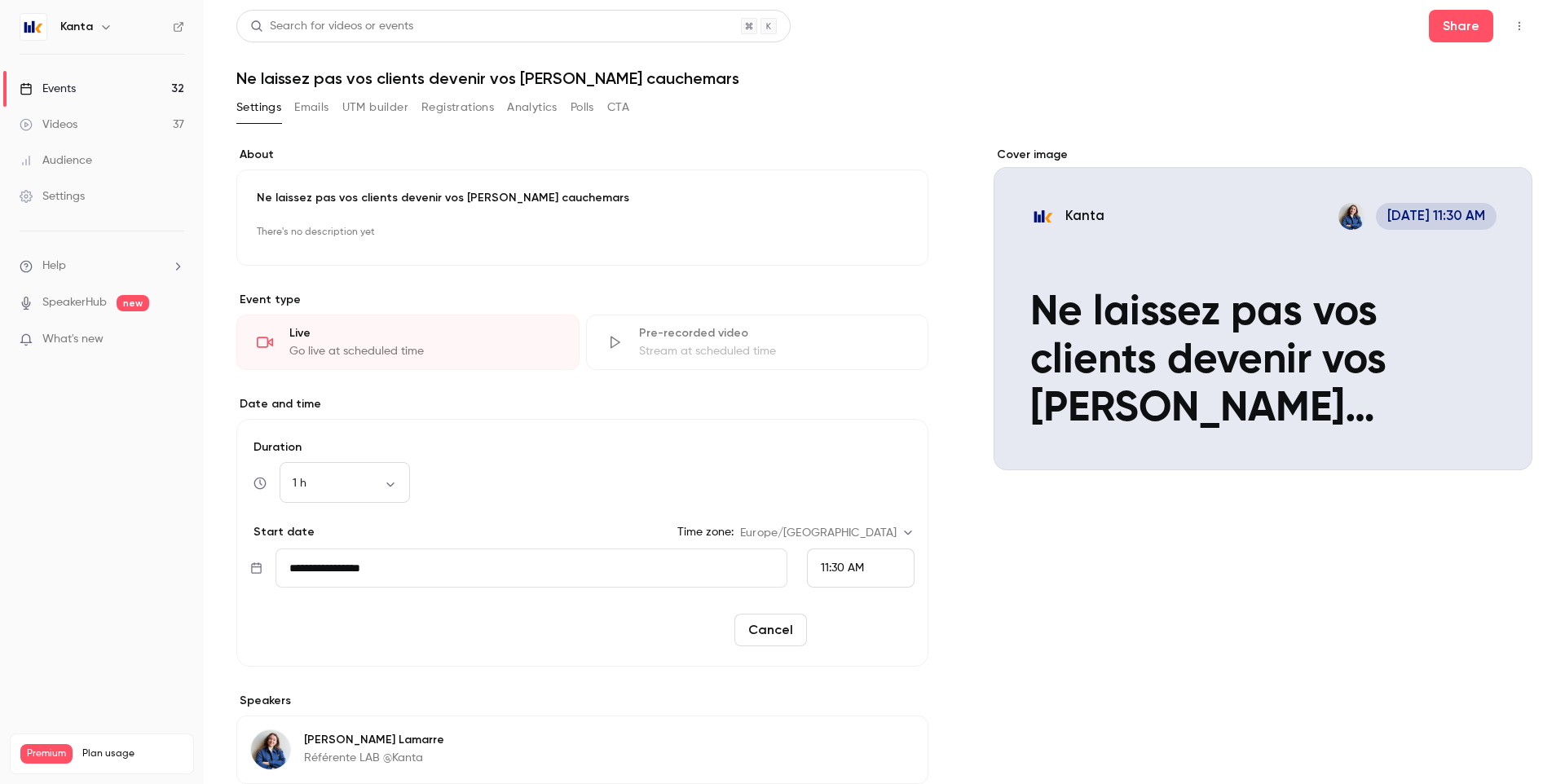
click at [858, 633] on button "Reschedule" at bounding box center [864, 630] width 101 height 33
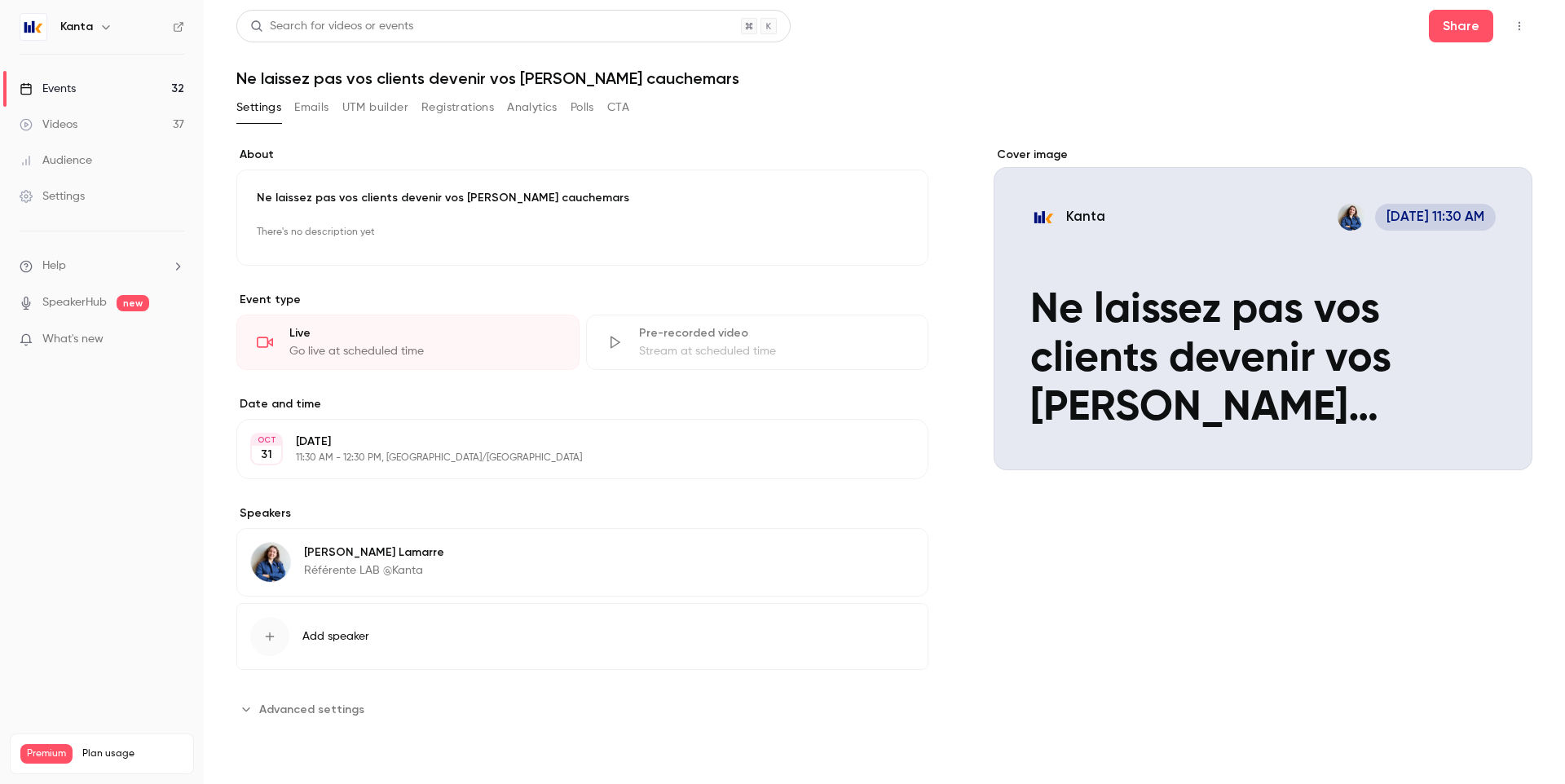
click at [152, 85] on link "Events 32" at bounding box center [101, 88] width 203 height 36
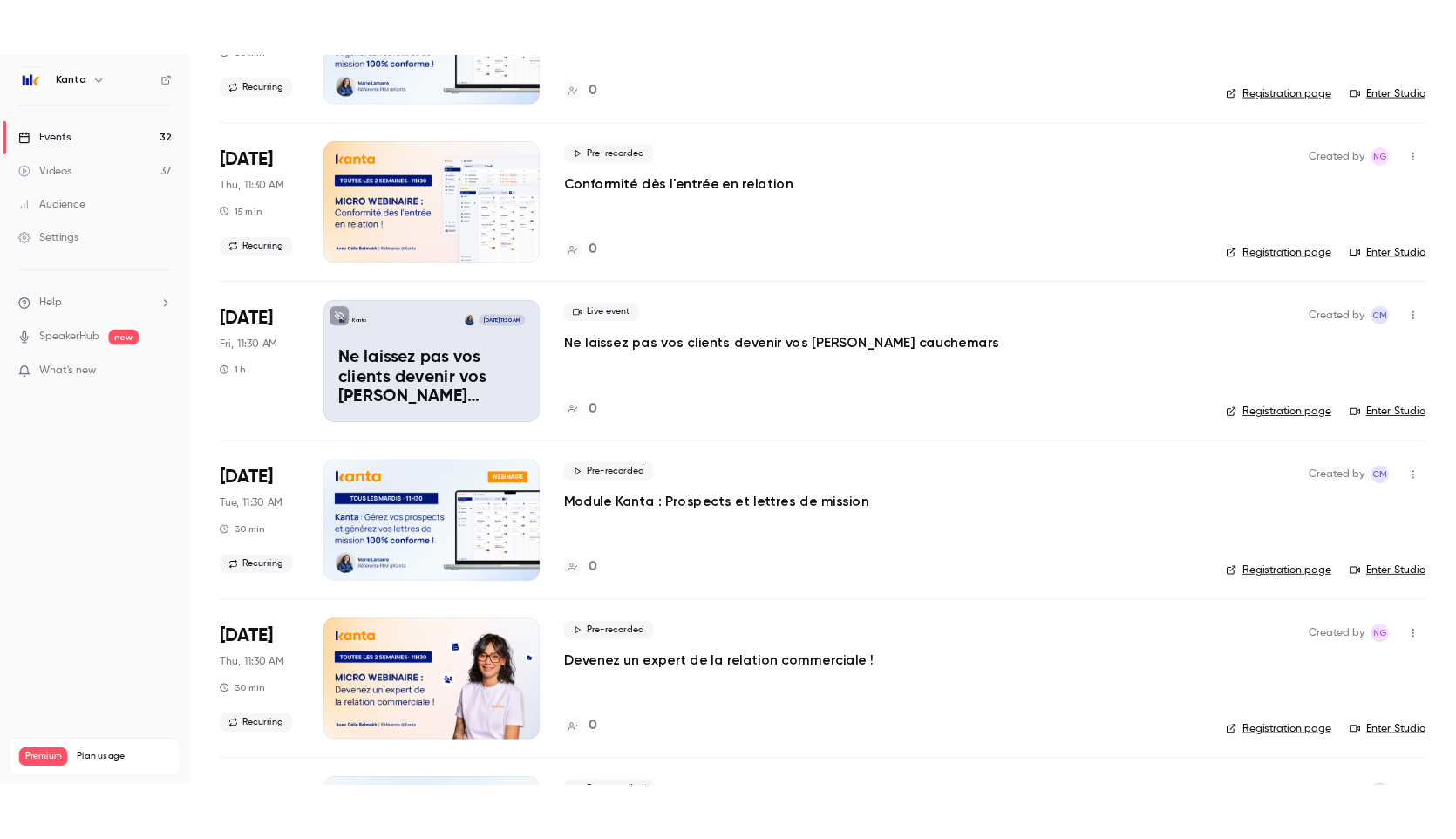
scroll to position [1078, 0]
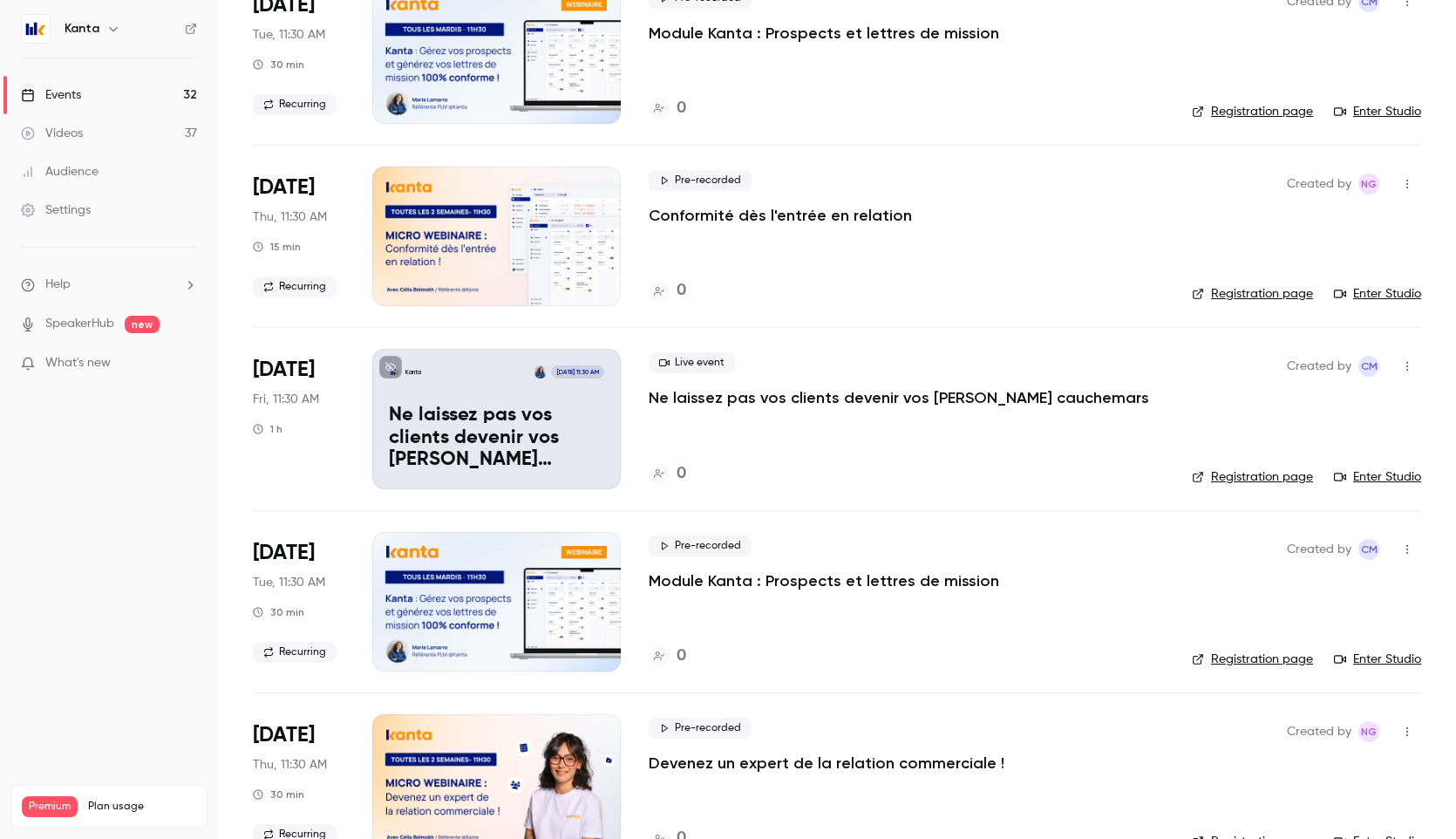
click at [566, 419] on p "Ne laissez pas vos clients devenir vos pires cauchemars" at bounding box center [497, 438] width 216 height 67
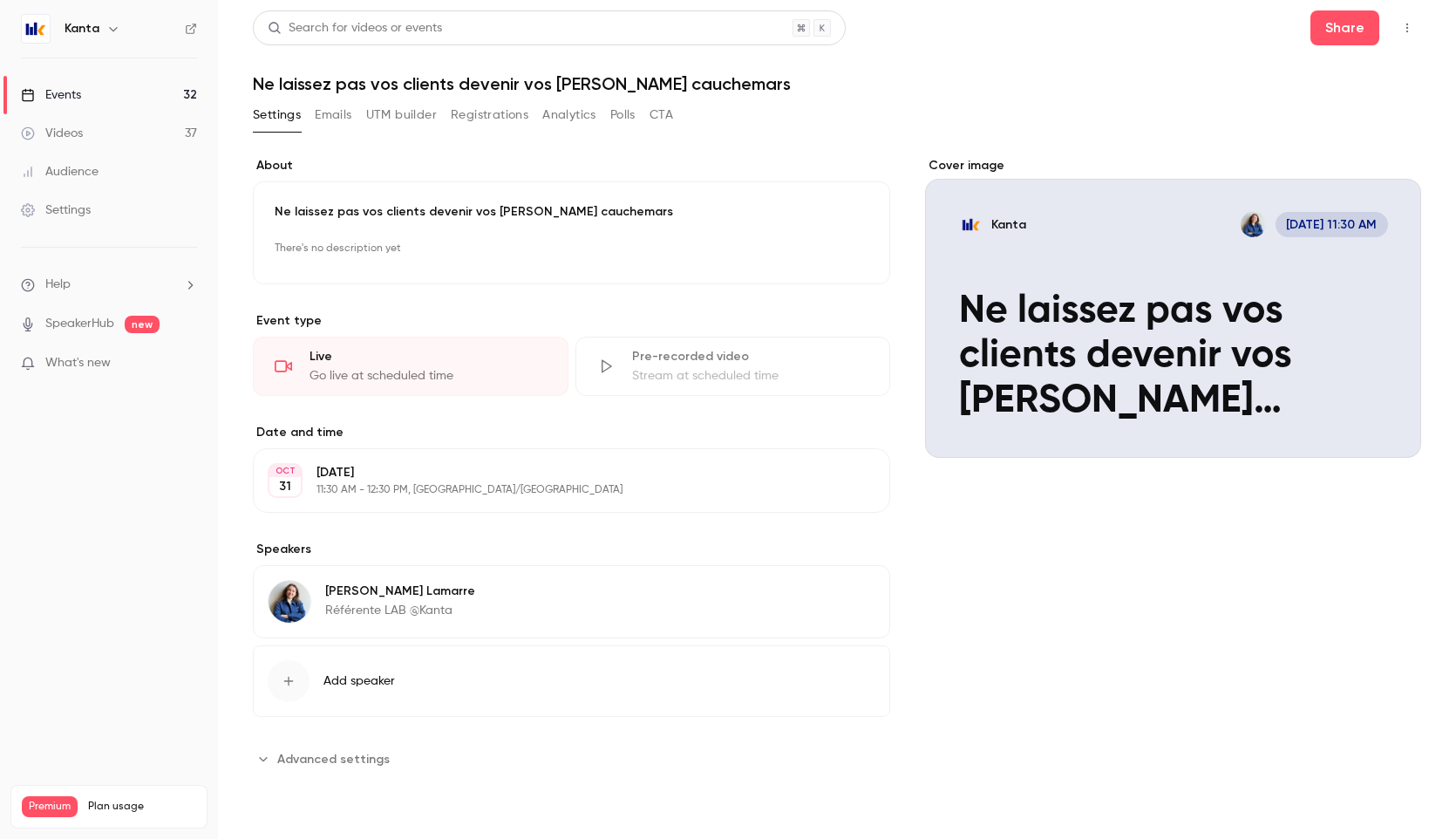
click at [1135, 320] on div "Cover image" at bounding box center [1173, 307] width 496 height 300
click at [0, 0] on input "Kanta Oct 31, 11:30 AM Ne laissez pas vos clients devenir vos pires cauchemars" at bounding box center [0, 0] width 0 height 0
click at [1160, 317] on div "Cover image" at bounding box center [1173, 307] width 496 height 300
click at [0, 0] on input "Kanta Oct 31, 11:30 AM Ne laissez pas vos clients devenir vos pires cauchemars" at bounding box center [0, 0] width 0 height 0
click at [1160, 317] on div "Cover image" at bounding box center [1173, 307] width 496 height 300
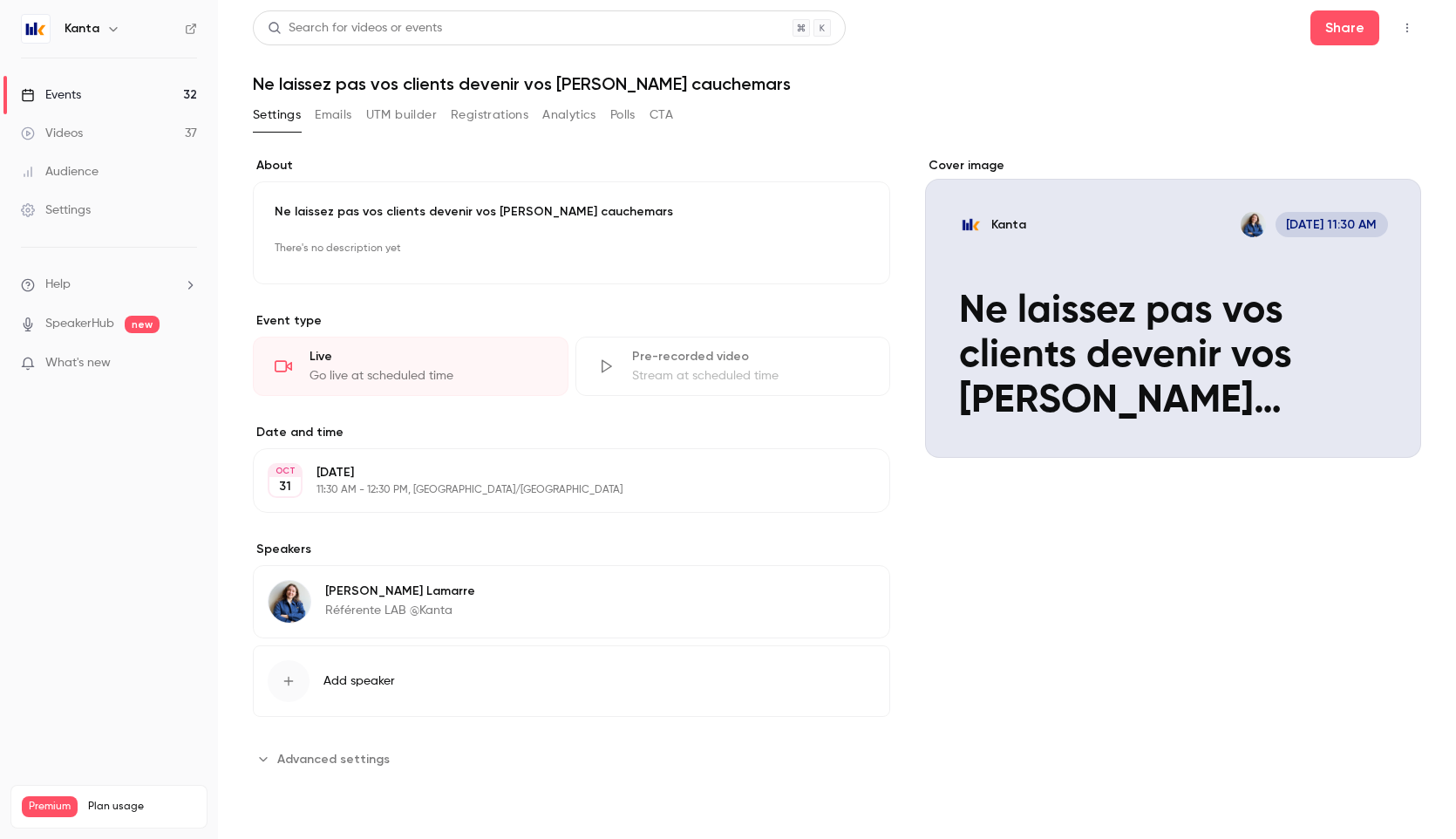
click at [0, 0] on input "Kanta Oct 31, 11:30 AM Ne laissez pas vos clients devenir vos pires cauchemars" at bounding box center [0, 0] width 0 height 0
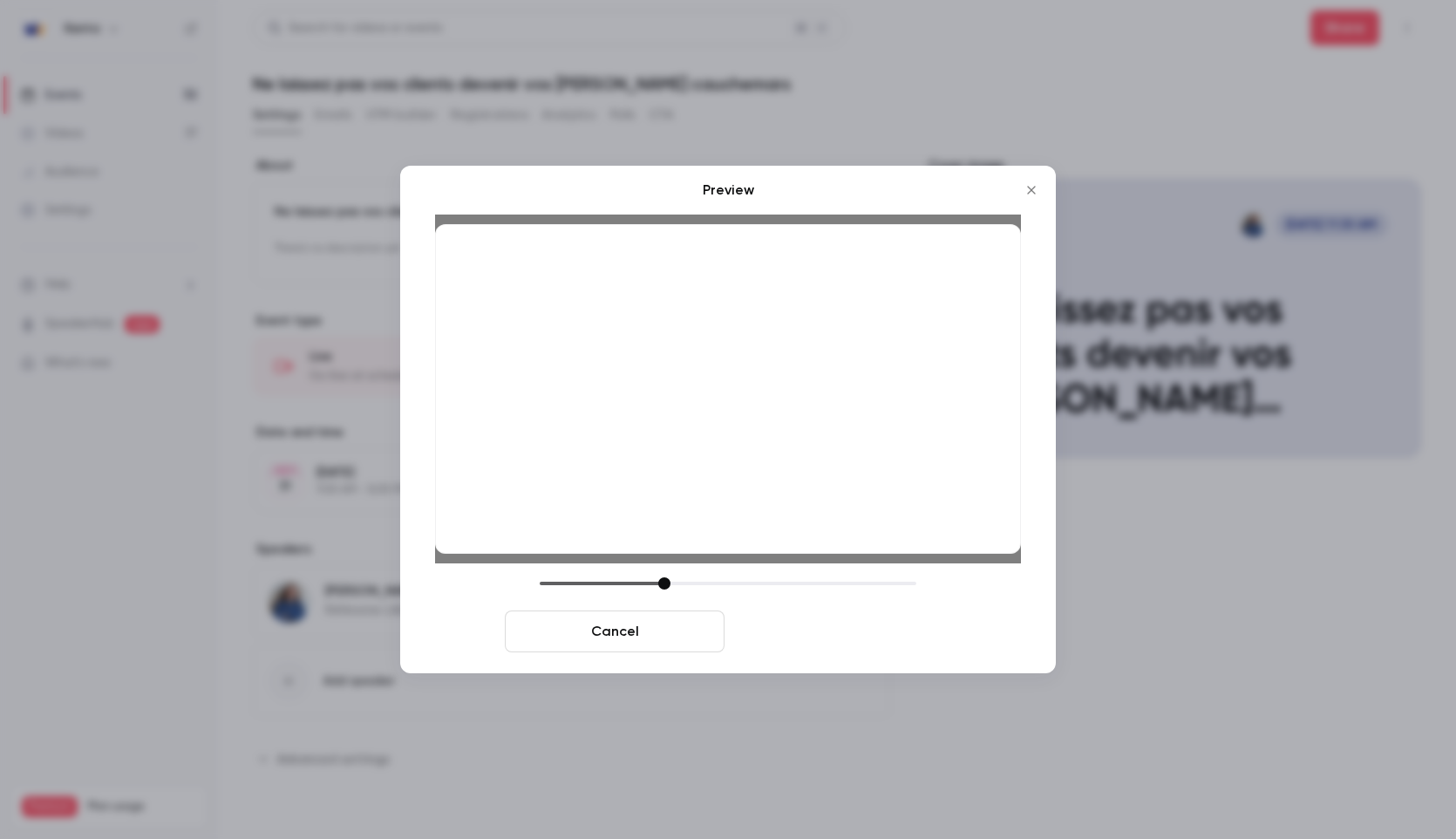
click at [789, 627] on button "Save cover" at bounding box center [841, 631] width 220 height 42
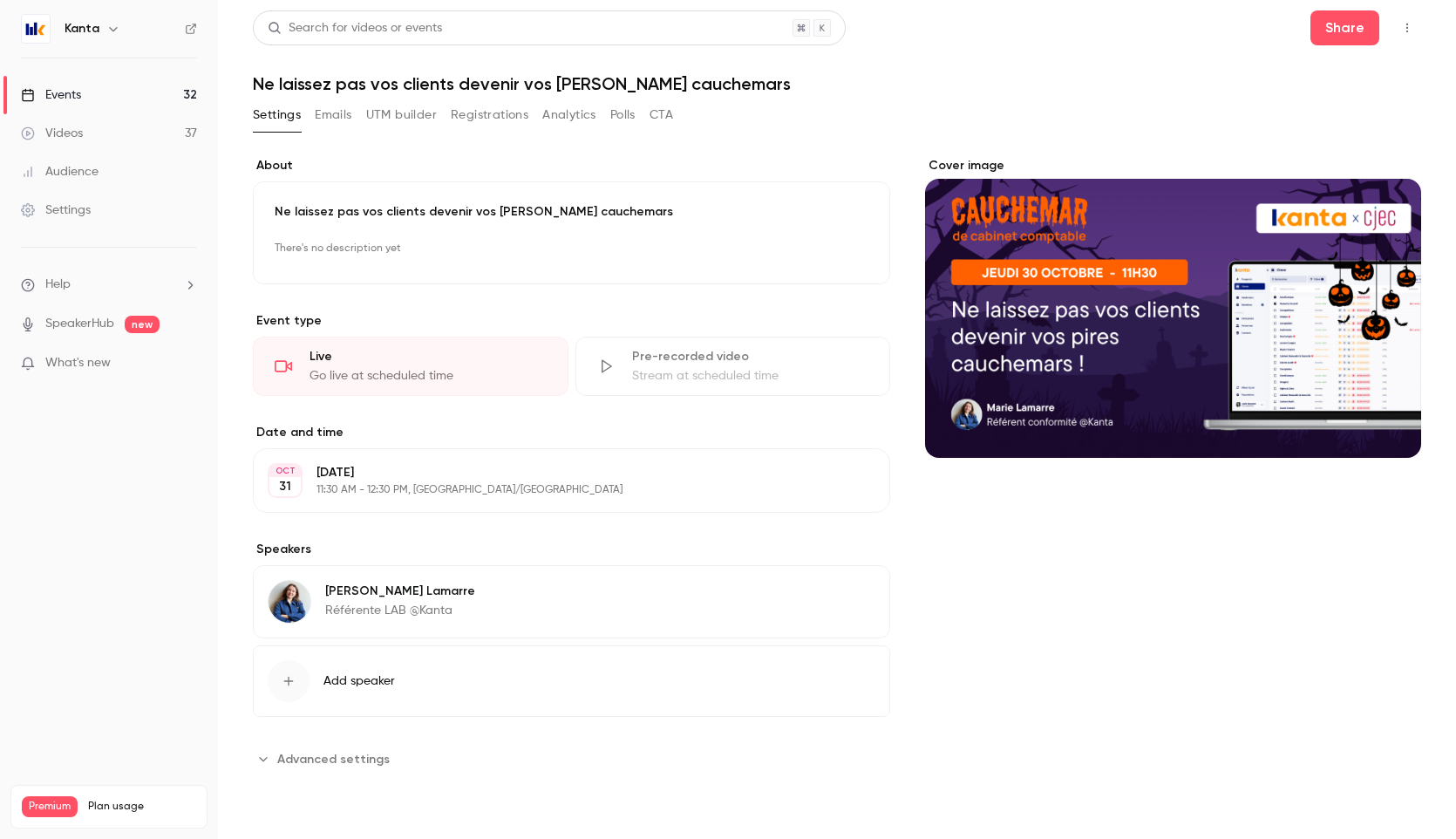
click at [142, 89] on link "Events 32" at bounding box center [108, 95] width 218 height 38
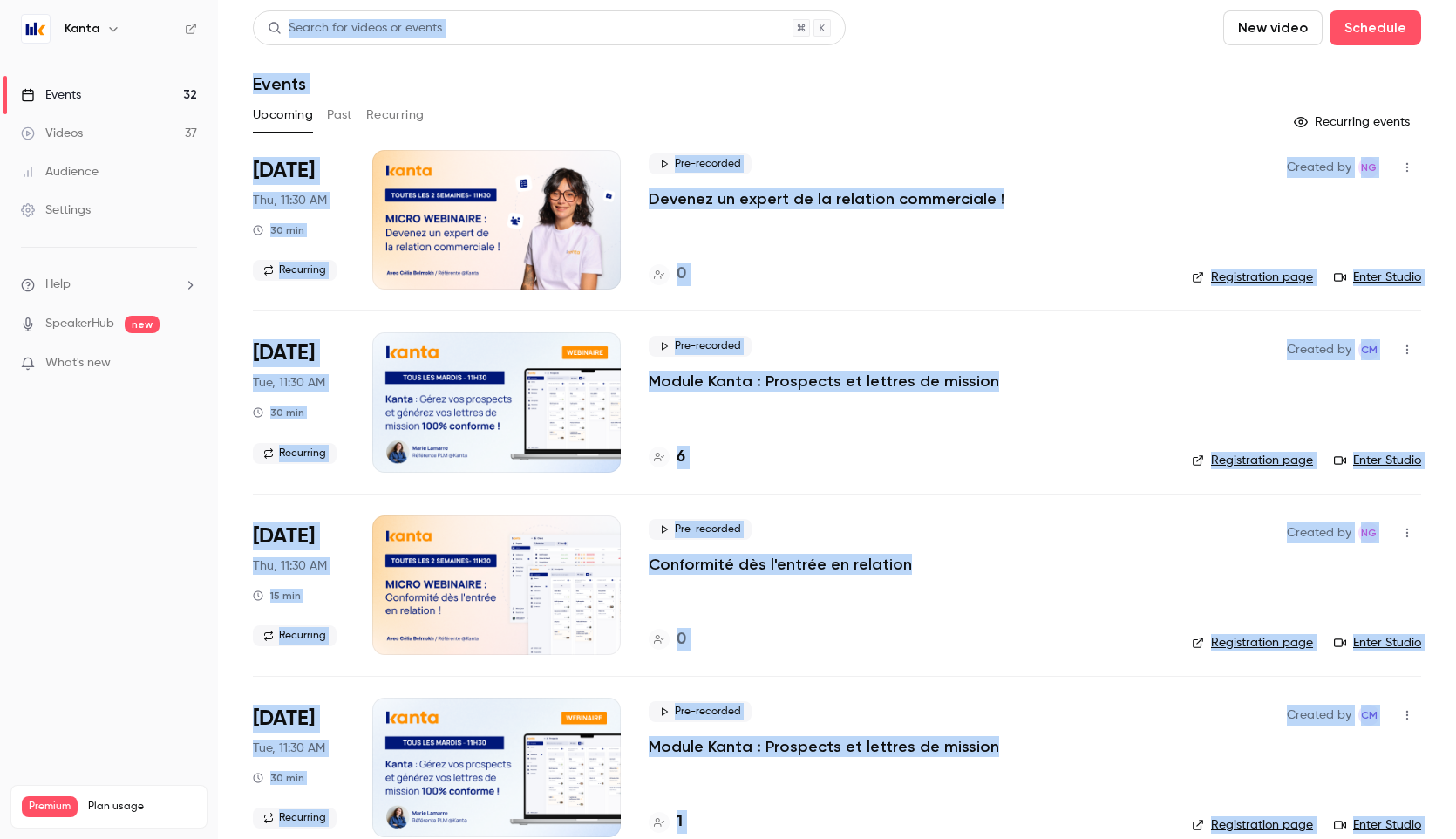
click at [844, 122] on div "Upcoming Past Recurring" at bounding box center [836, 115] width 1168 height 28
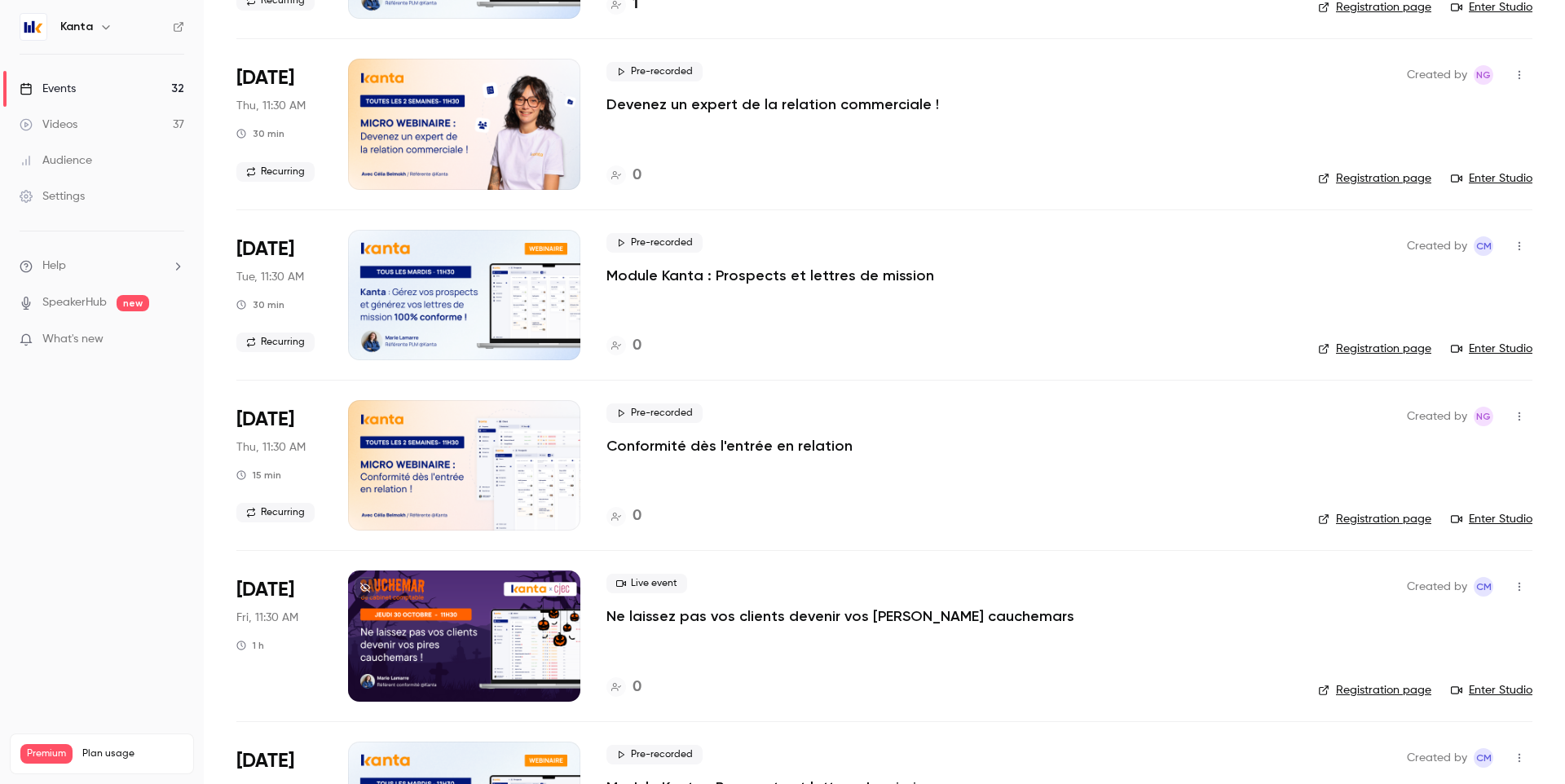
scroll to position [794, 0]
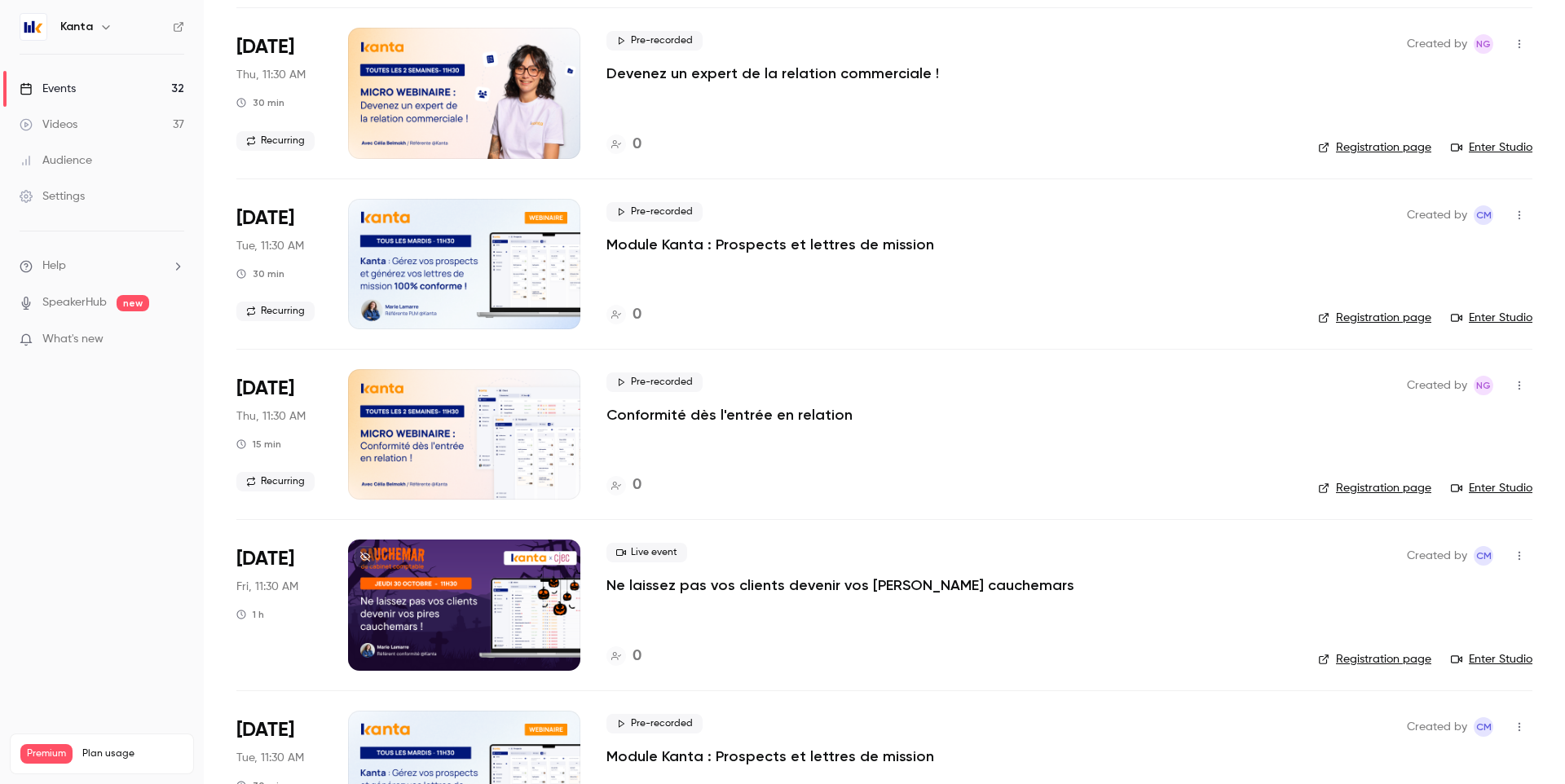
click at [514, 579] on div at bounding box center [464, 604] width 233 height 130
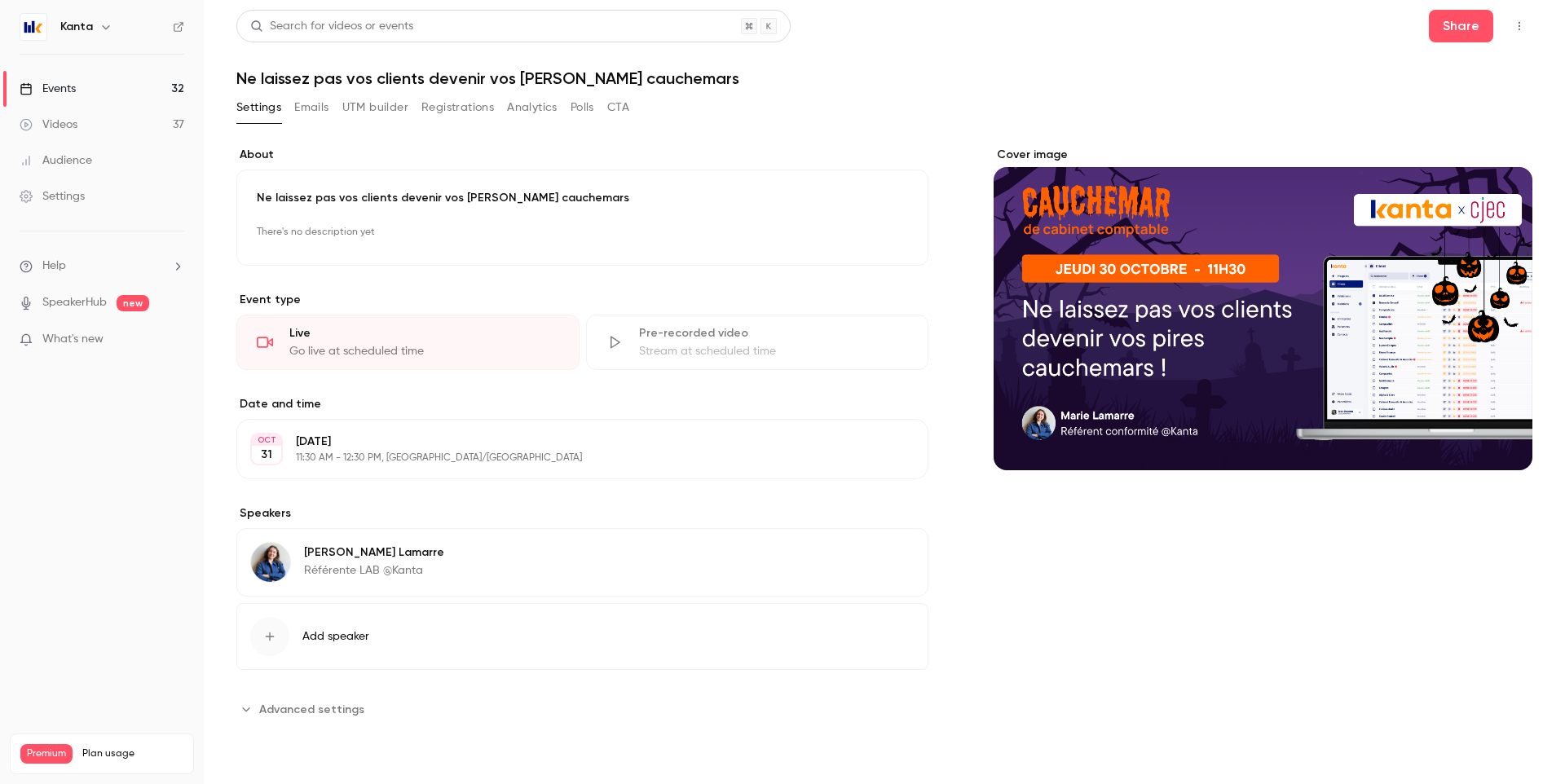
click at [386, 103] on button "UTM builder" at bounding box center [375, 108] width 66 height 26
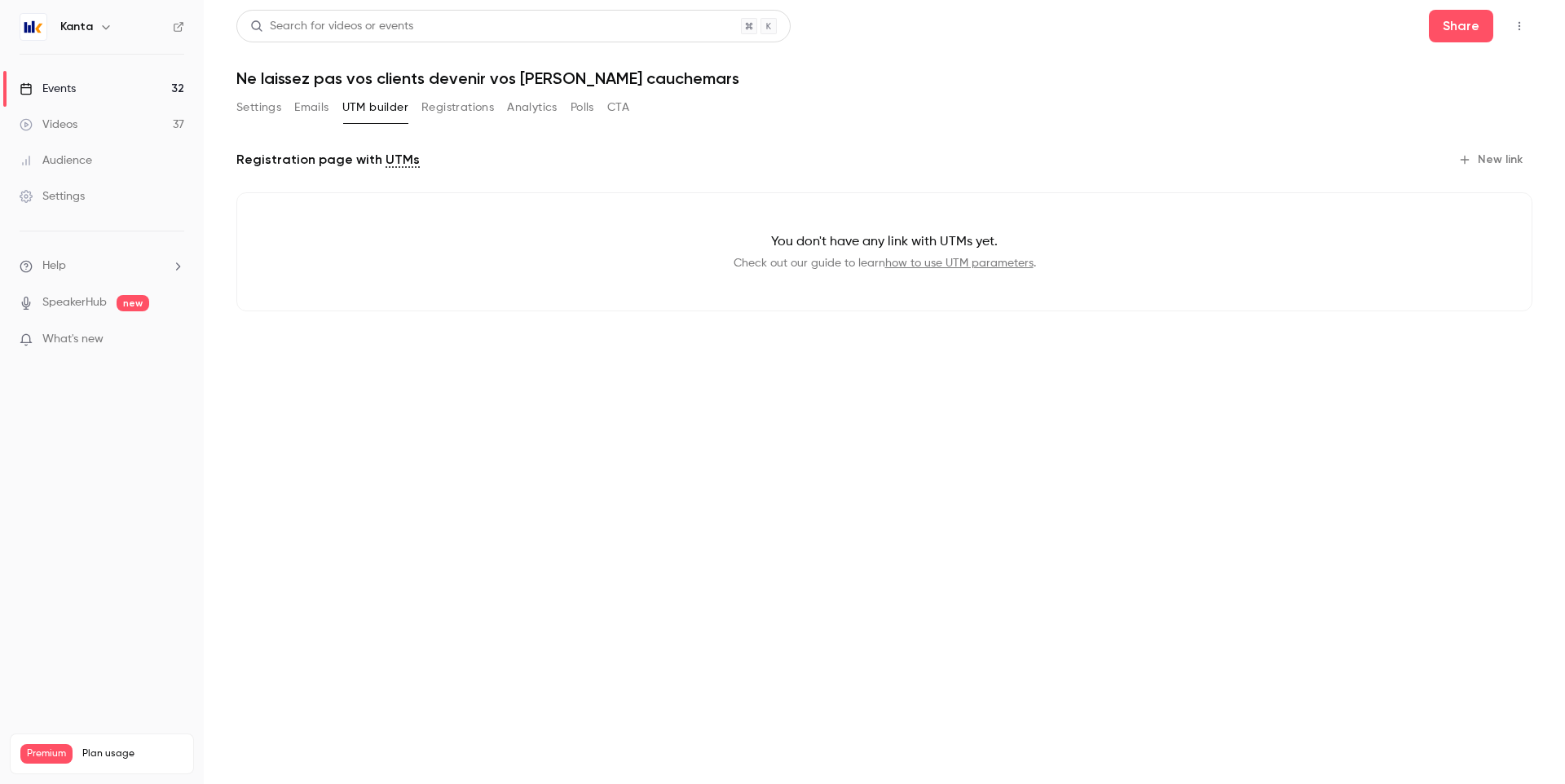
click at [1495, 151] on button "New link" at bounding box center [1492, 160] width 80 height 26
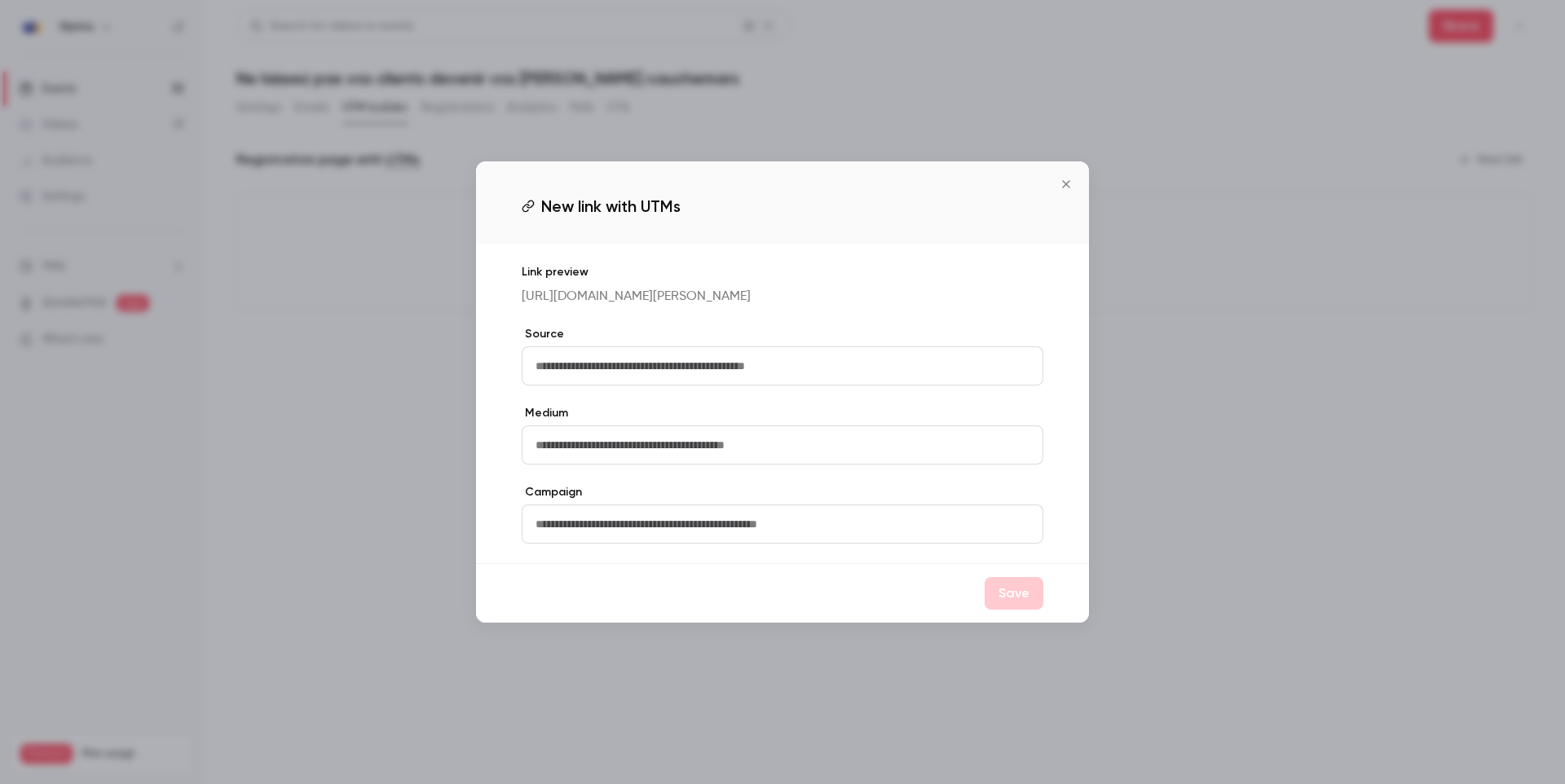
click at [807, 386] on input "text" at bounding box center [782, 366] width 522 height 39
type input "**********"
click at [783, 445] on input "text" at bounding box center [782, 444] width 522 height 39
type input "*****"
click at [691, 539] on input "text" at bounding box center [782, 523] width 522 height 39
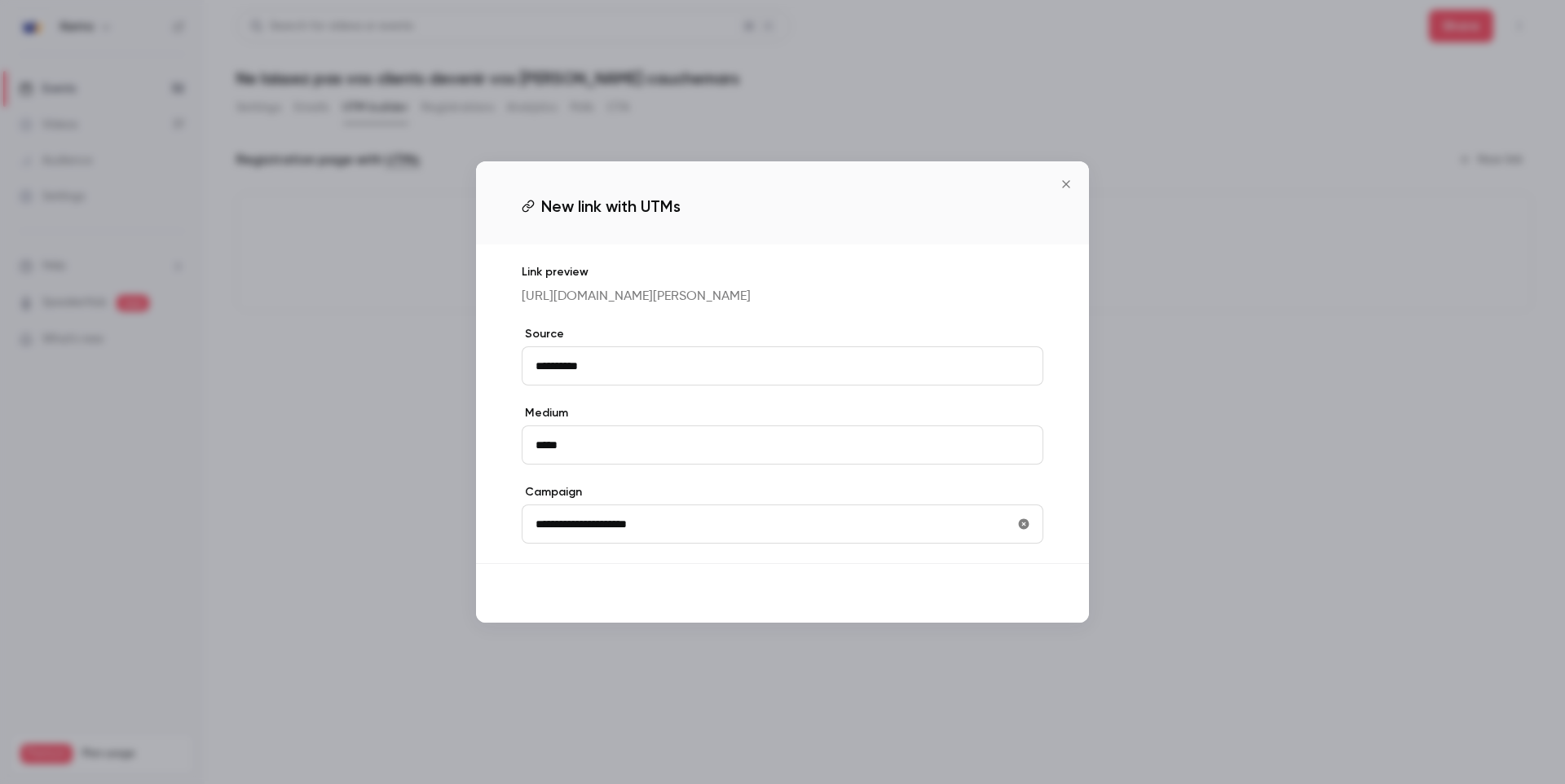
type input "**********"
click at [1001, 603] on button "Save" at bounding box center [1013, 593] width 58 height 33
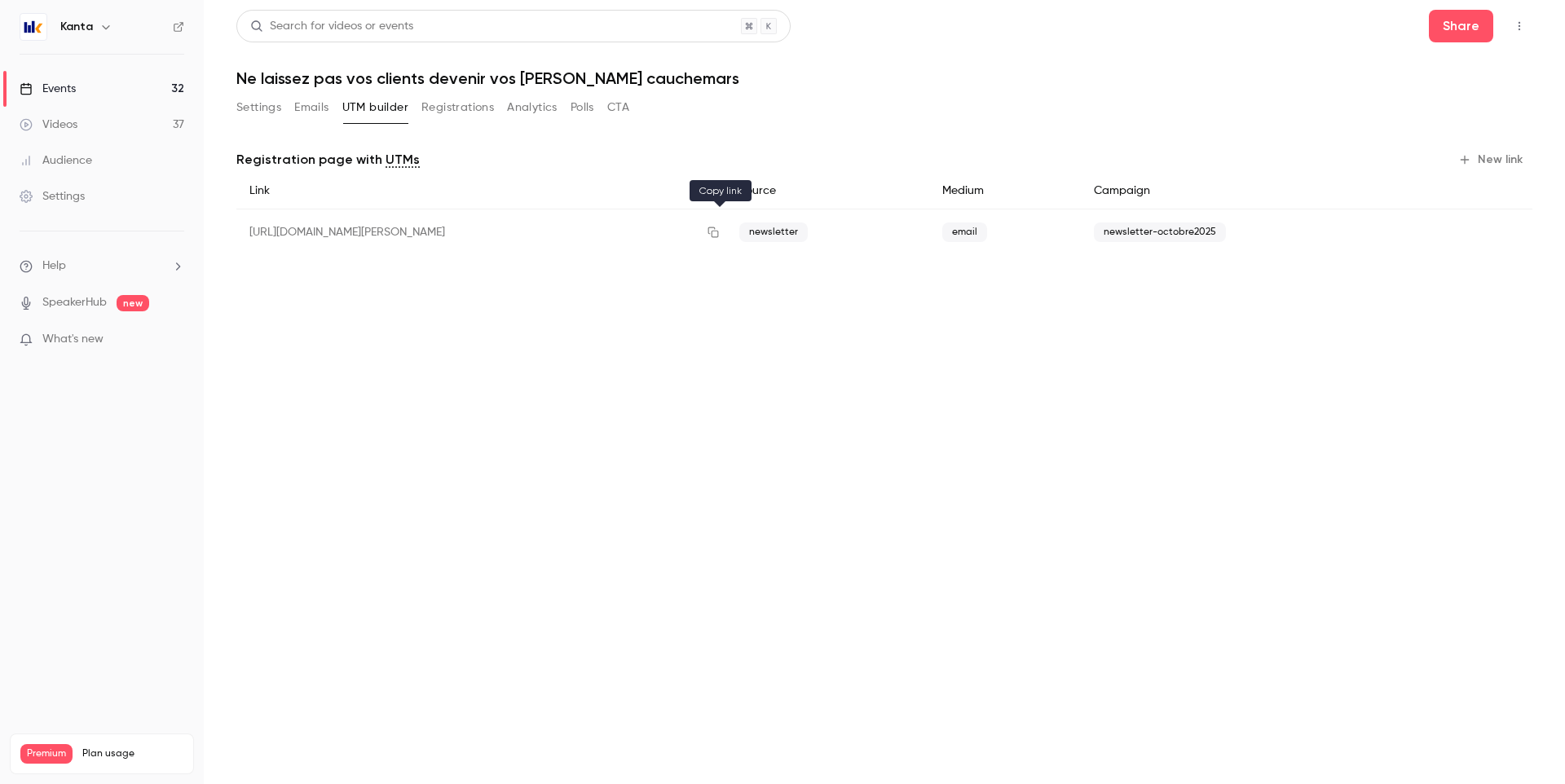
click at [718, 234] on icon "button" at bounding box center [713, 232] width 11 height 11
click at [143, 88] on link "Events 32" at bounding box center [101, 88] width 203 height 36
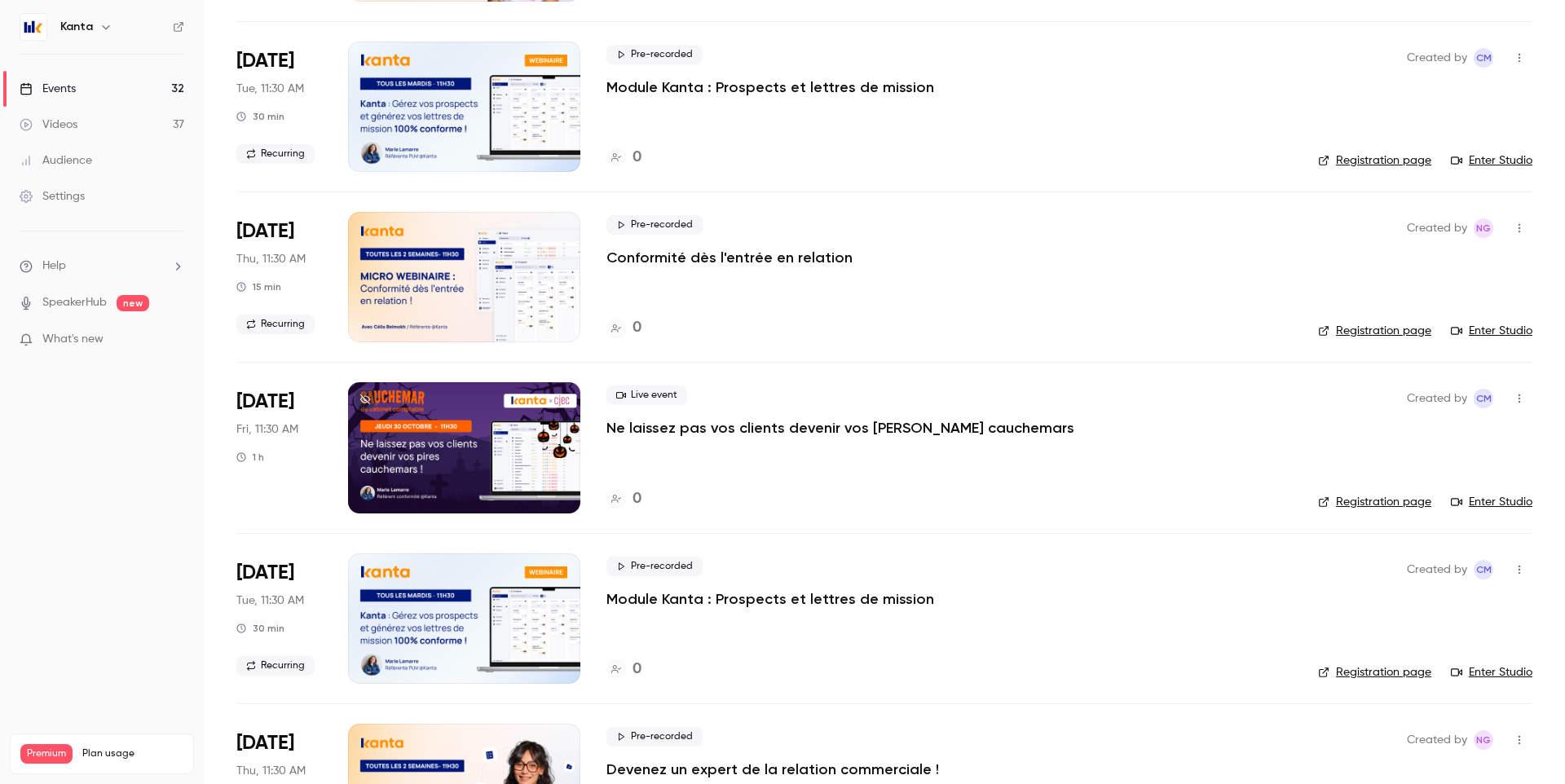
scroll to position [948, 0]
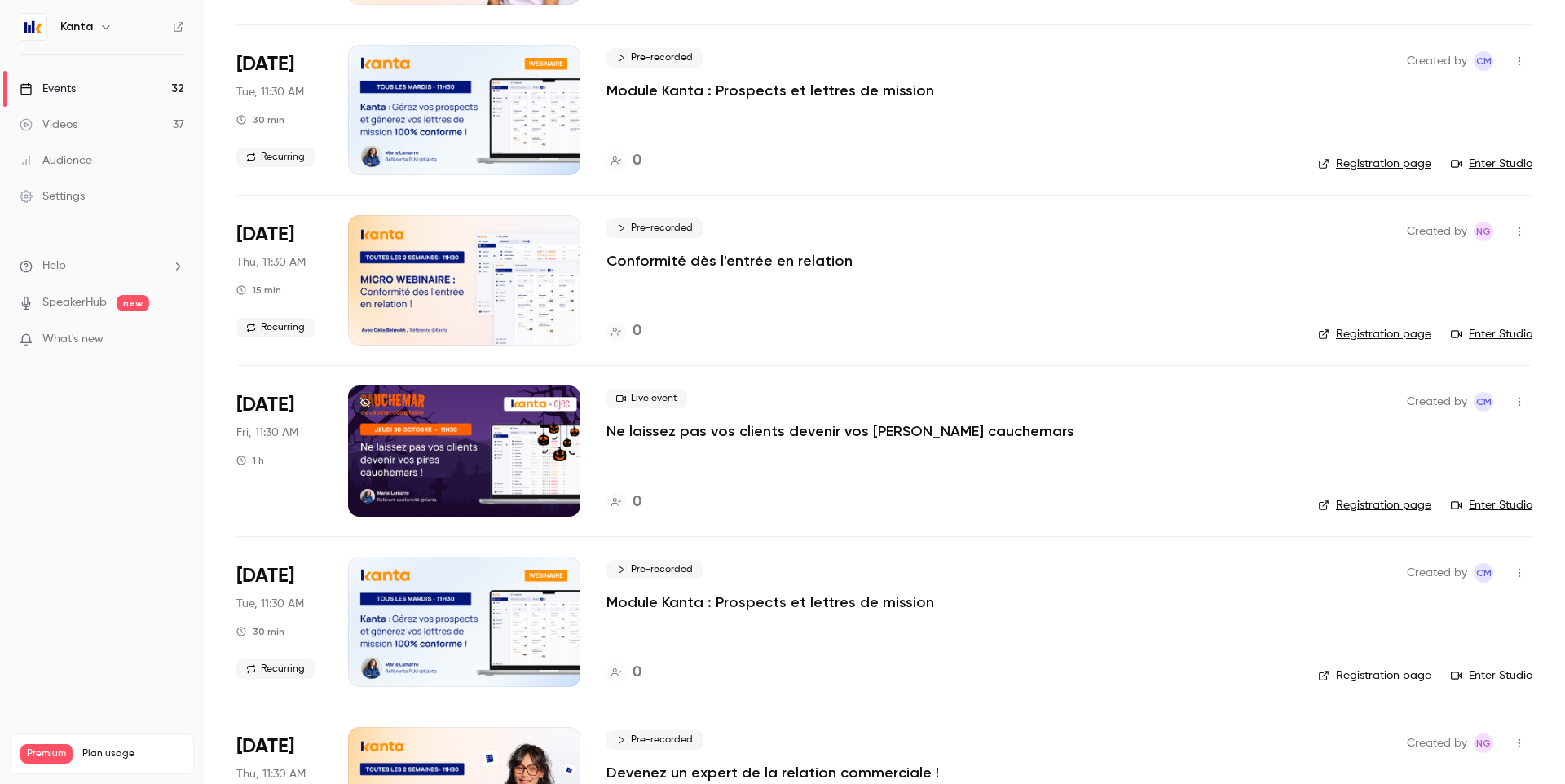
click at [824, 430] on p "Ne laissez pas vos clients devenir vos pires cauchemars" at bounding box center [840, 430] width 468 height 19
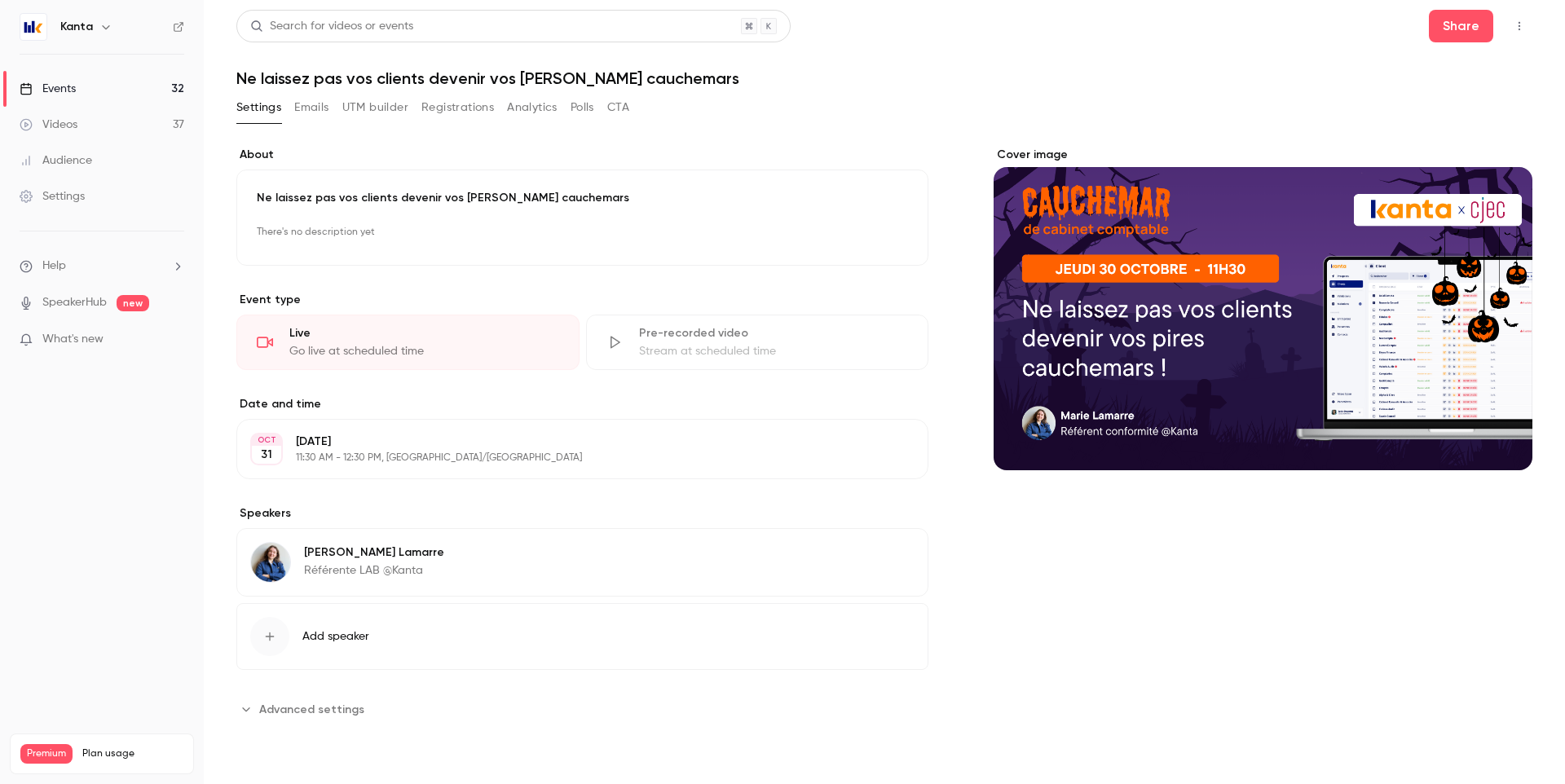
click at [571, 193] on p "Ne laissez pas vos clients devenir vos pires cauchemars" at bounding box center [582, 198] width 651 height 16
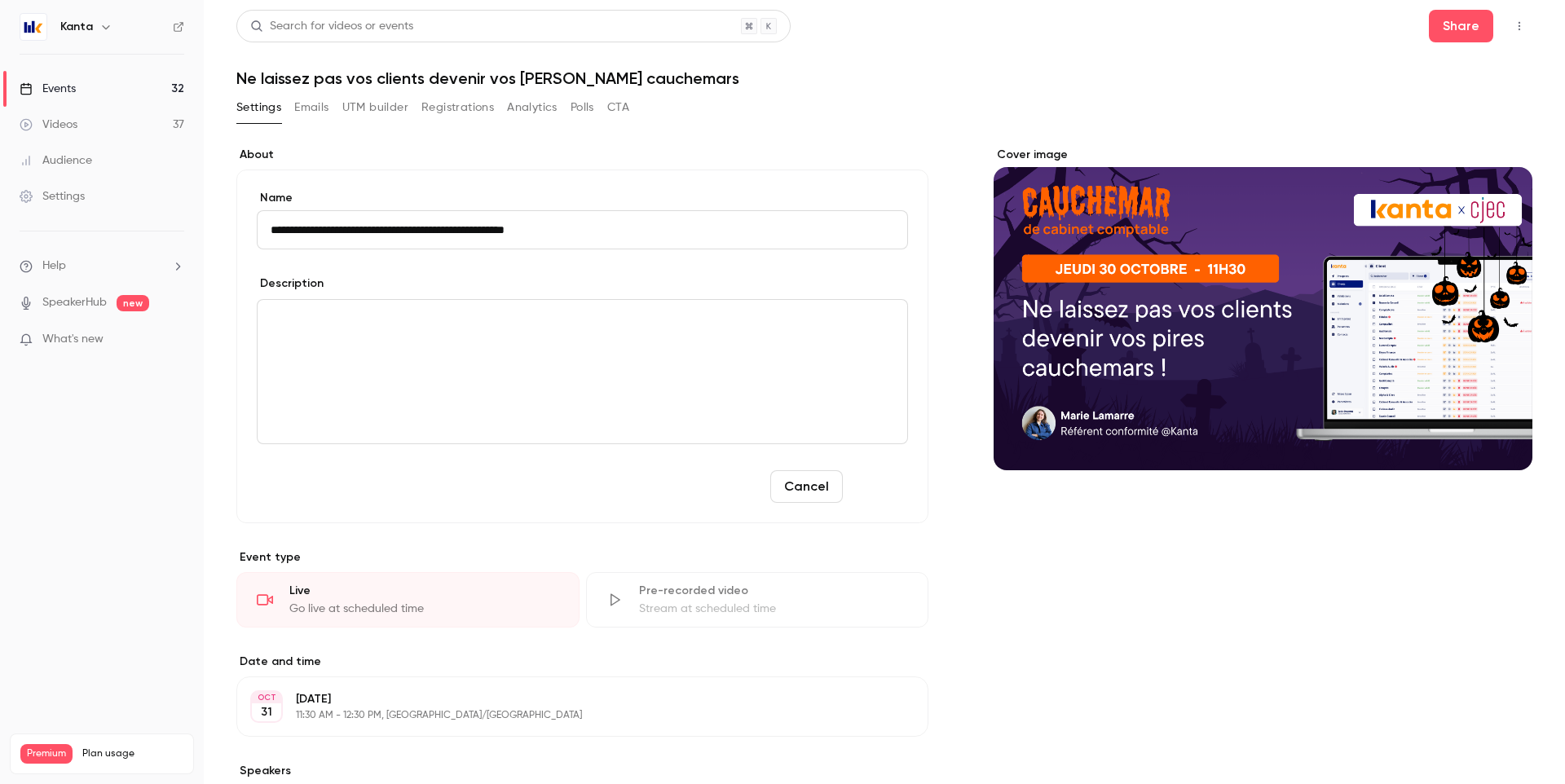
type input "**********"
click at [882, 480] on button "Save" at bounding box center [878, 487] width 58 height 33
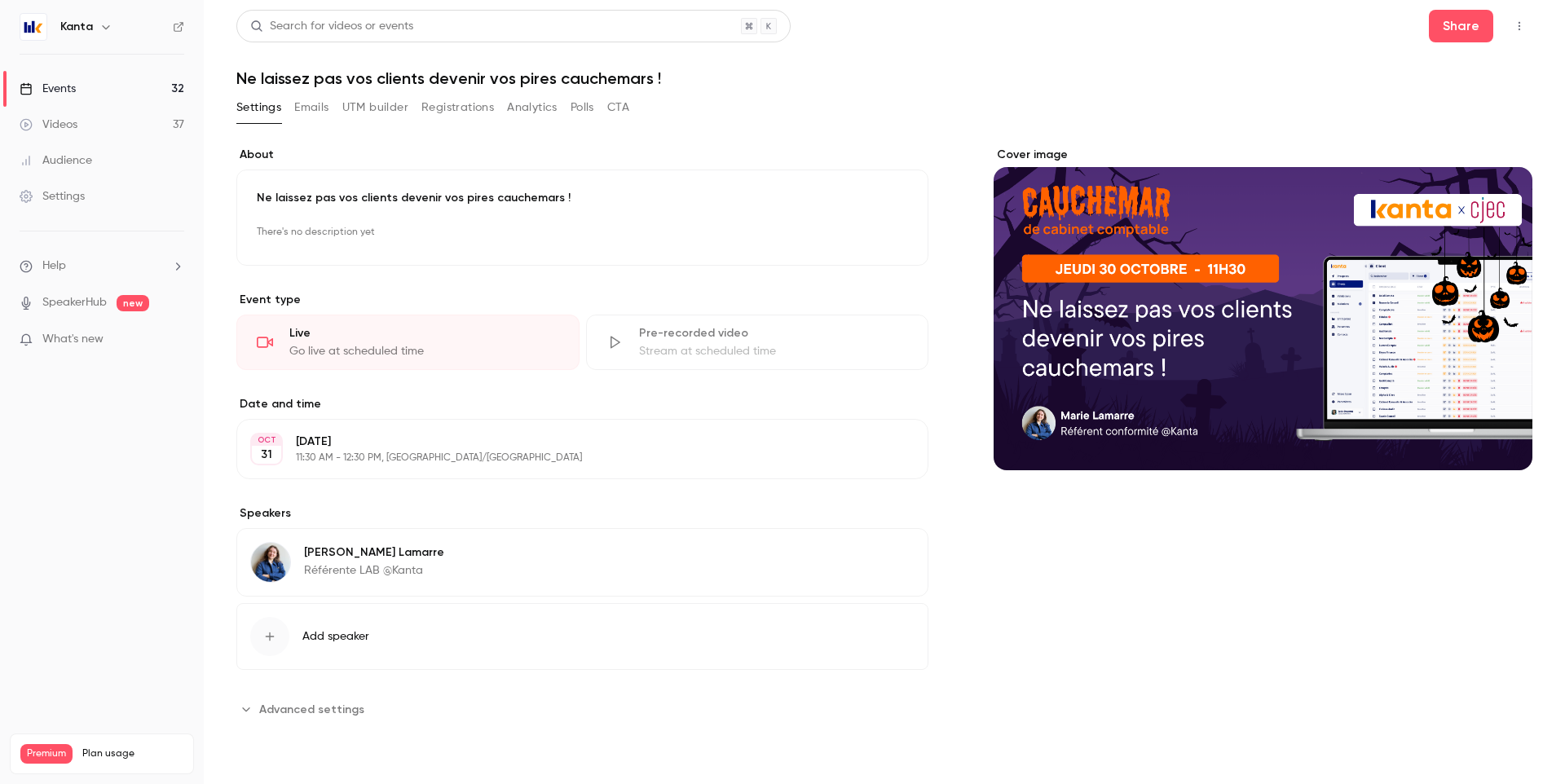
click at [87, 91] on link "Events 32" at bounding box center [101, 88] width 203 height 36
